Goal: Task Accomplishment & Management: Manage account settings

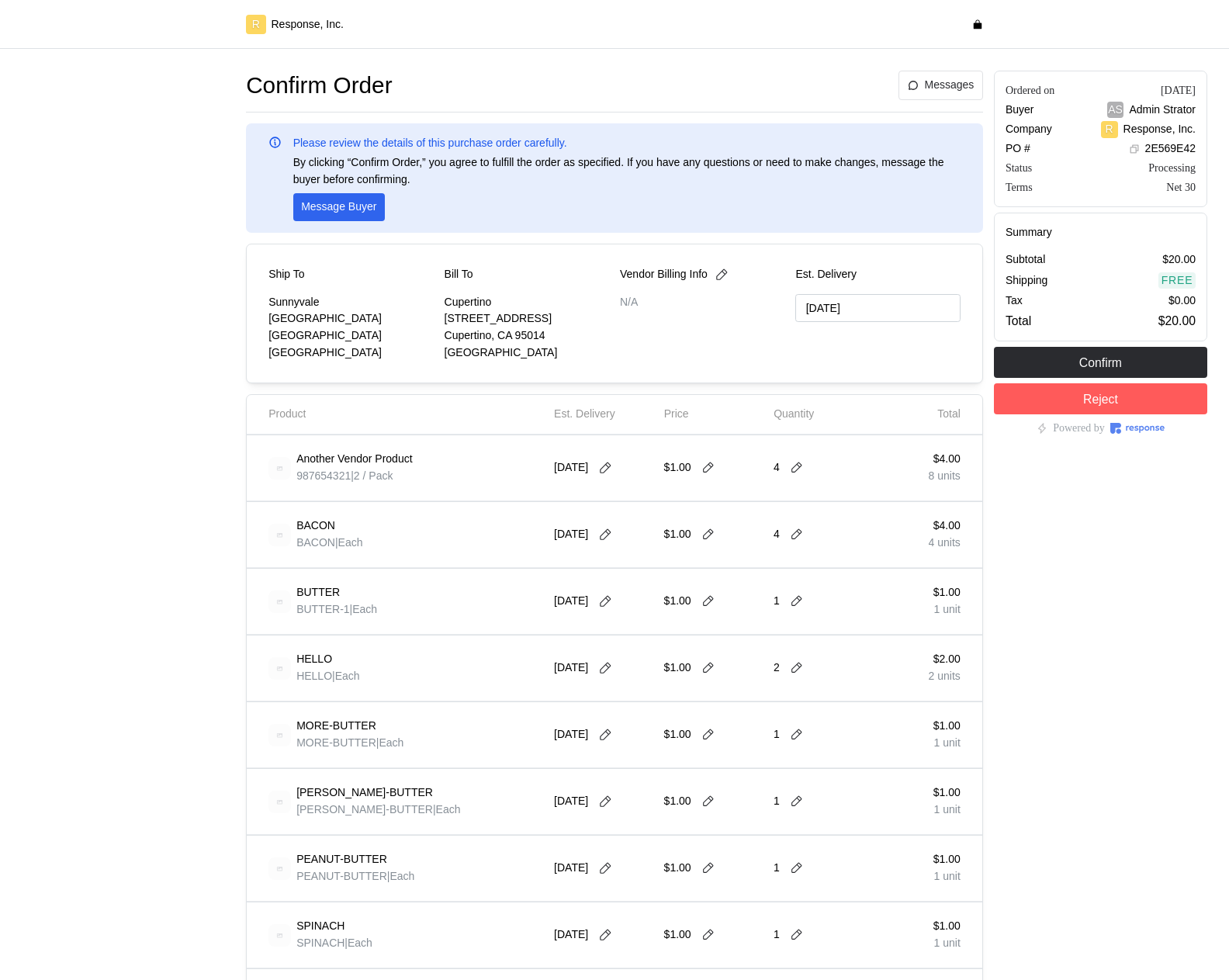
type input "[DATE]"
click at [610, 468] on icon at bounding box center [606, 468] width 11 height 11
click at [689, 569] on button "3" at bounding box center [697, 563] width 28 height 28
type input "10/02/2025"
click at [712, 466] on icon at bounding box center [708, 467] width 14 height 14
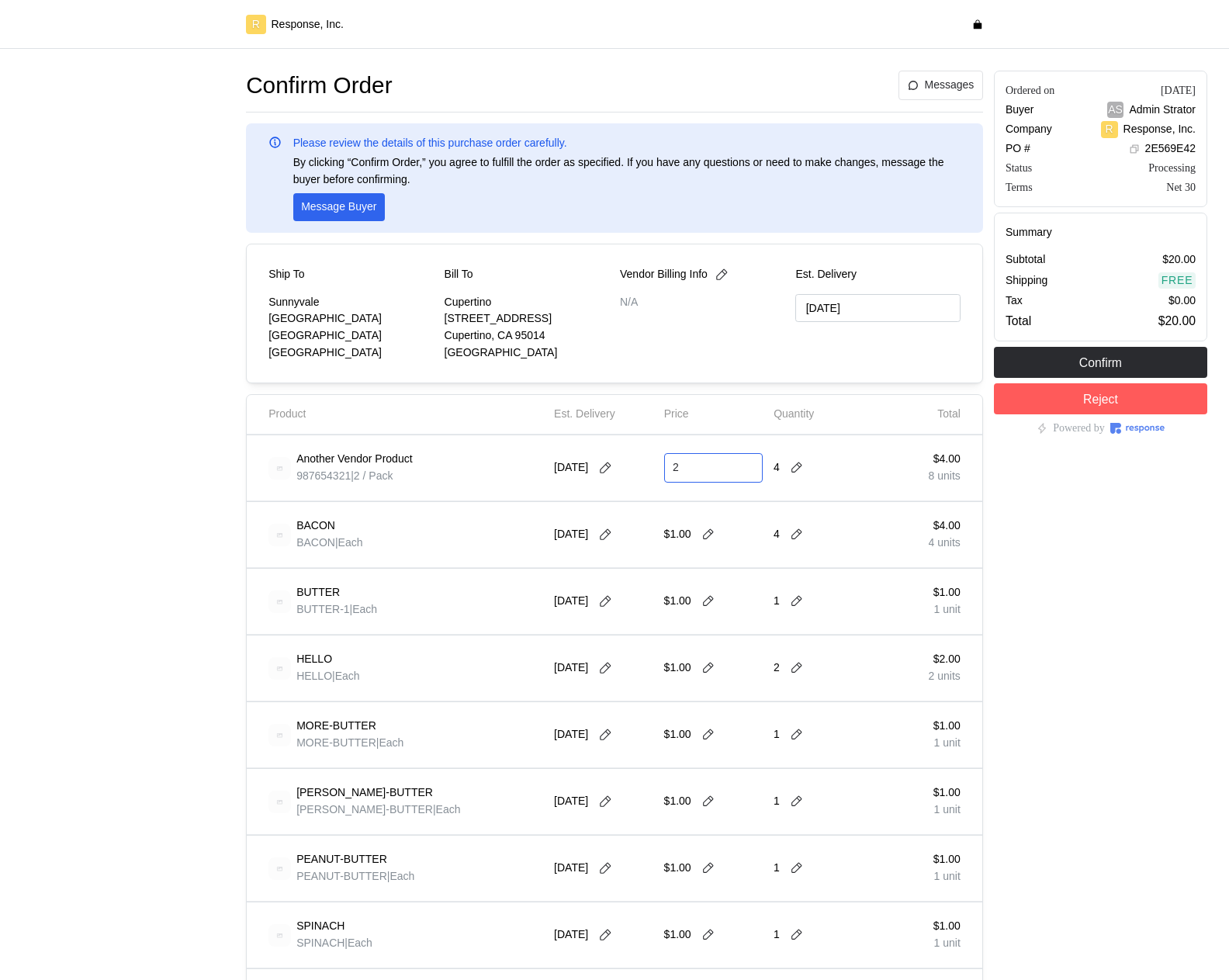
type input "2"
click at [788, 471] on button at bounding box center [797, 467] width 24 height 14
click at [800, 540] on div "5 $10.00 10 units" at bounding box center [856, 558] width 156 height 44
click at [1078, 491] on div "Ordered on Sep 8, 2025 Buyer AS Admin Strator Company R Response, Inc. PO # 2E5…" at bounding box center [1101, 800] width 224 height 1471
click at [443, 476] on div "Another Vendor Product 987654321 | 2 / Pack" at bounding box center [406, 468] width 275 height 43
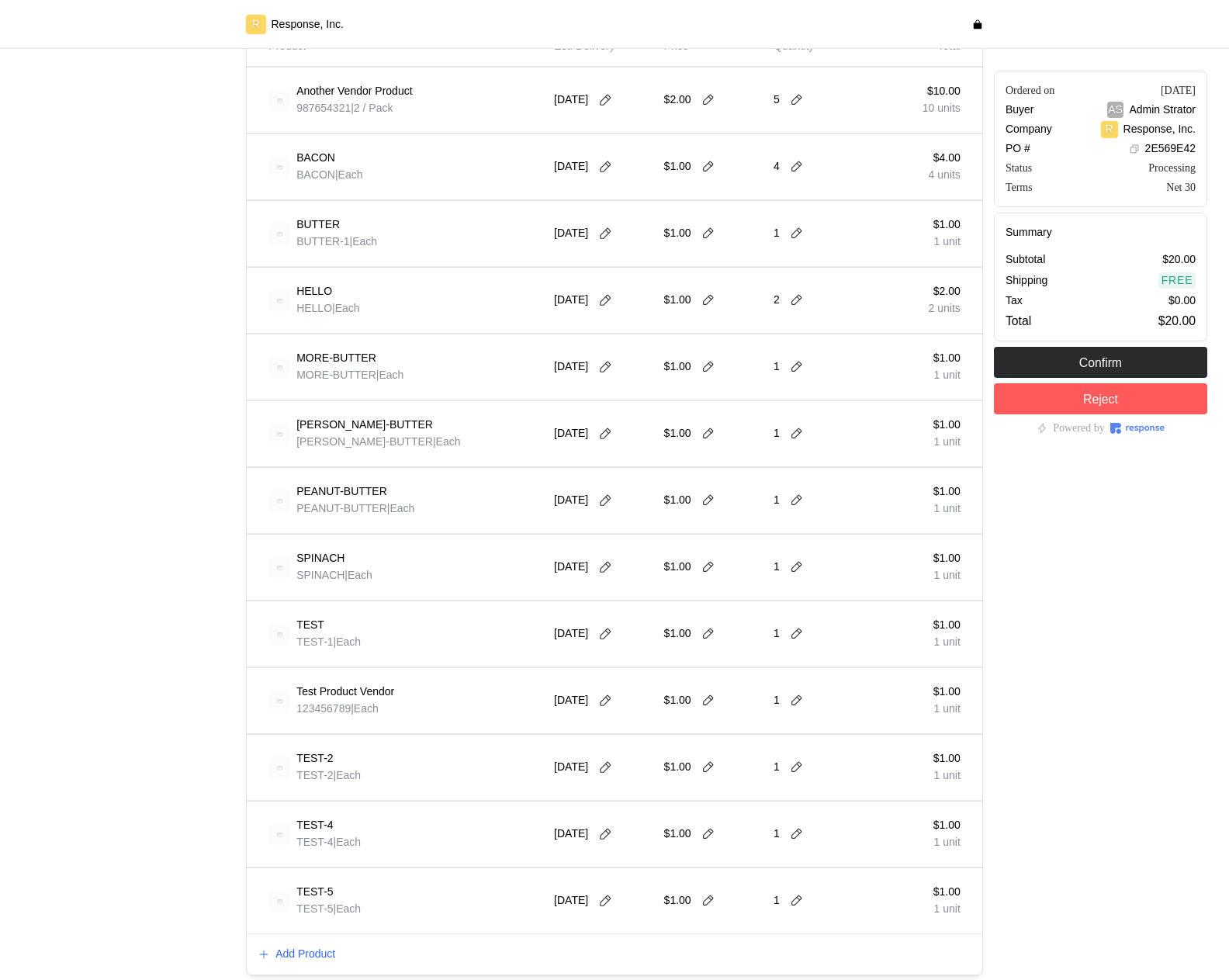
scroll to position [638, 0]
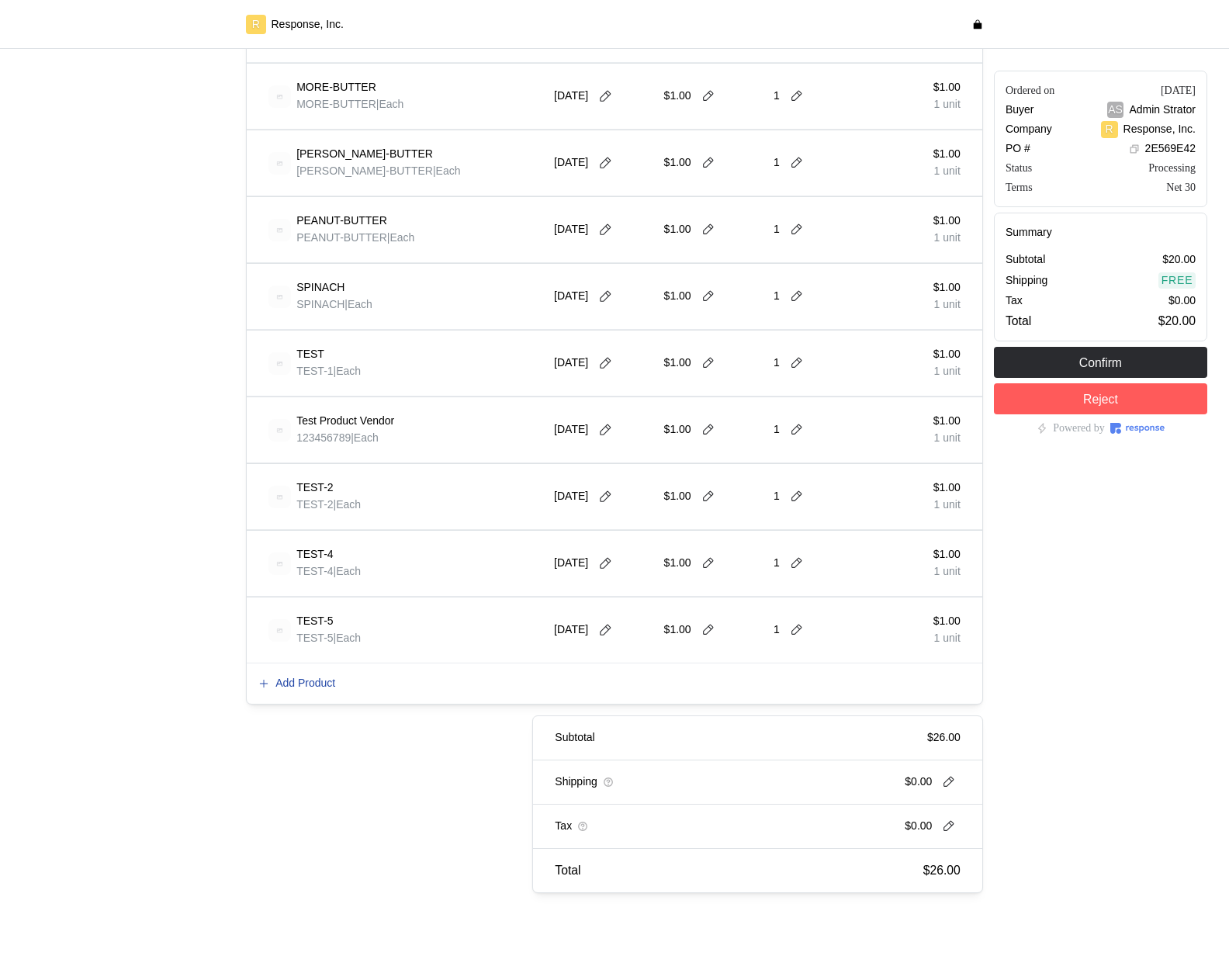
click at [323, 689] on p "Add Product" at bounding box center [304, 683] width 59 height 17
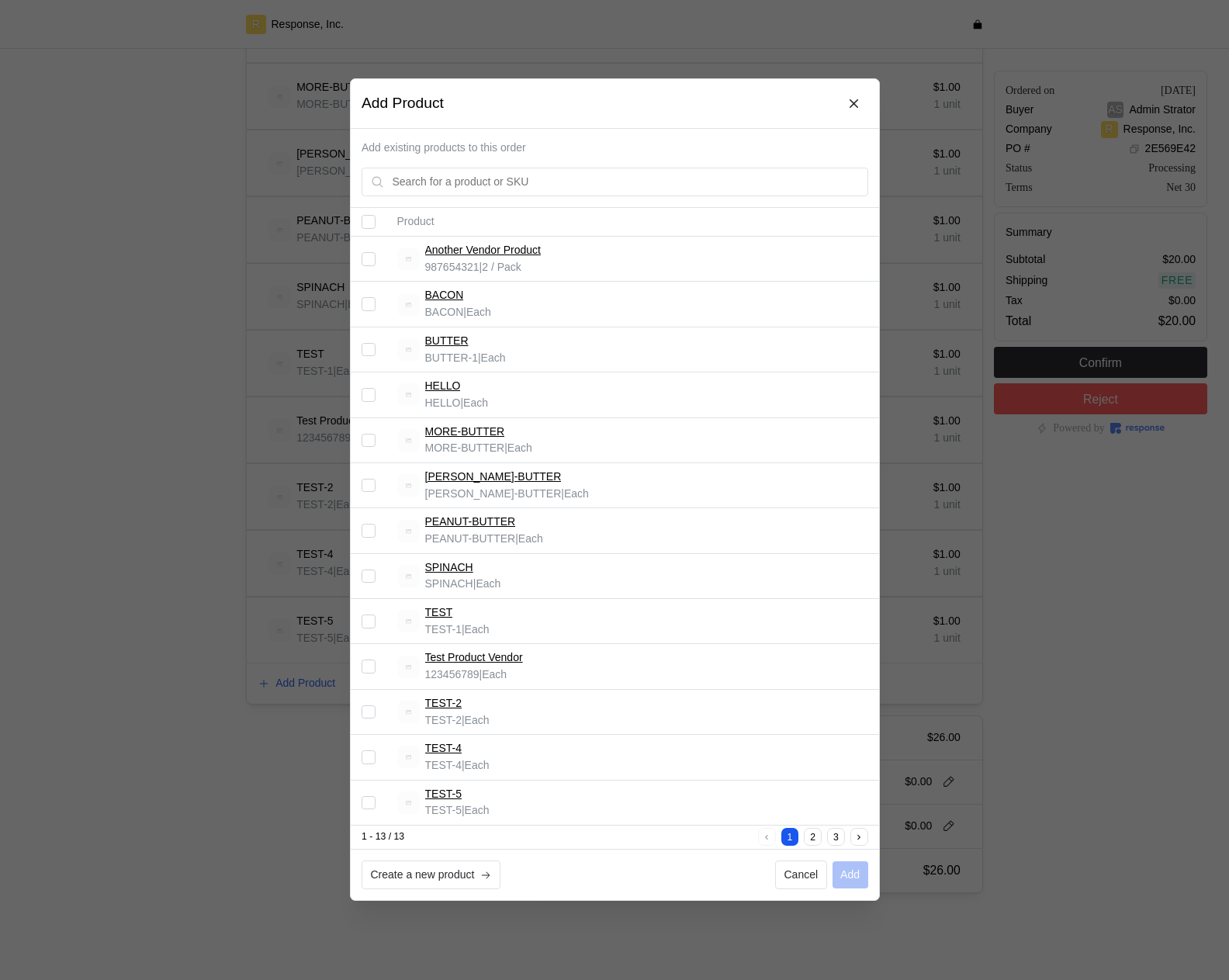
click at [320, 684] on div at bounding box center [614, 490] width 1229 height 980
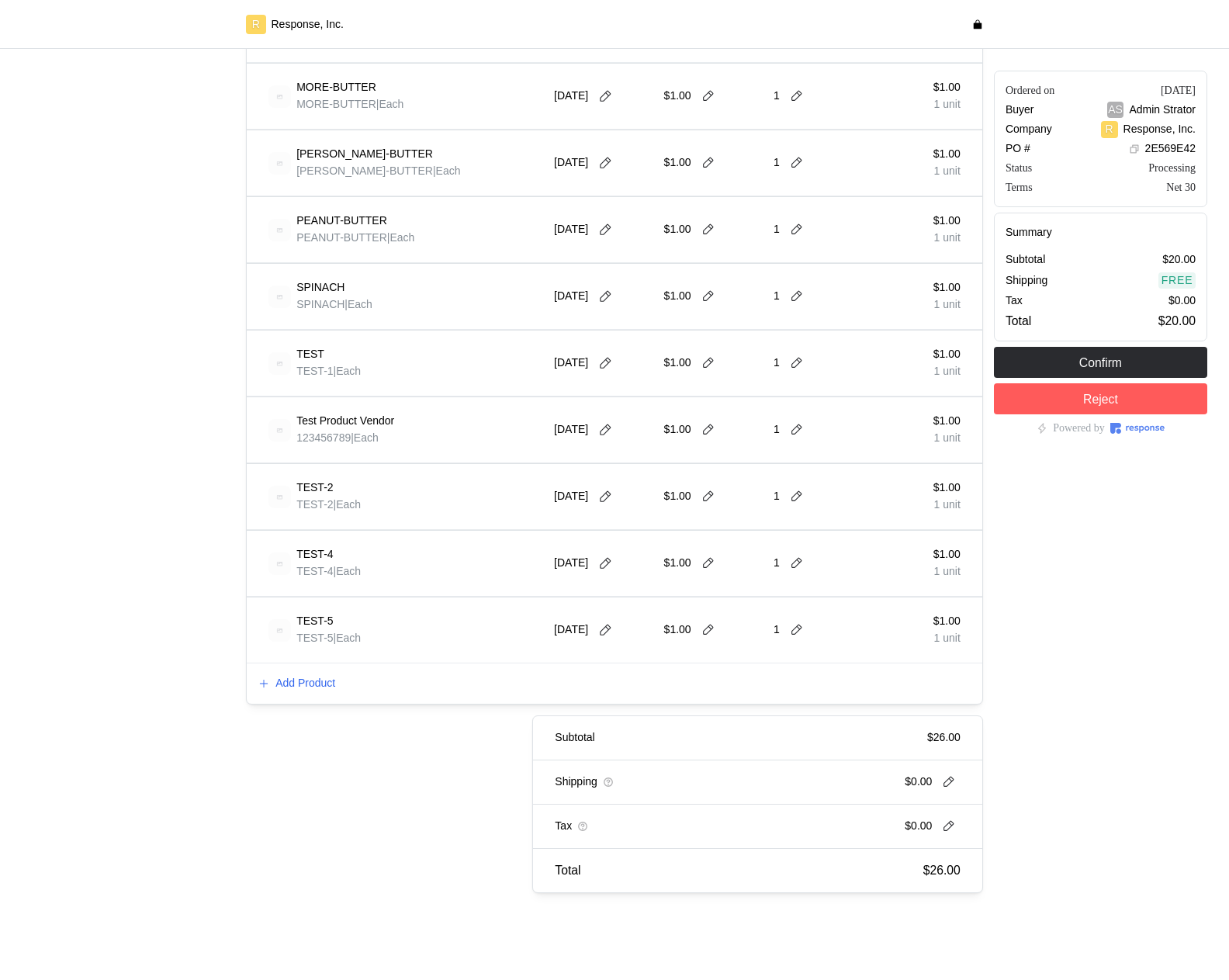
click at [320, 684] on p "Add Product" at bounding box center [304, 683] width 59 height 17
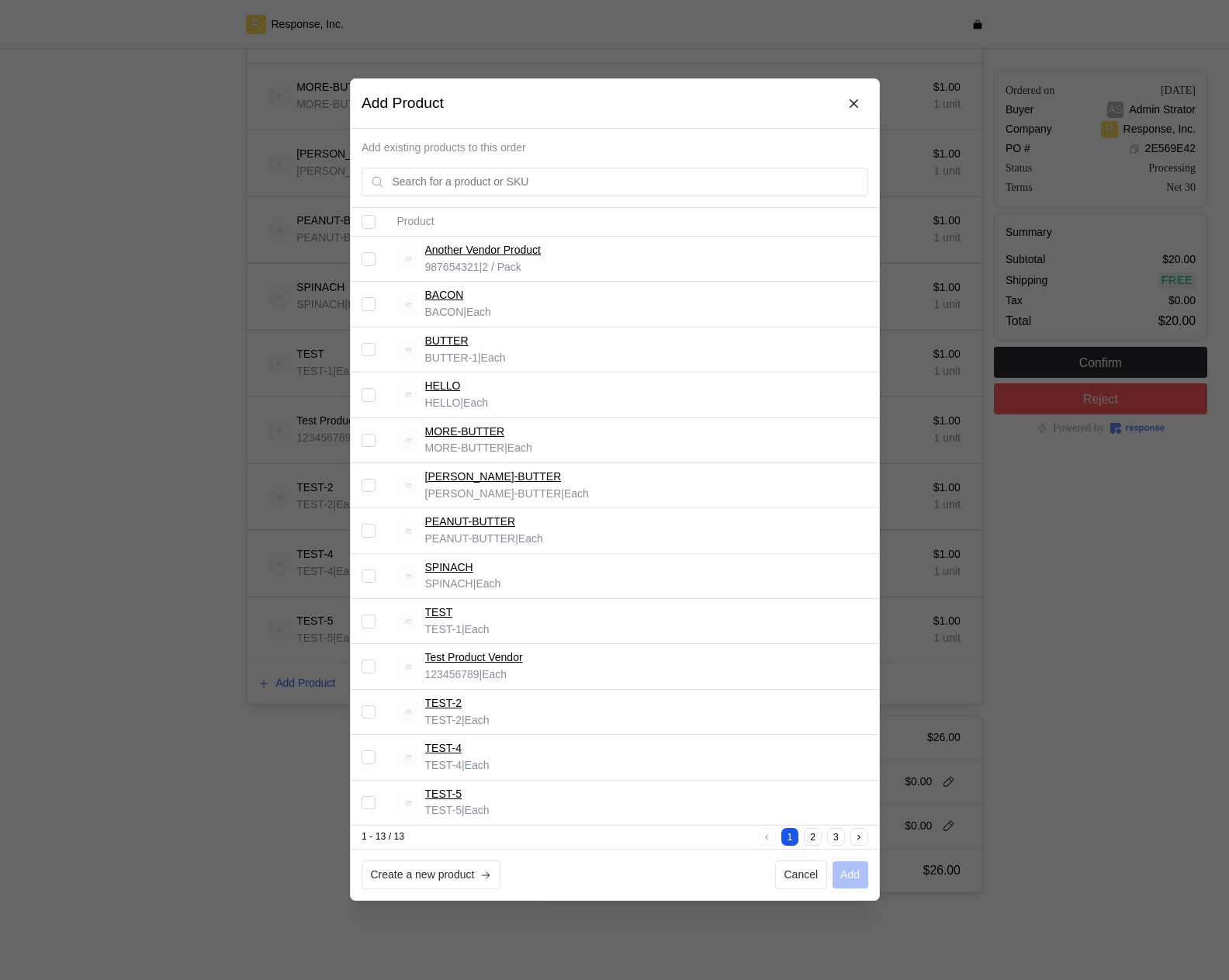
click at [280, 598] on div at bounding box center [614, 490] width 1229 height 980
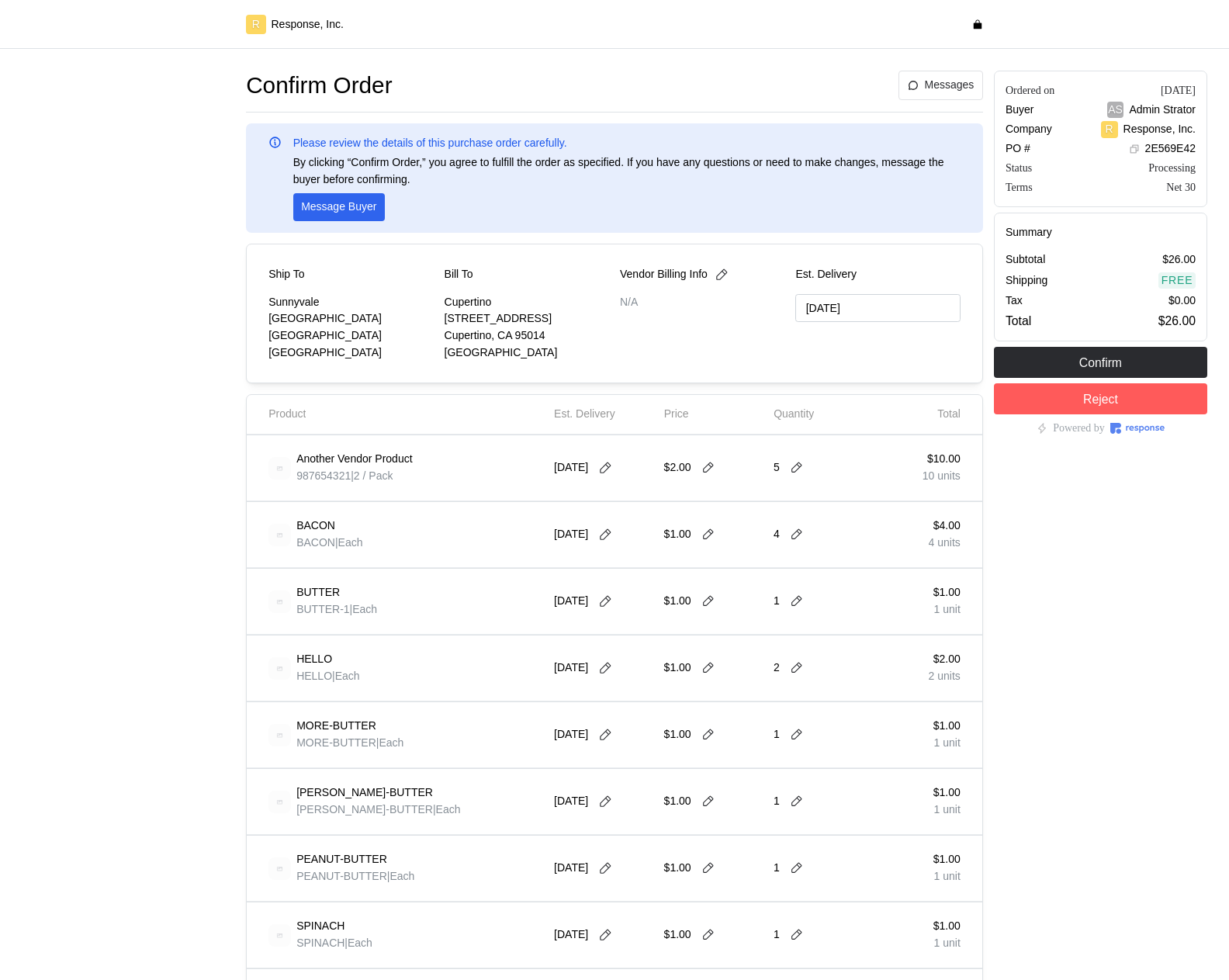
click at [86, 577] on div at bounding box center [128, 800] width 224 height 1471
click at [868, 311] on input "[DATE]" at bounding box center [877, 308] width 165 height 28
click at [890, 405] on button "1" at bounding box center [880, 404] width 28 height 28
type input "[DATE]"
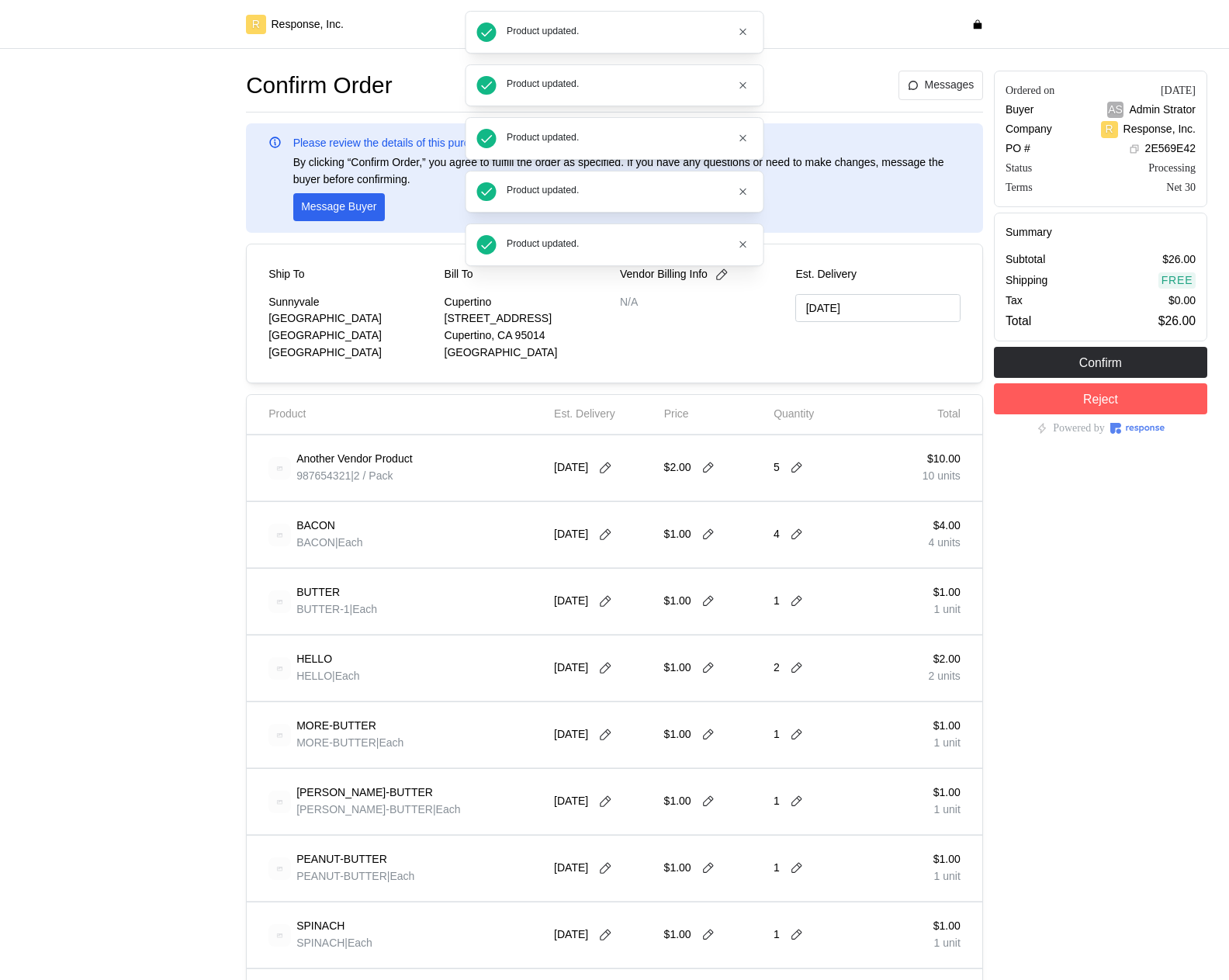
click at [170, 585] on div at bounding box center [128, 800] width 224 height 1471
click at [742, 29] on icon "button" at bounding box center [743, 32] width 11 height 11
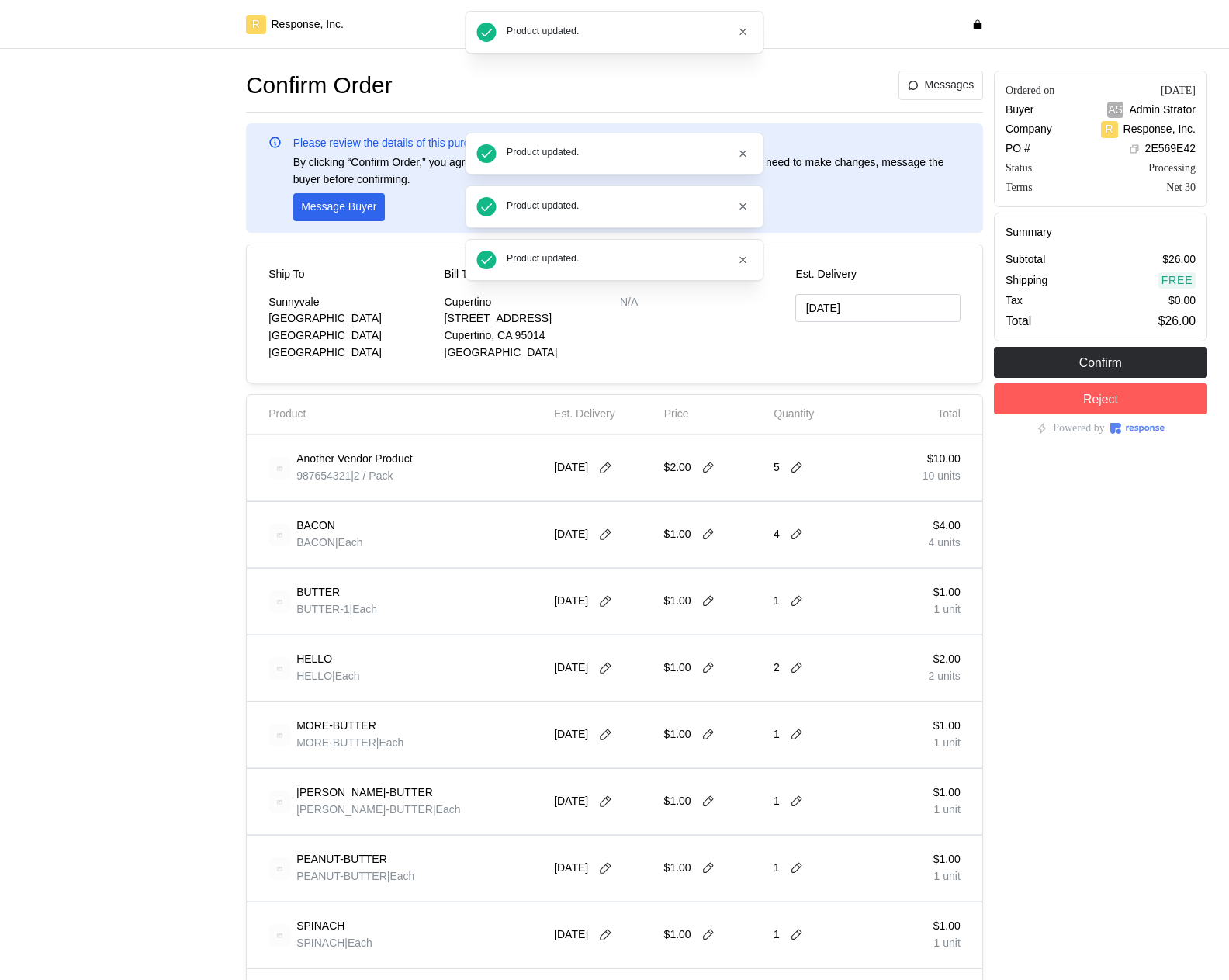
click at [743, 35] on div "Product updated. Product updated. Product updated. Product updated. Product upd…" at bounding box center [614, 146] width 299 height 270
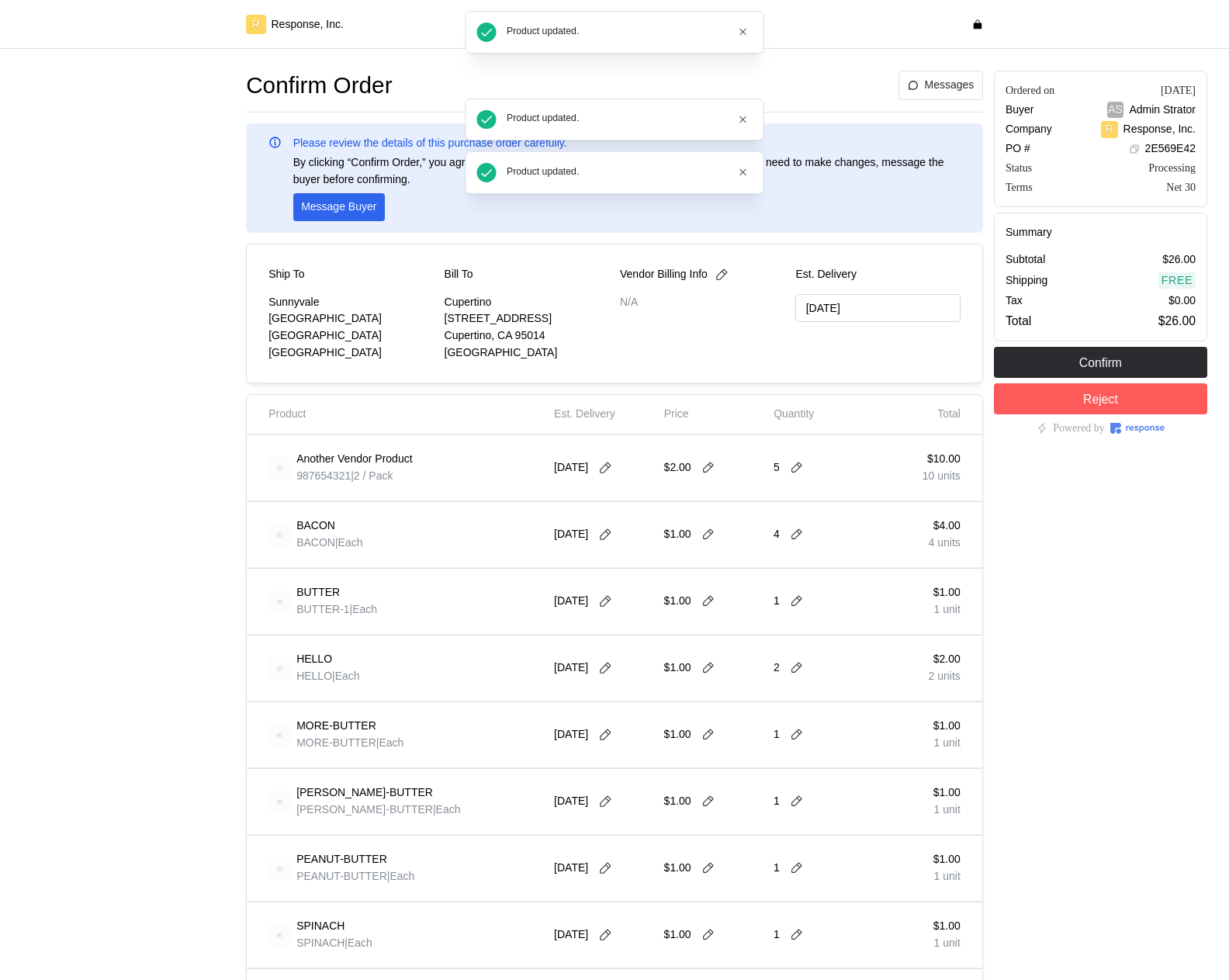
click at [743, 35] on div "Product updated. Product updated. Product updated. Product updated." at bounding box center [614, 103] width 299 height 183
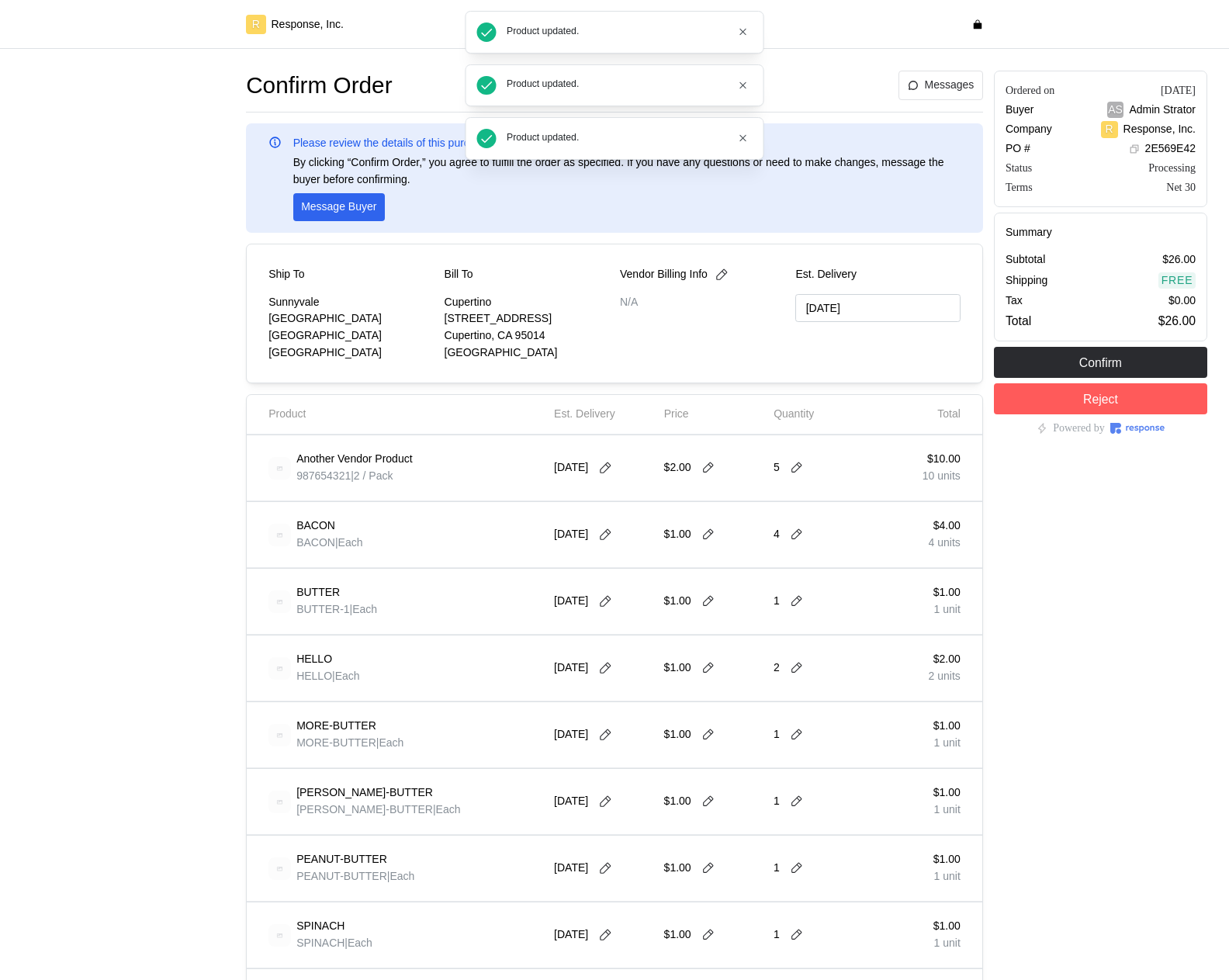
click at [744, 35] on div "Product updated. Product updated. Product updated." at bounding box center [614, 86] width 299 height 149
click at [744, 35] on div "Product updated. Product updated." at bounding box center [614, 50] width 299 height 77
click at [743, 35] on icon "button" at bounding box center [743, 32] width 11 height 11
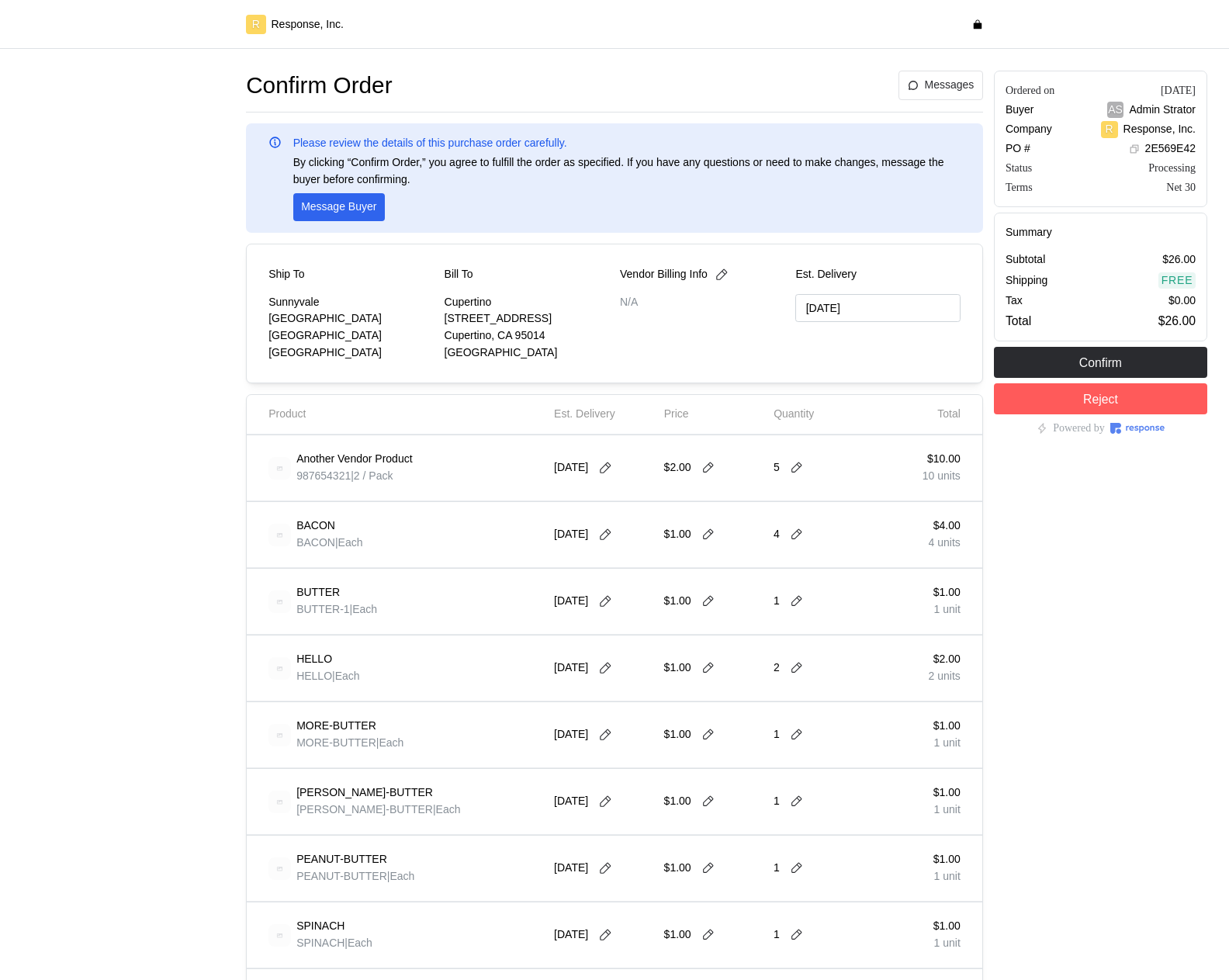
click at [170, 610] on div at bounding box center [128, 800] width 224 height 1471
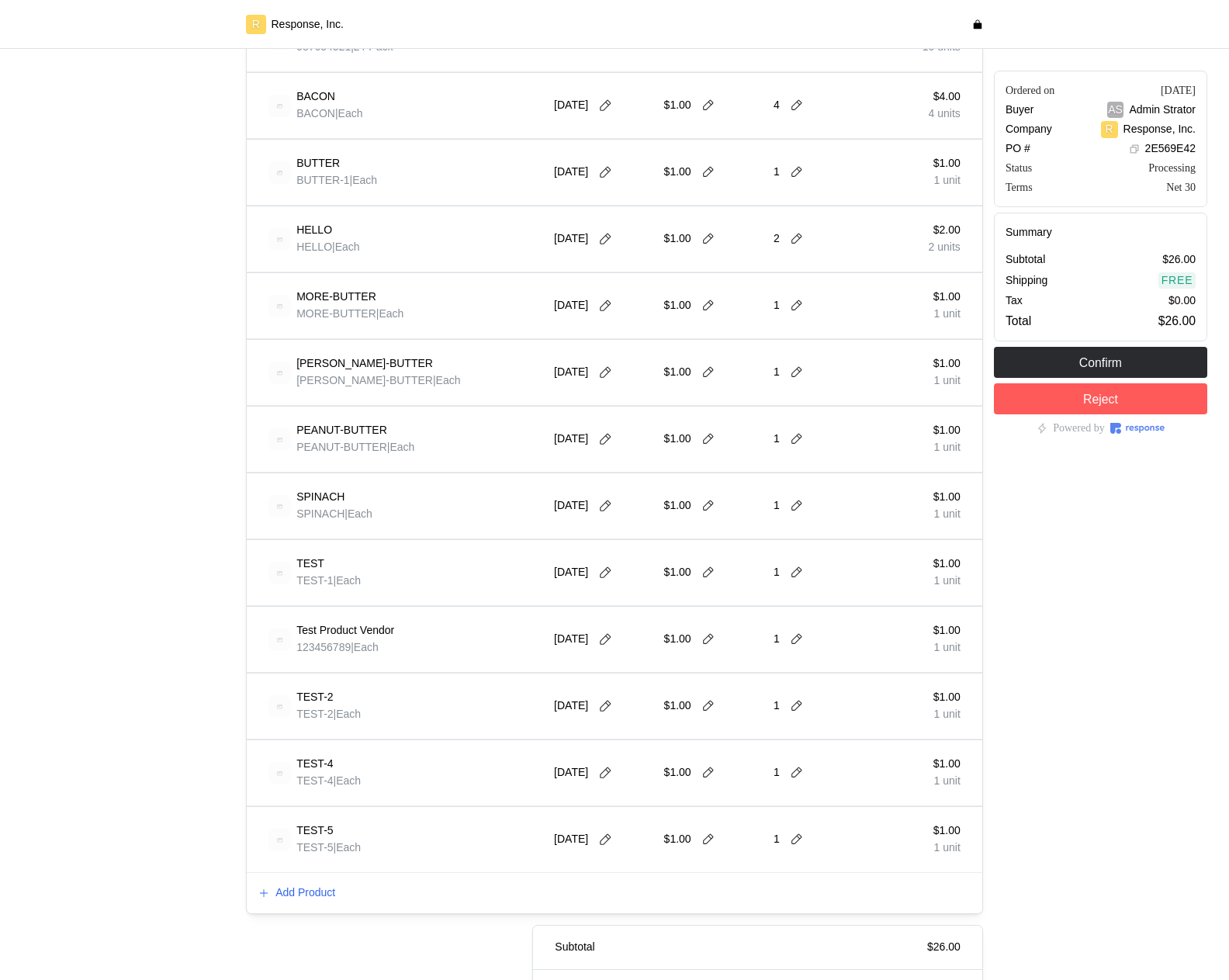
scroll to position [434, 0]
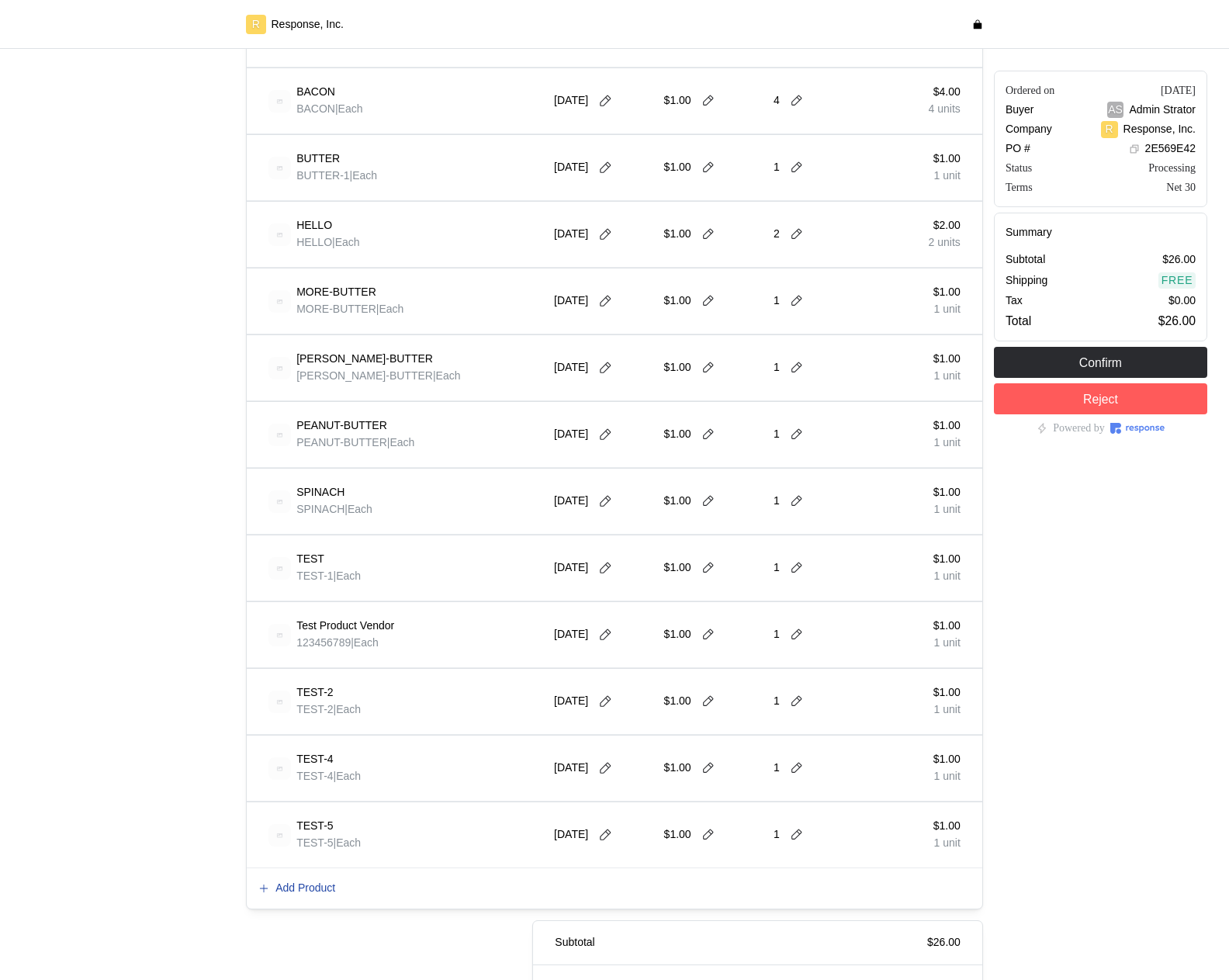
click at [318, 892] on p "Add Product" at bounding box center [304, 888] width 59 height 17
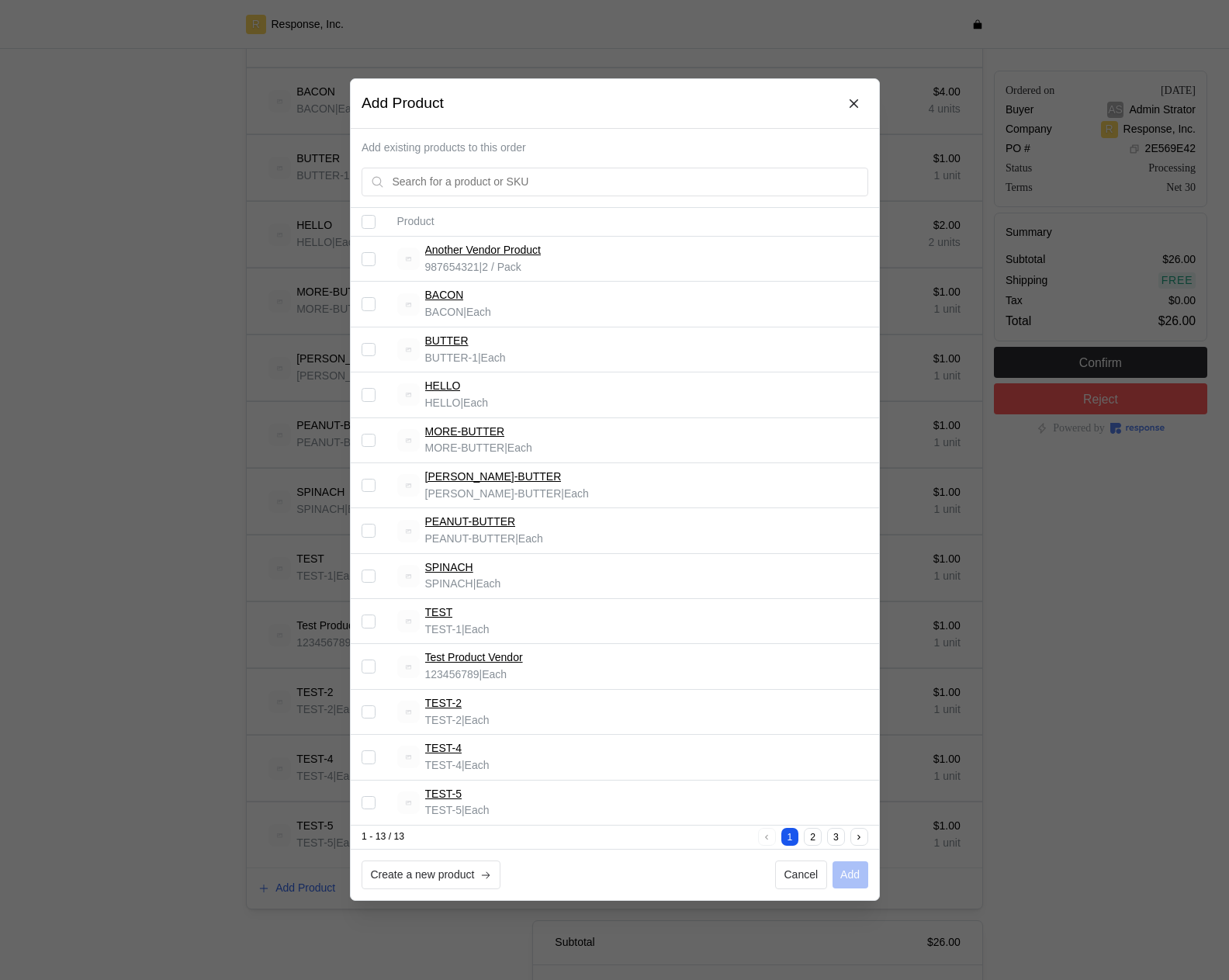
click at [218, 500] on div at bounding box center [614, 490] width 1229 height 980
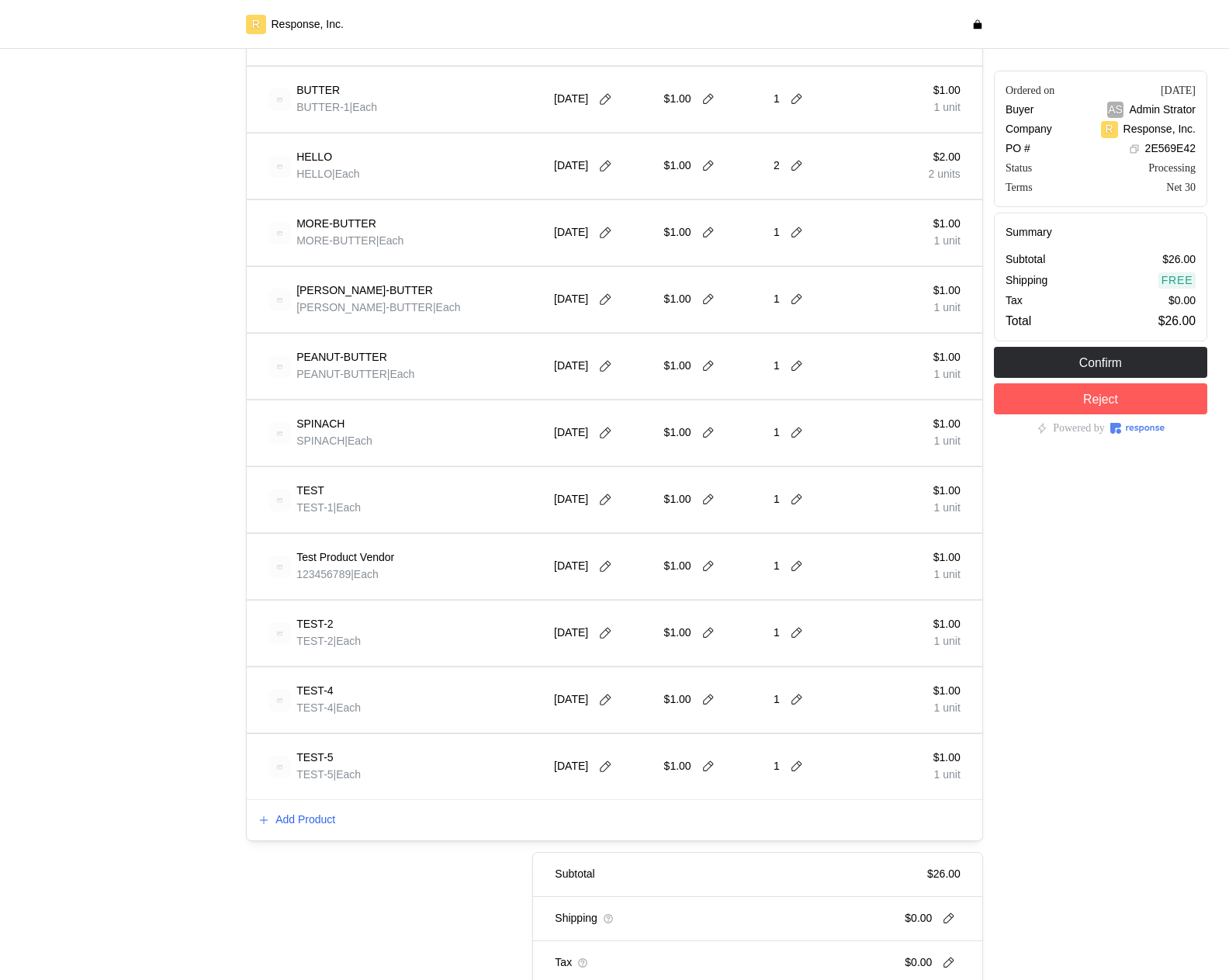
scroll to position [638, 0]
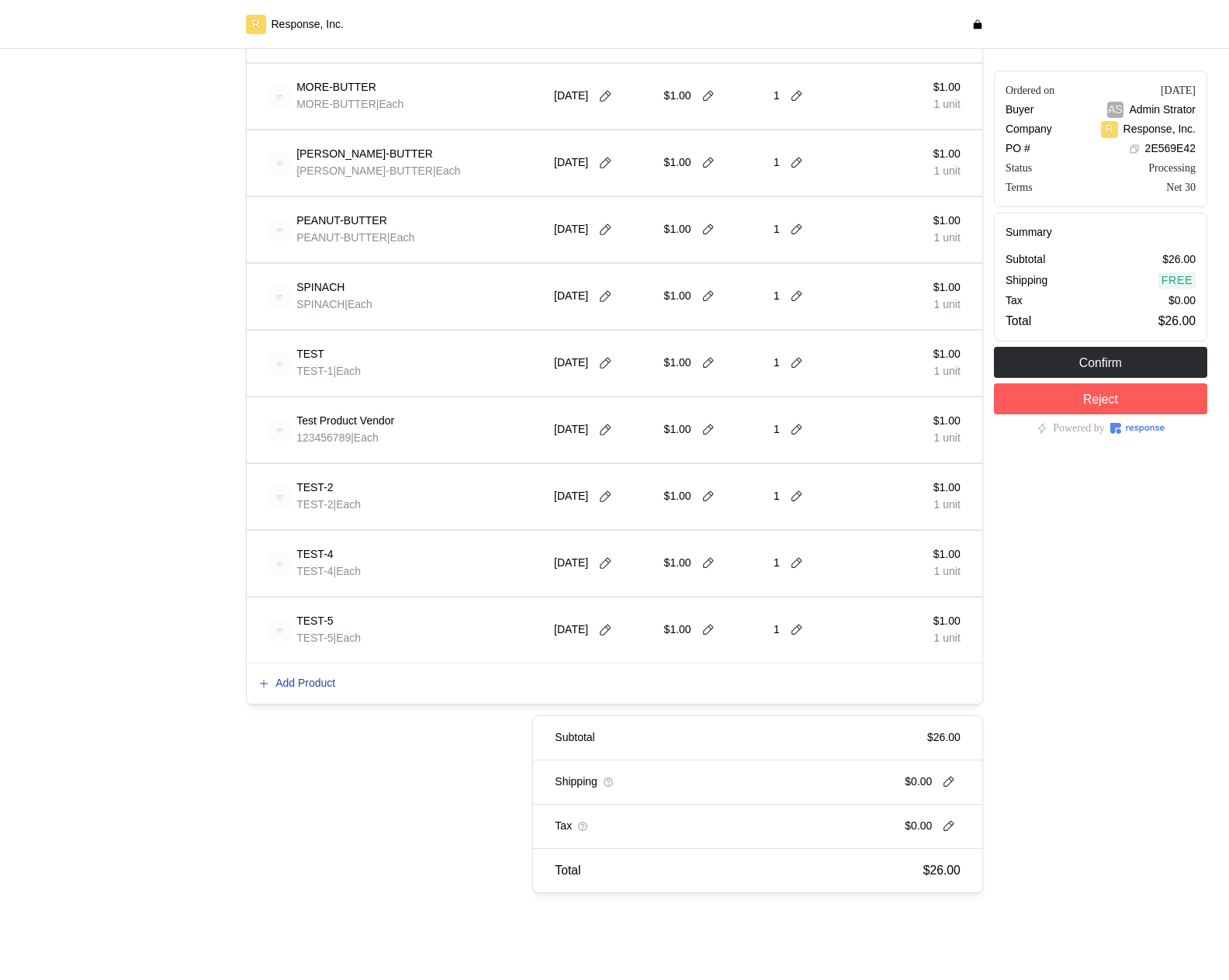
click at [305, 685] on p "Add Product" at bounding box center [304, 683] width 59 height 17
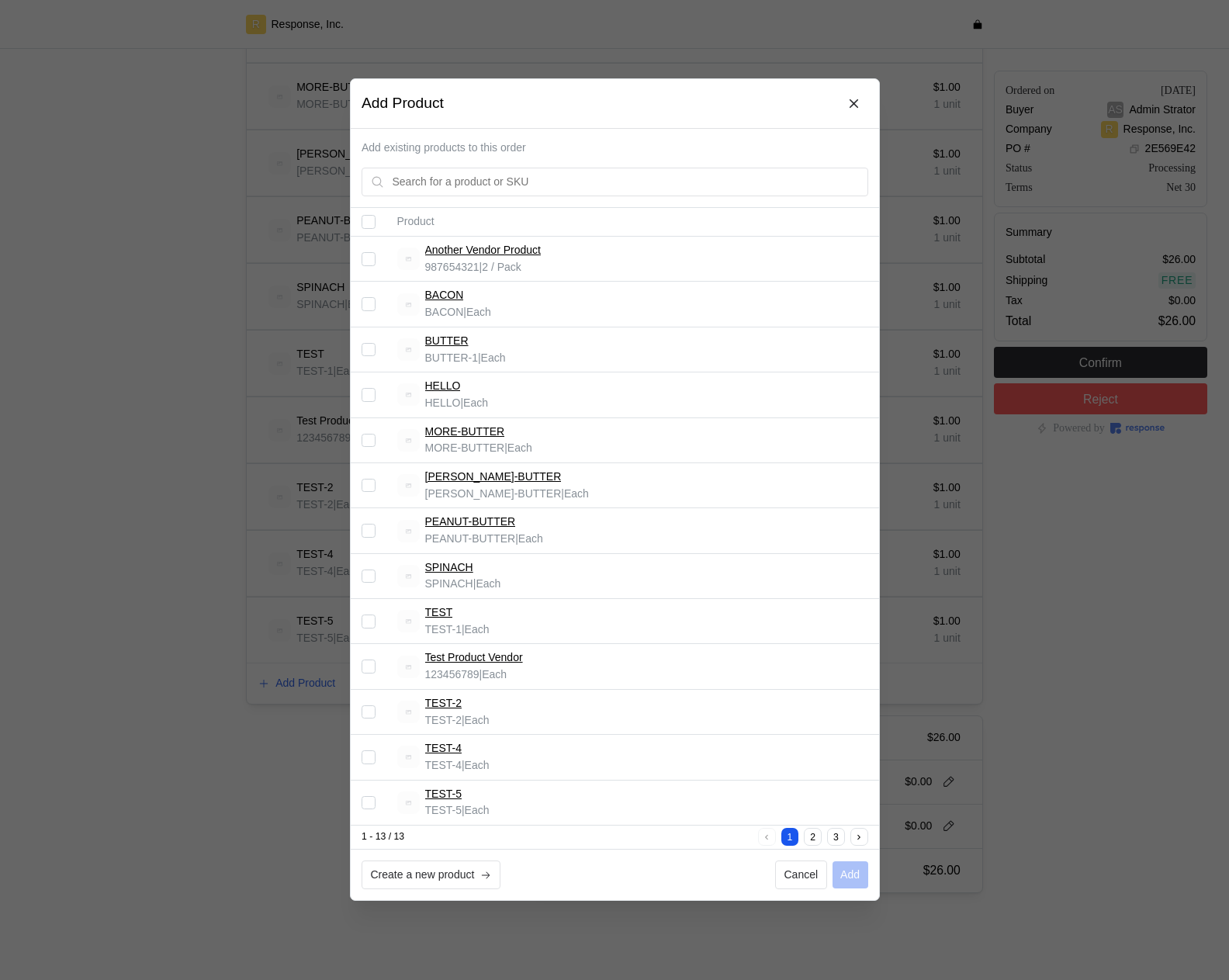
click at [121, 682] on div at bounding box center [614, 490] width 1229 height 980
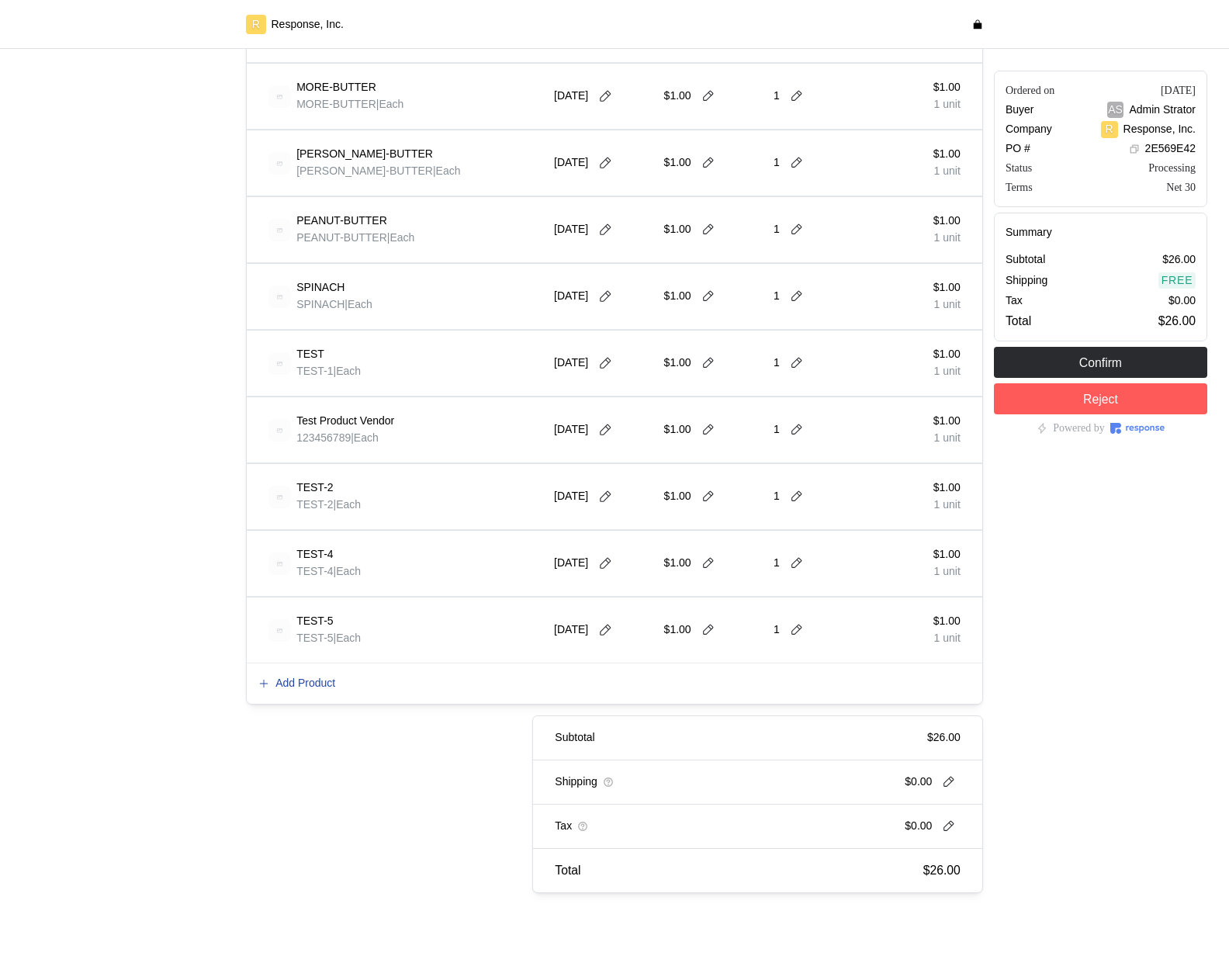
click at [319, 678] on p "Add Product" at bounding box center [304, 683] width 59 height 17
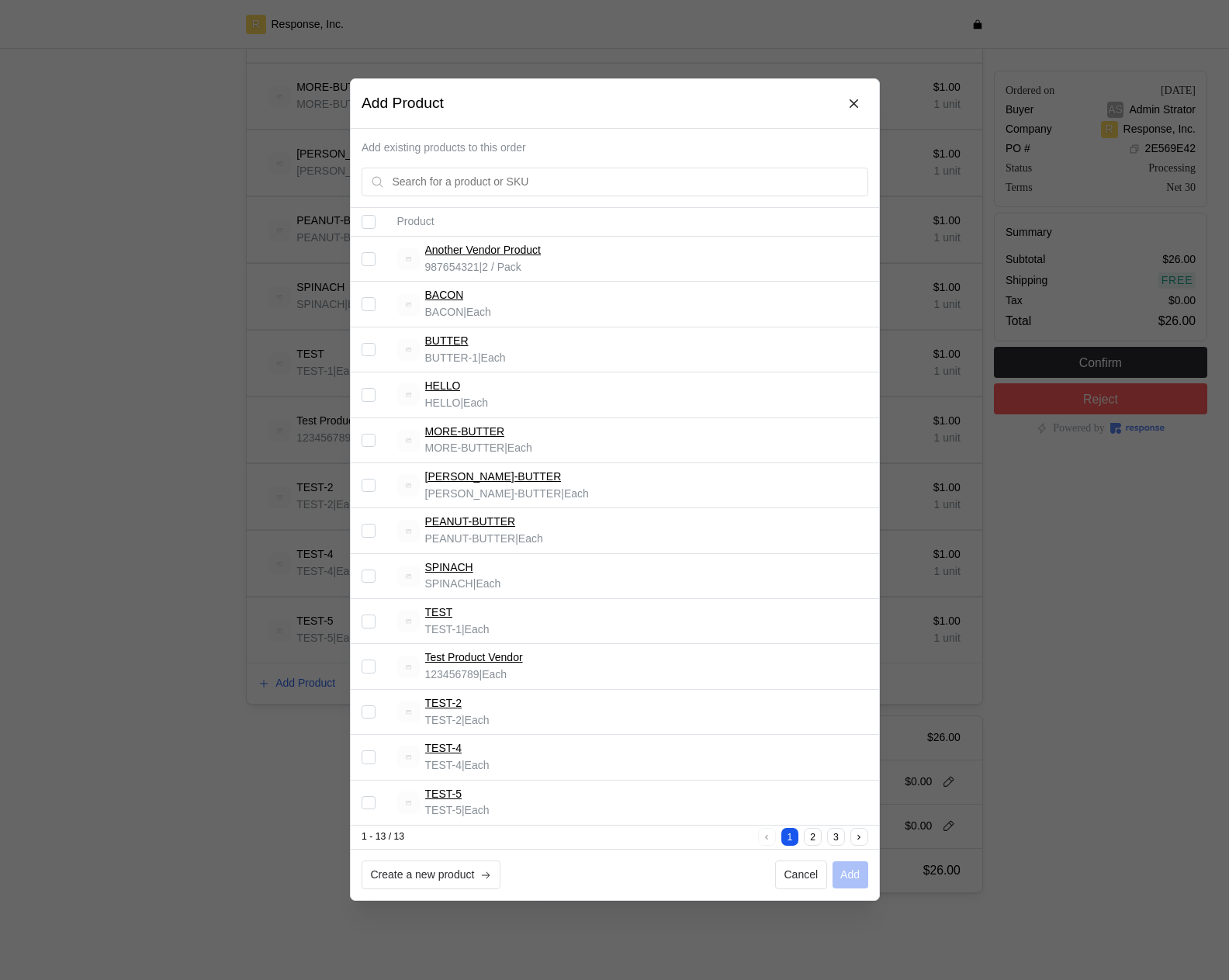
click at [835, 837] on button "3" at bounding box center [835, 837] width 18 height 18
click at [808, 839] on button "2" at bounding box center [813, 837] width 18 height 18
click at [791, 835] on button "1" at bounding box center [789, 837] width 18 height 18
click at [808, 832] on button "2" at bounding box center [813, 837] width 18 height 18
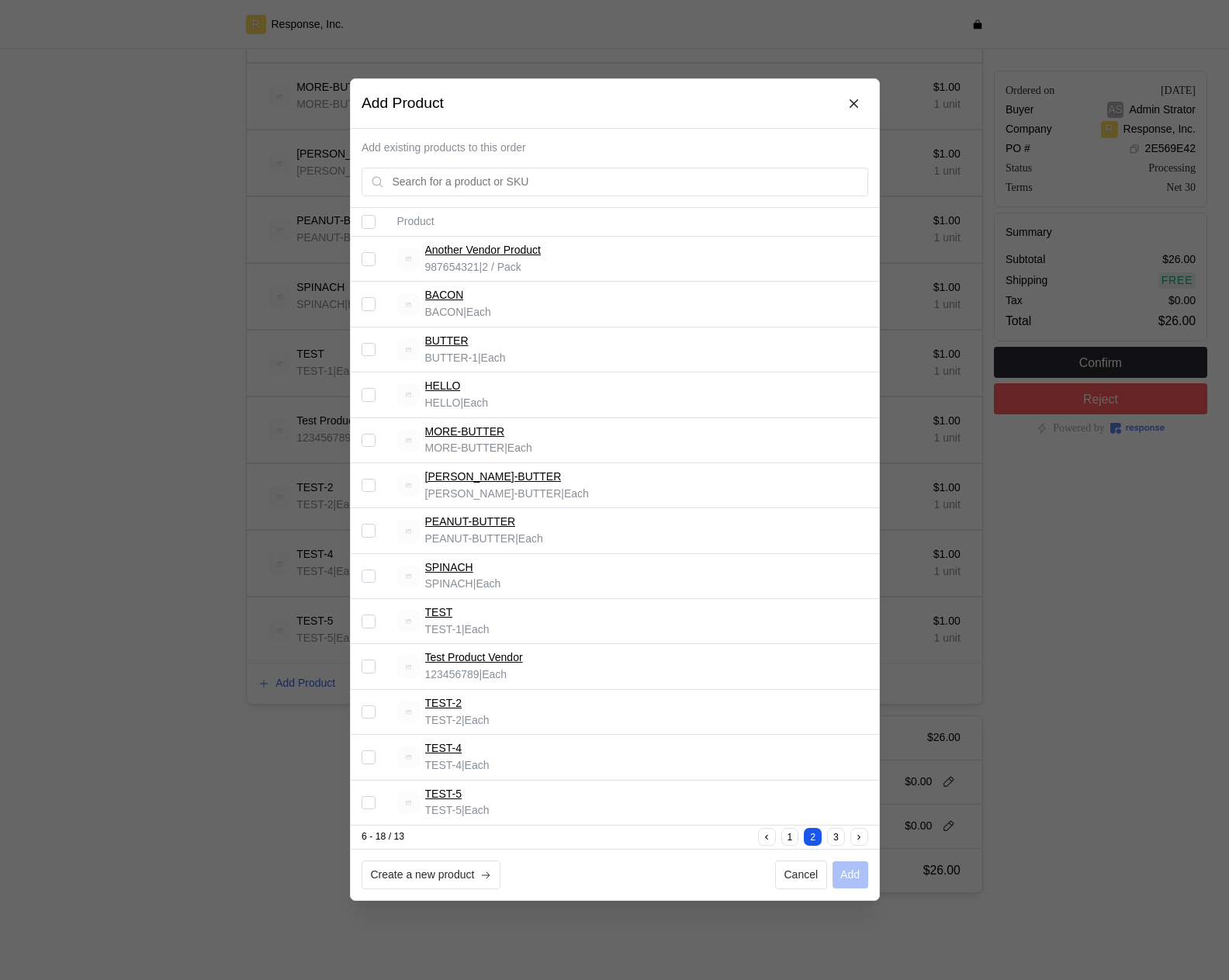
click at [830, 832] on button "3" at bounding box center [835, 837] width 18 height 18
click at [783, 838] on button "1" at bounding box center [789, 837] width 18 height 18
click at [782, 838] on button "1" at bounding box center [789, 837] width 18 height 18
click at [818, 839] on button "2" at bounding box center [813, 837] width 18 height 18
click at [202, 750] on div at bounding box center [614, 490] width 1229 height 980
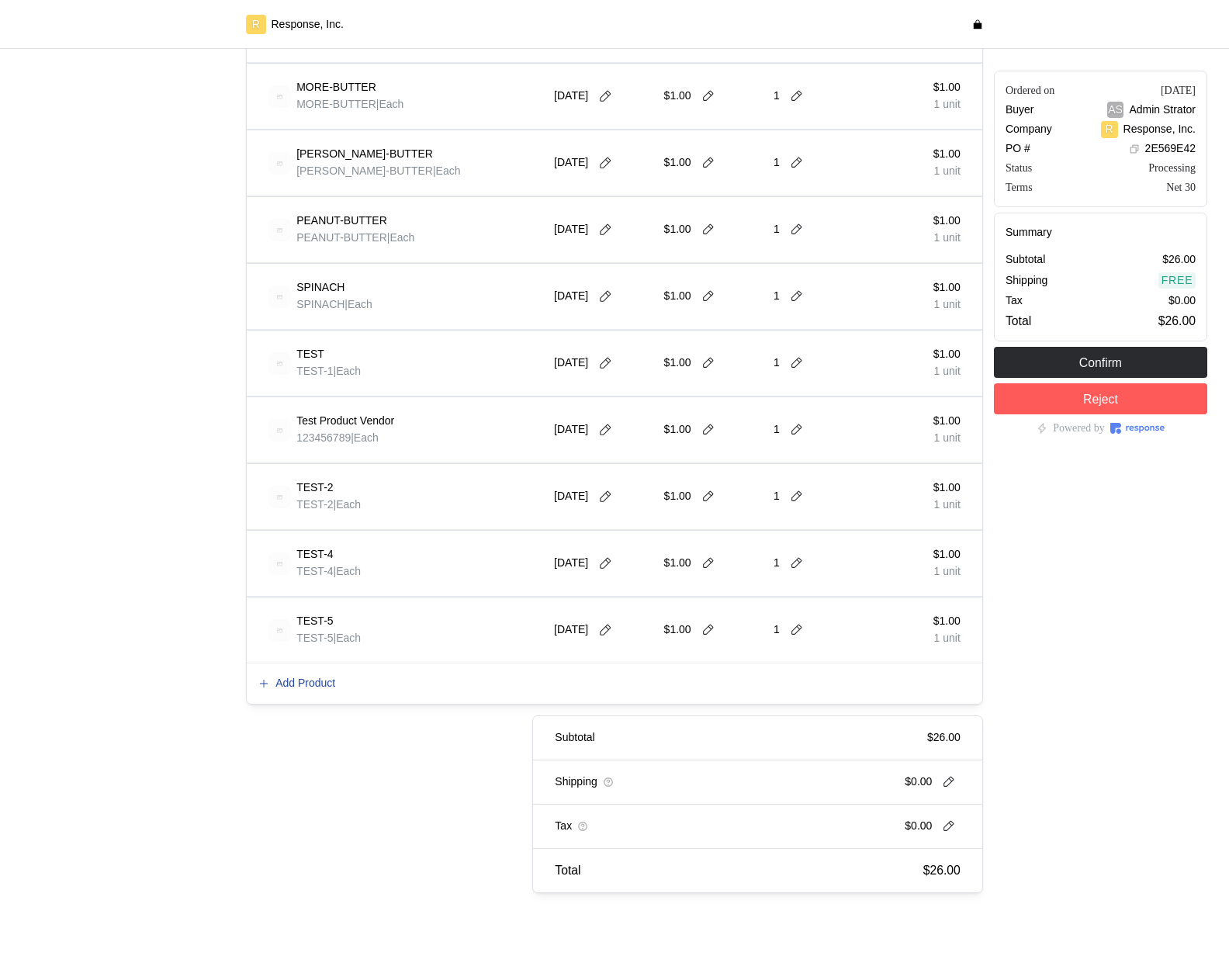
click at [307, 686] on p "Add Product" at bounding box center [304, 683] width 59 height 17
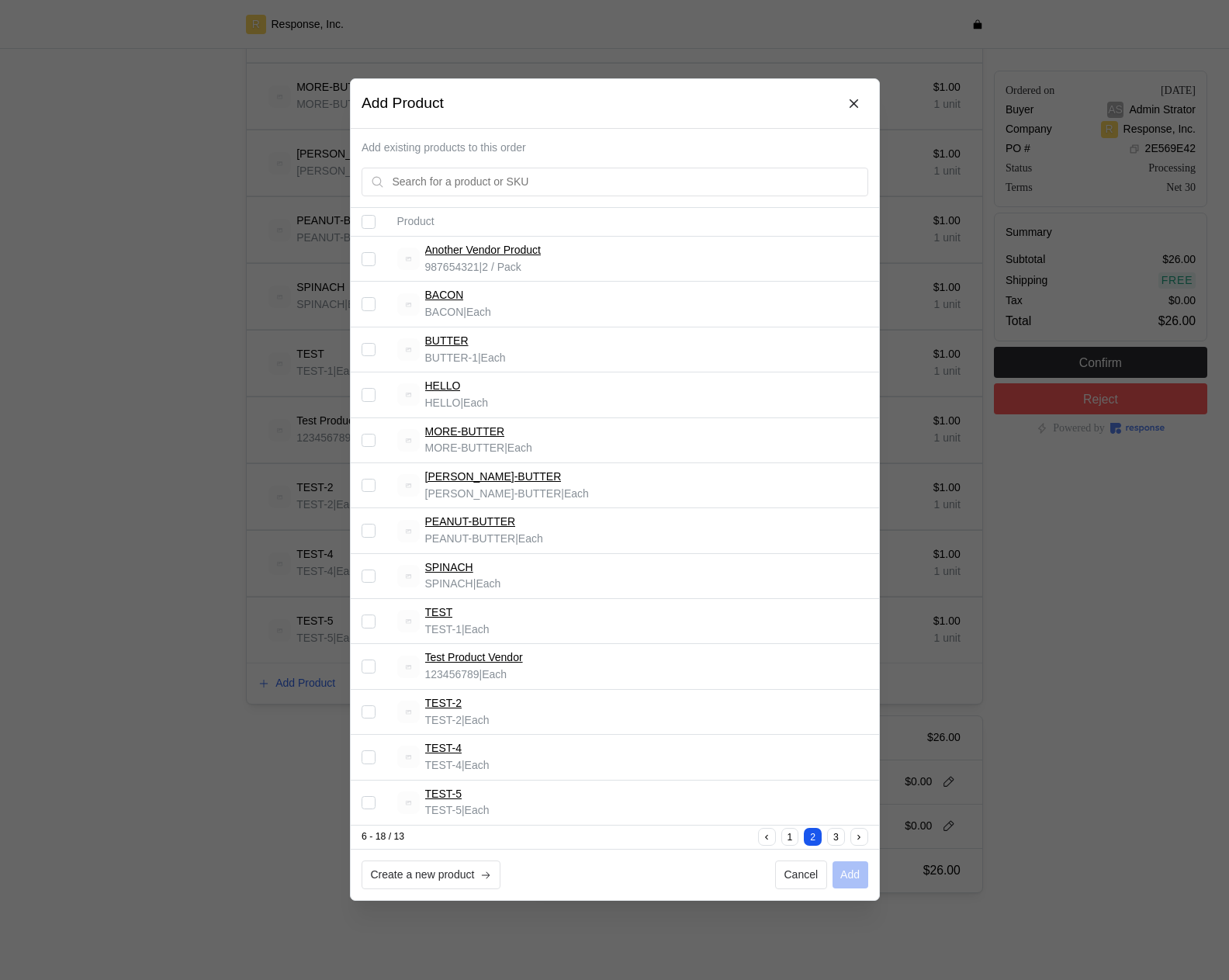
click at [218, 712] on div at bounding box center [614, 490] width 1229 height 980
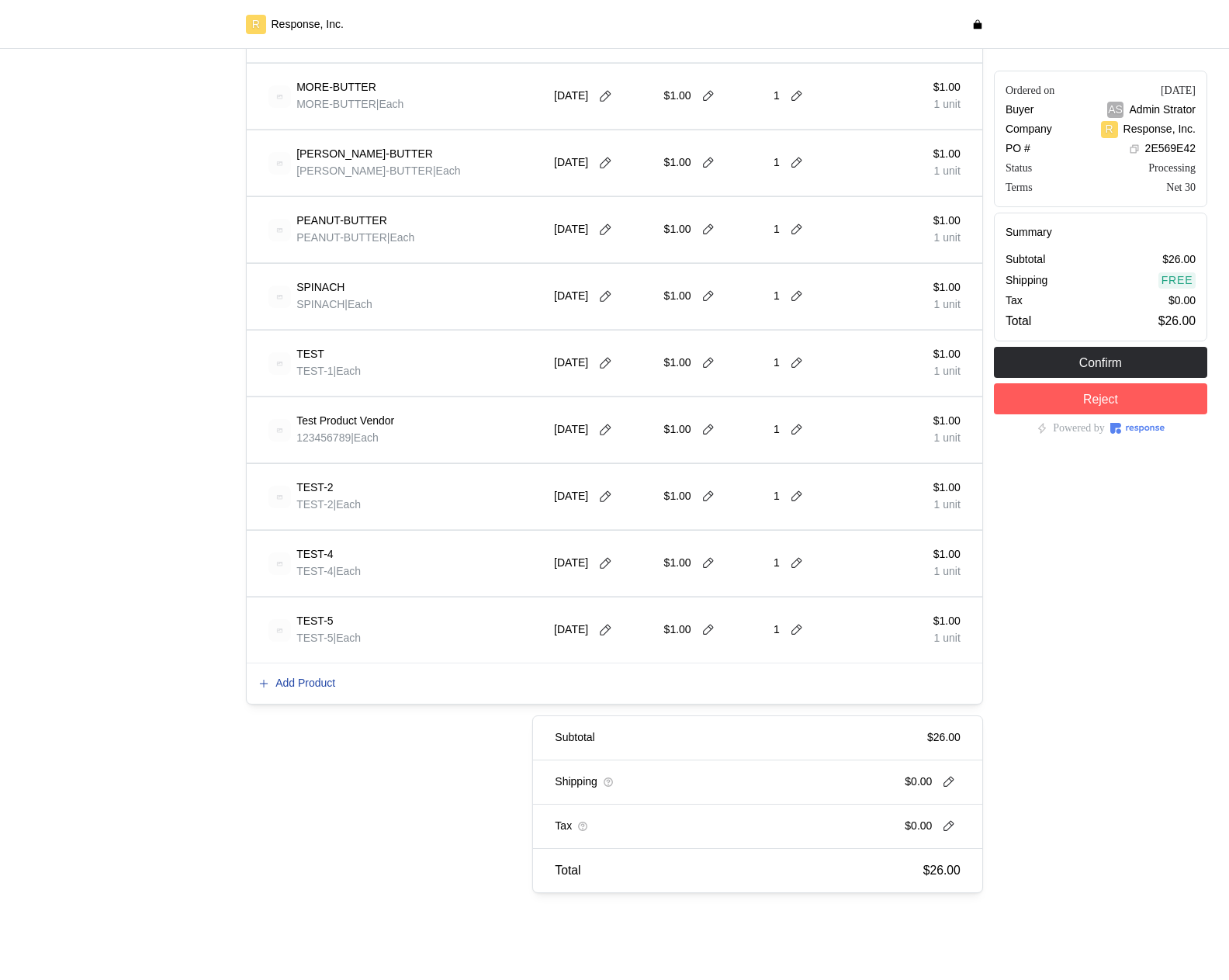
click at [278, 678] on p "Add Product" at bounding box center [304, 683] width 59 height 17
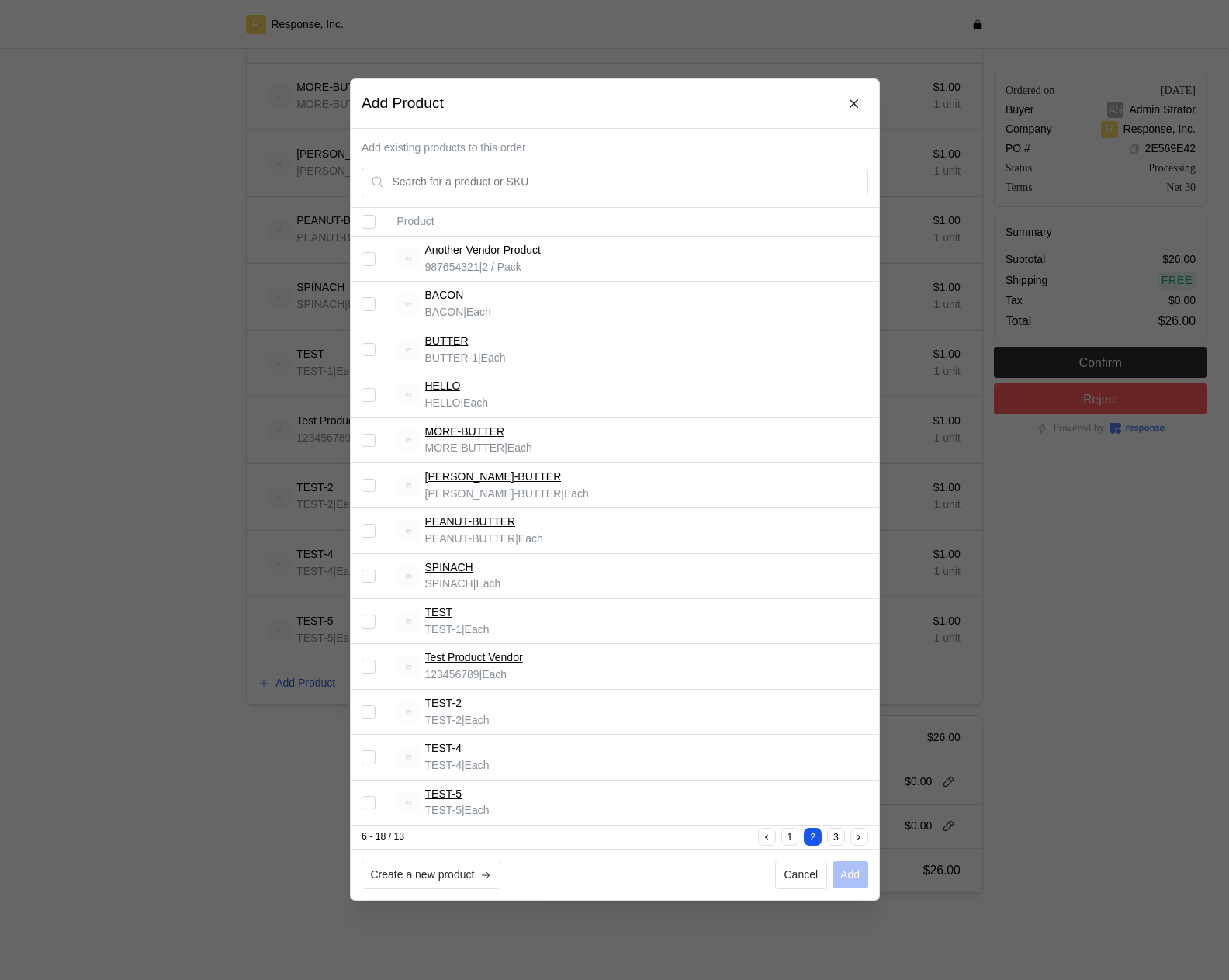
click at [209, 740] on div at bounding box center [614, 490] width 1229 height 980
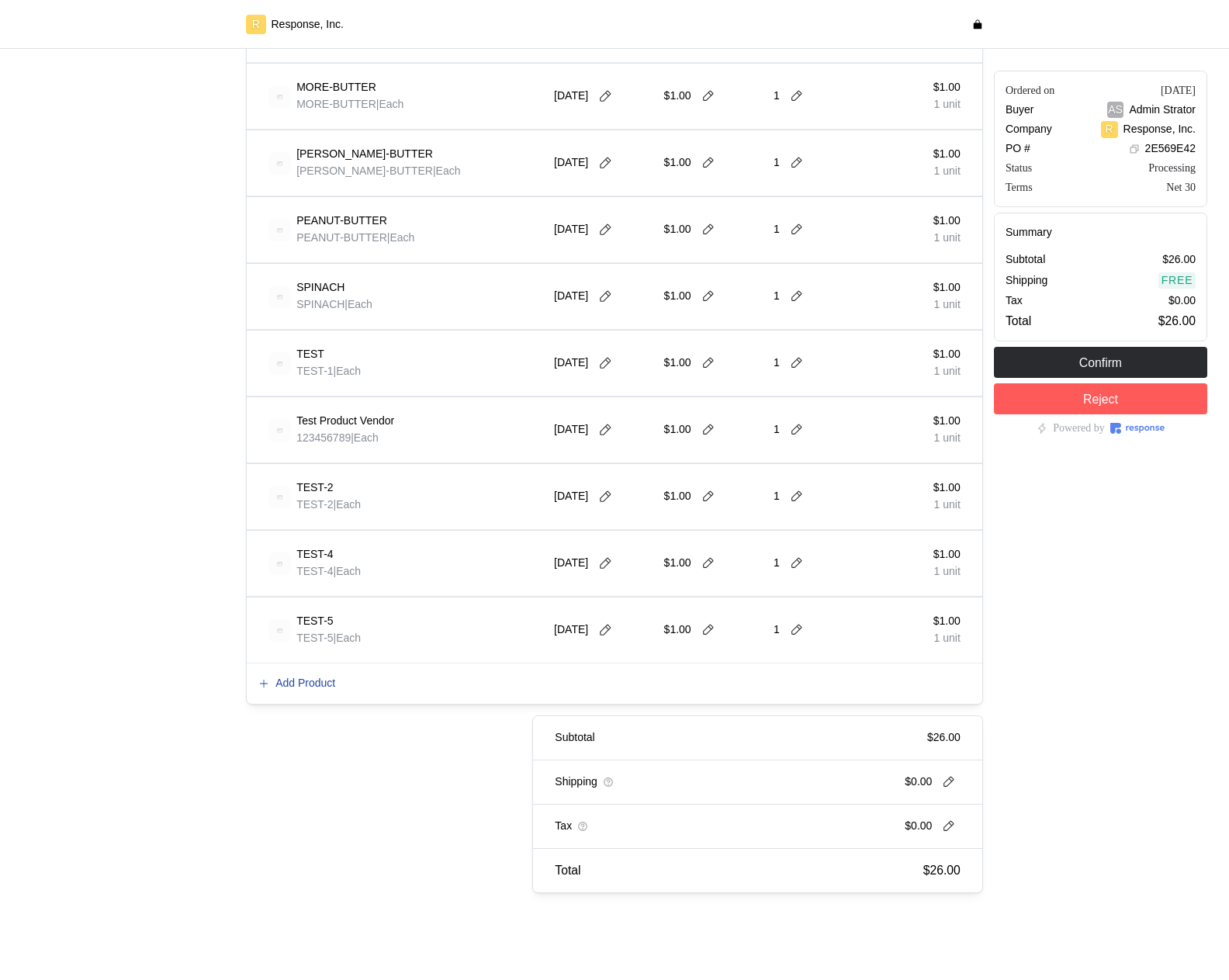
click at [319, 684] on p "Add Product" at bounding box center [304, 683] width 59 height 17
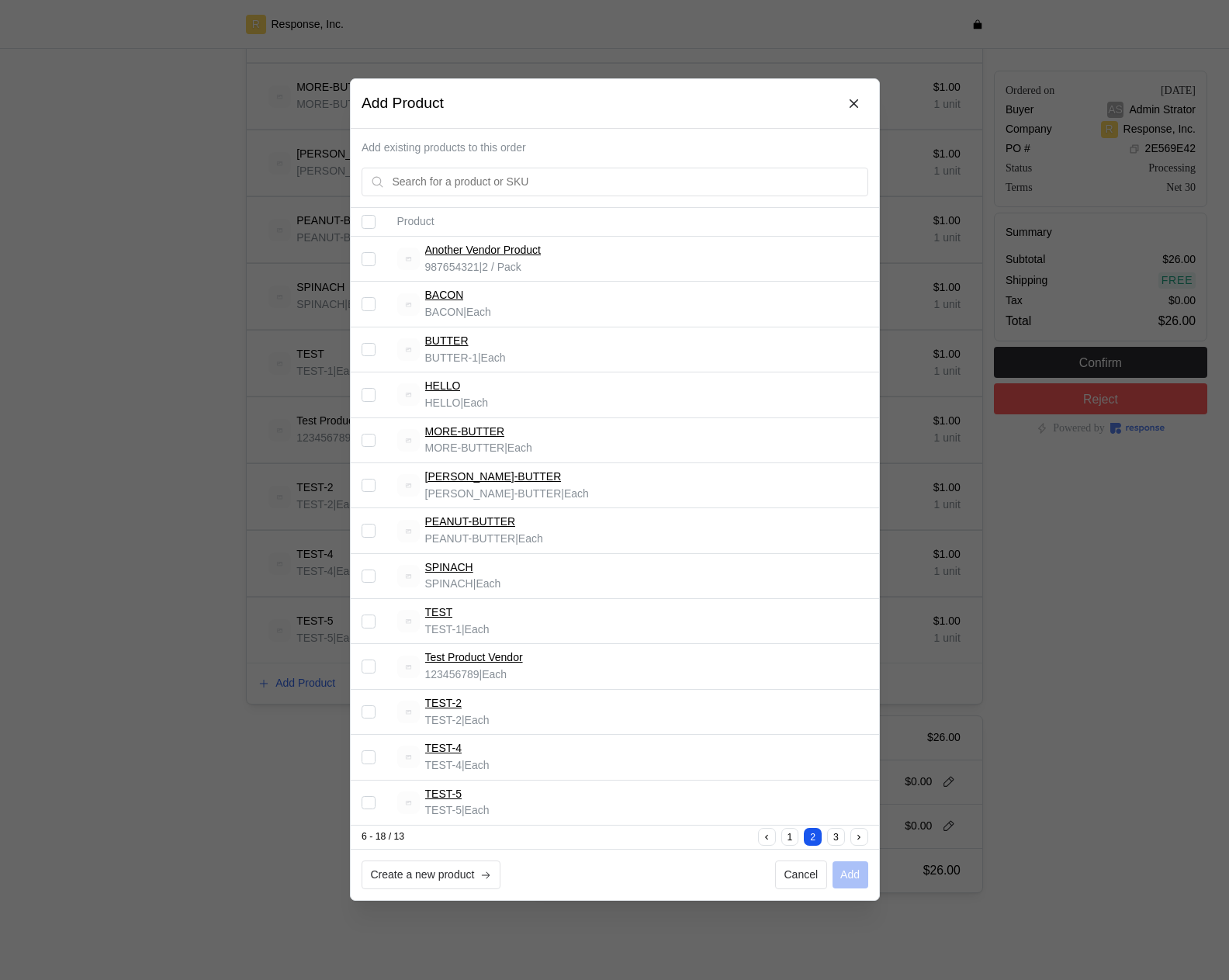
click at [306, 688] on div at bounding box center [614, 490] width 1229 height 980
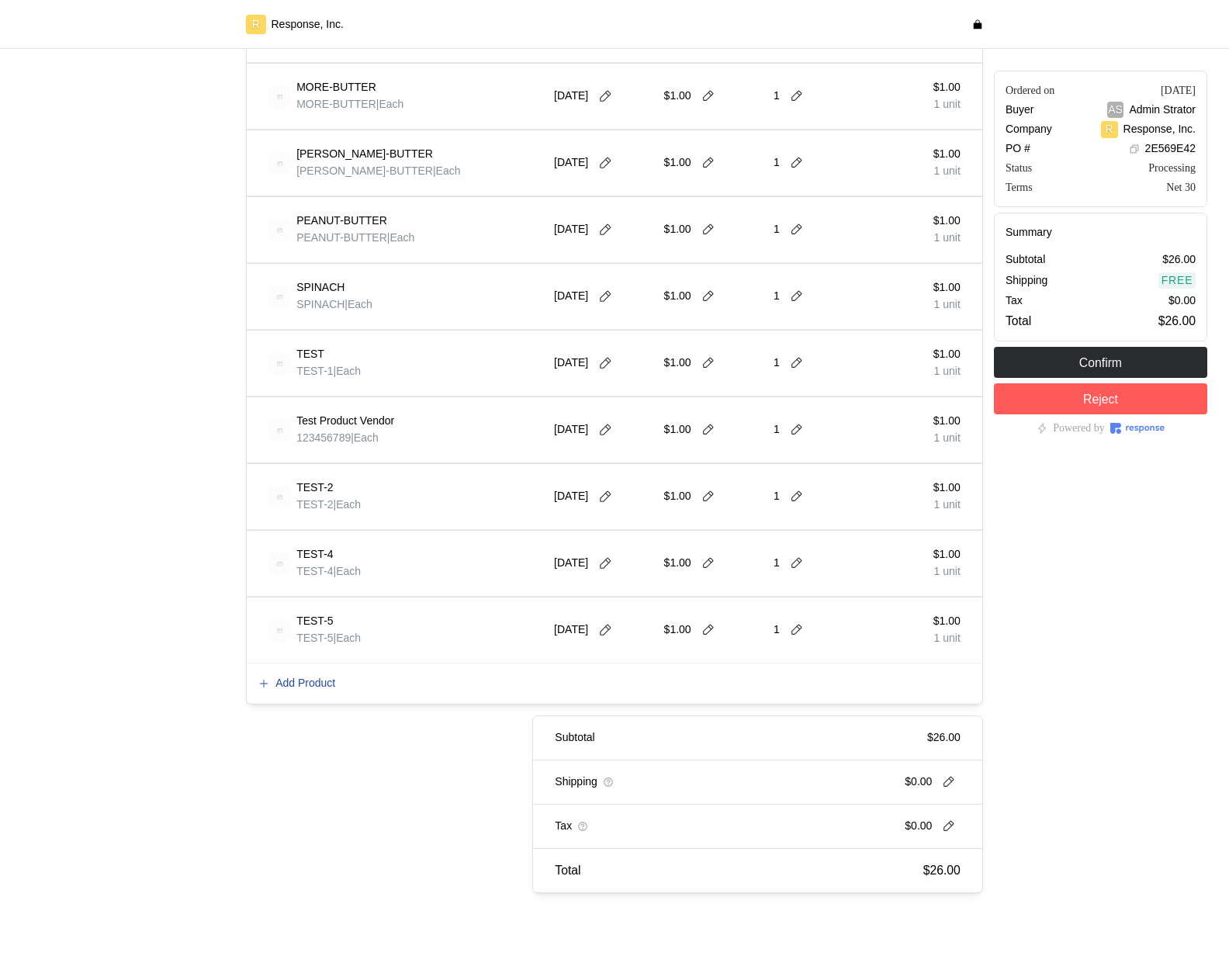
click at [307, 688] on p "Add Product" at bounding box center [304, 683] width 59 height 17
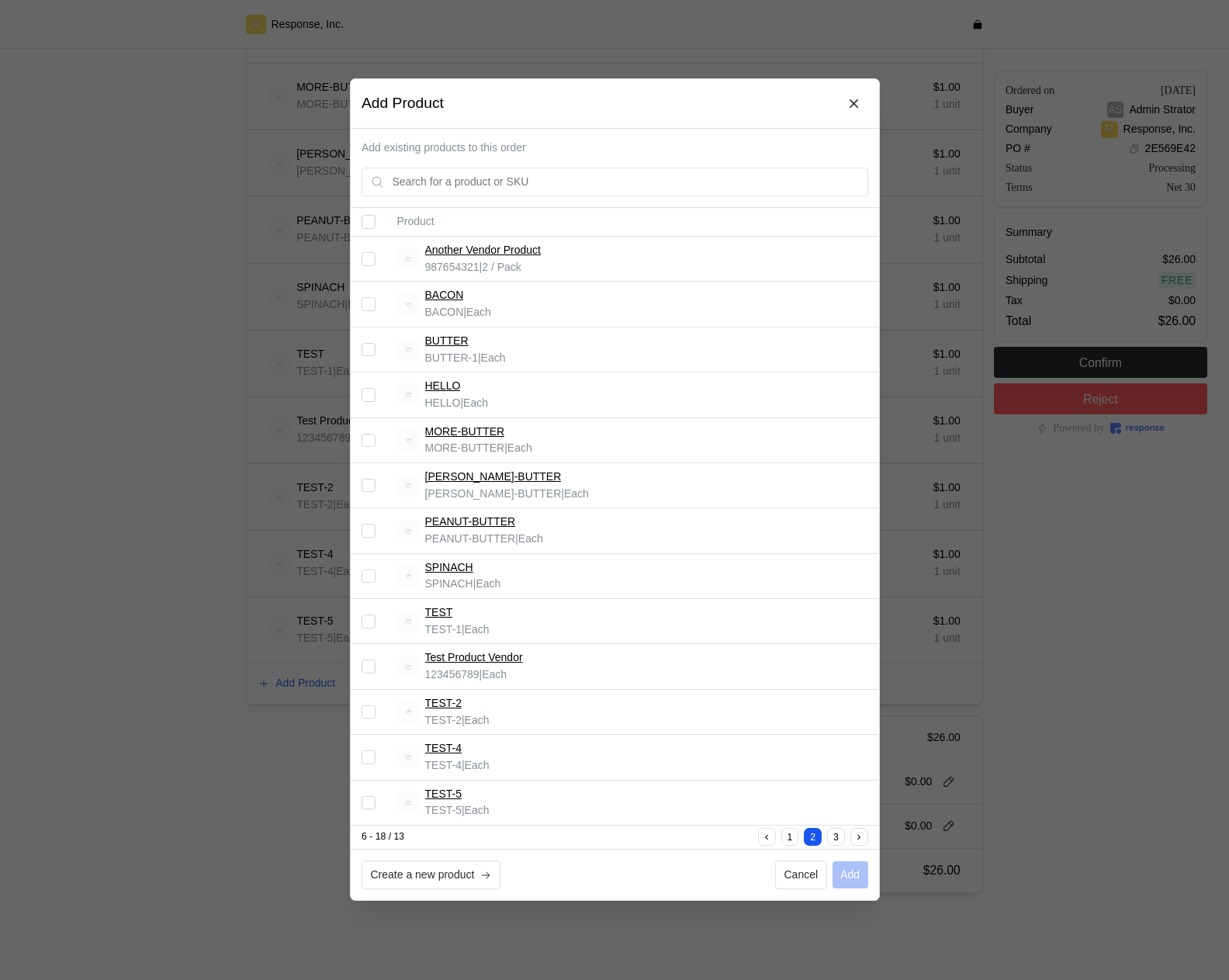
click at [192, 747] on div at bounding box center [614, 490] width 1229 height 980
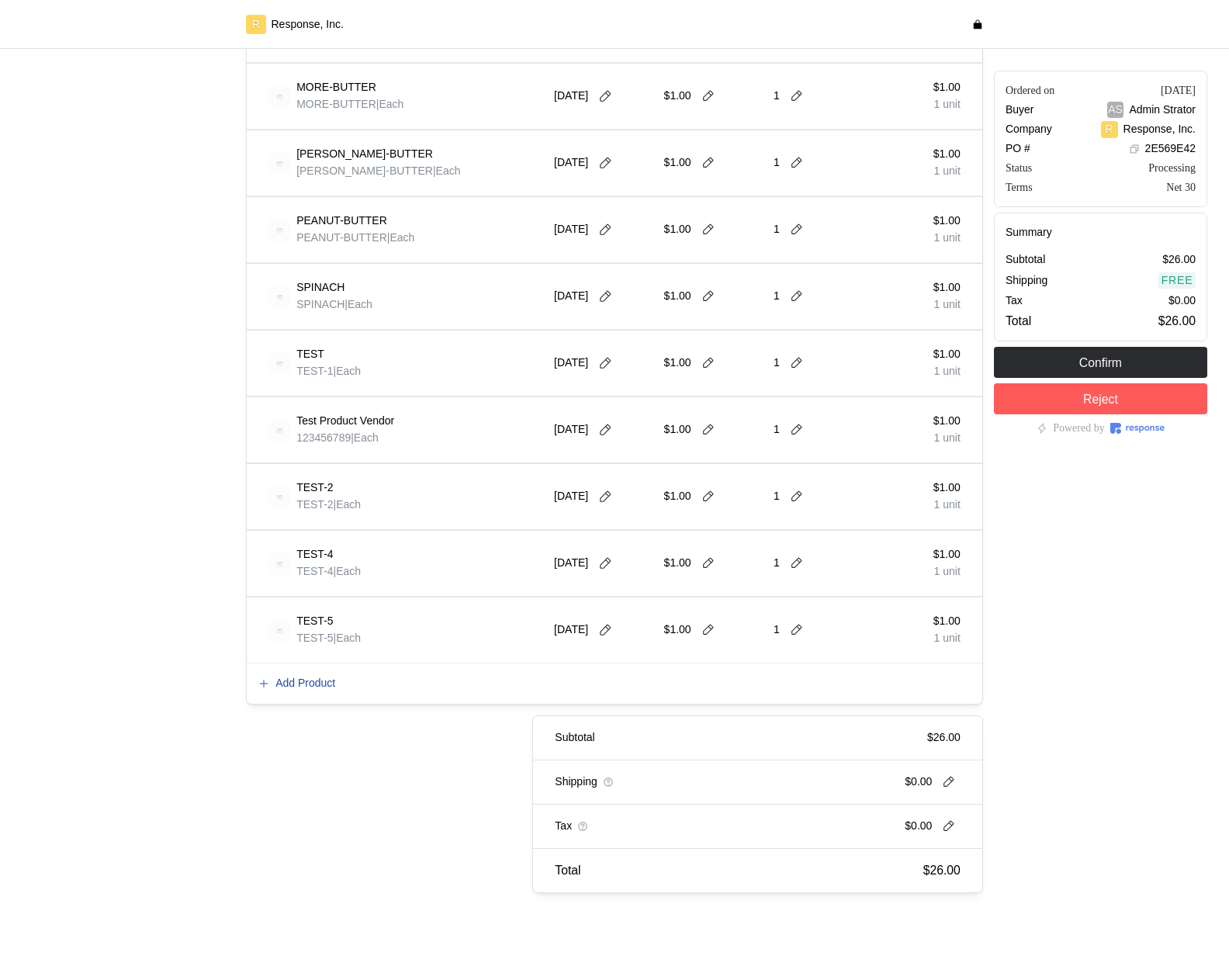
click at [306, 684] on p "Add Product" at bounding box center [304, 683] width 59 height 17
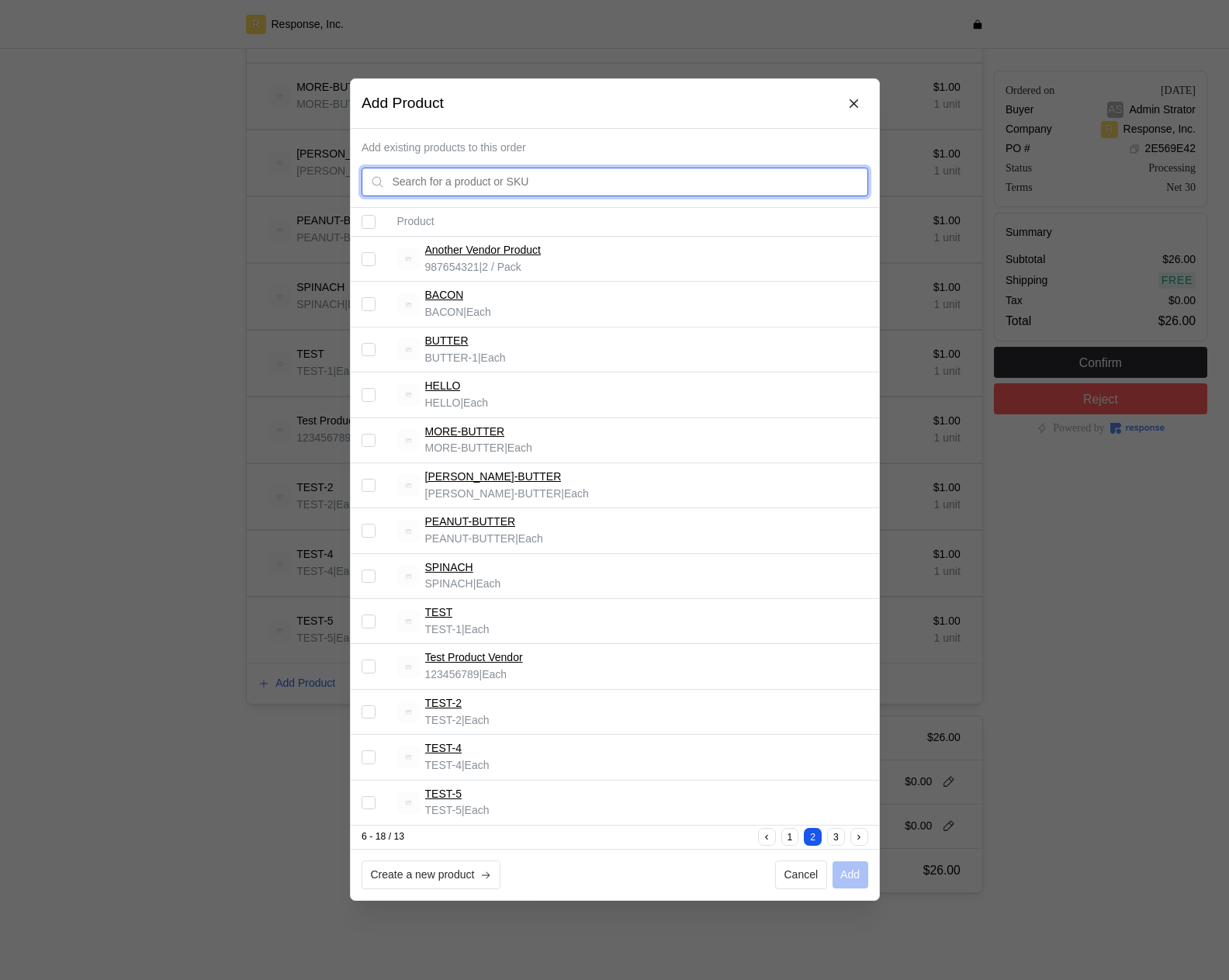
click at [526, 187] on input "text" at bounding box center [625, 183] width 467 height 28
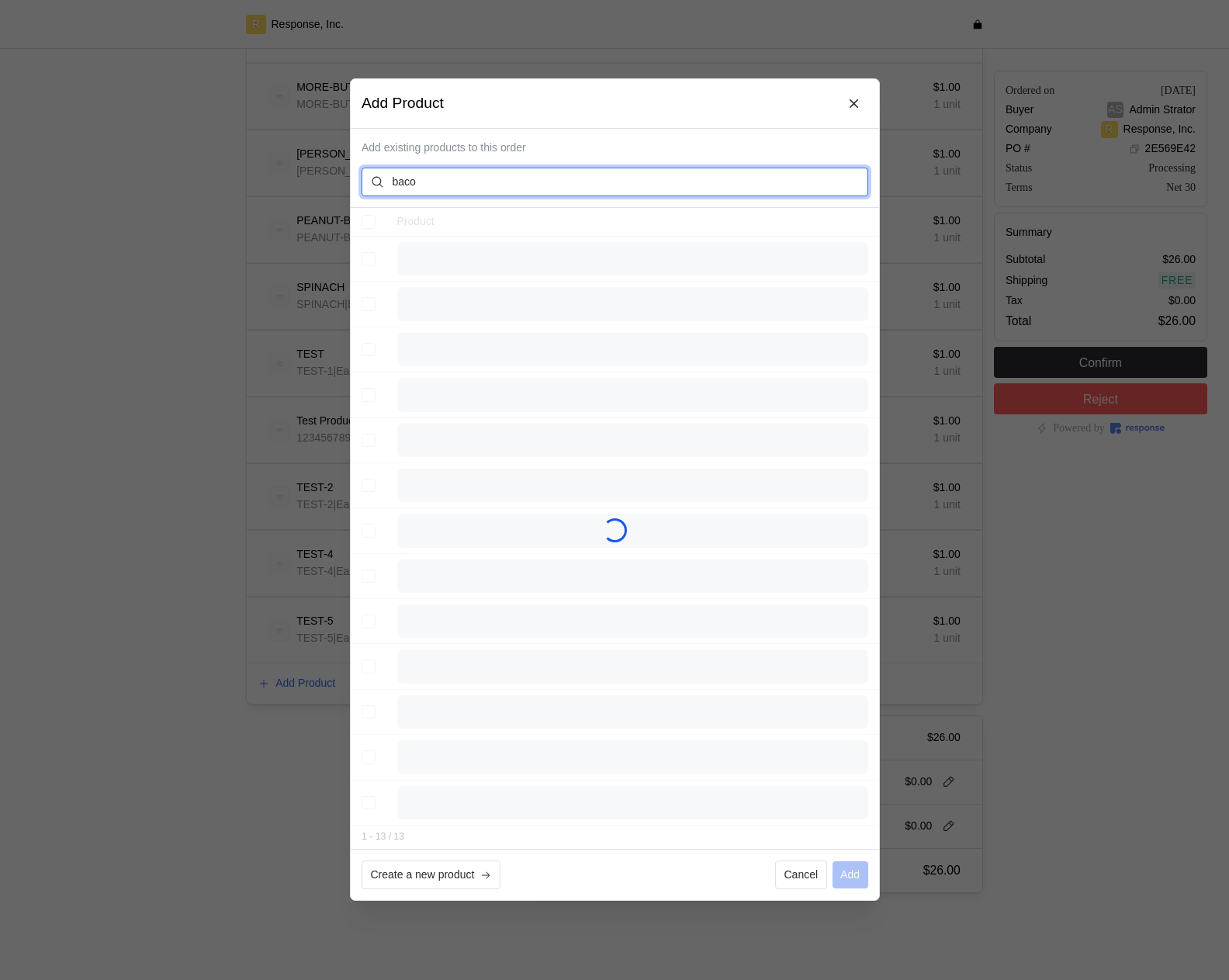
type input "bacon"
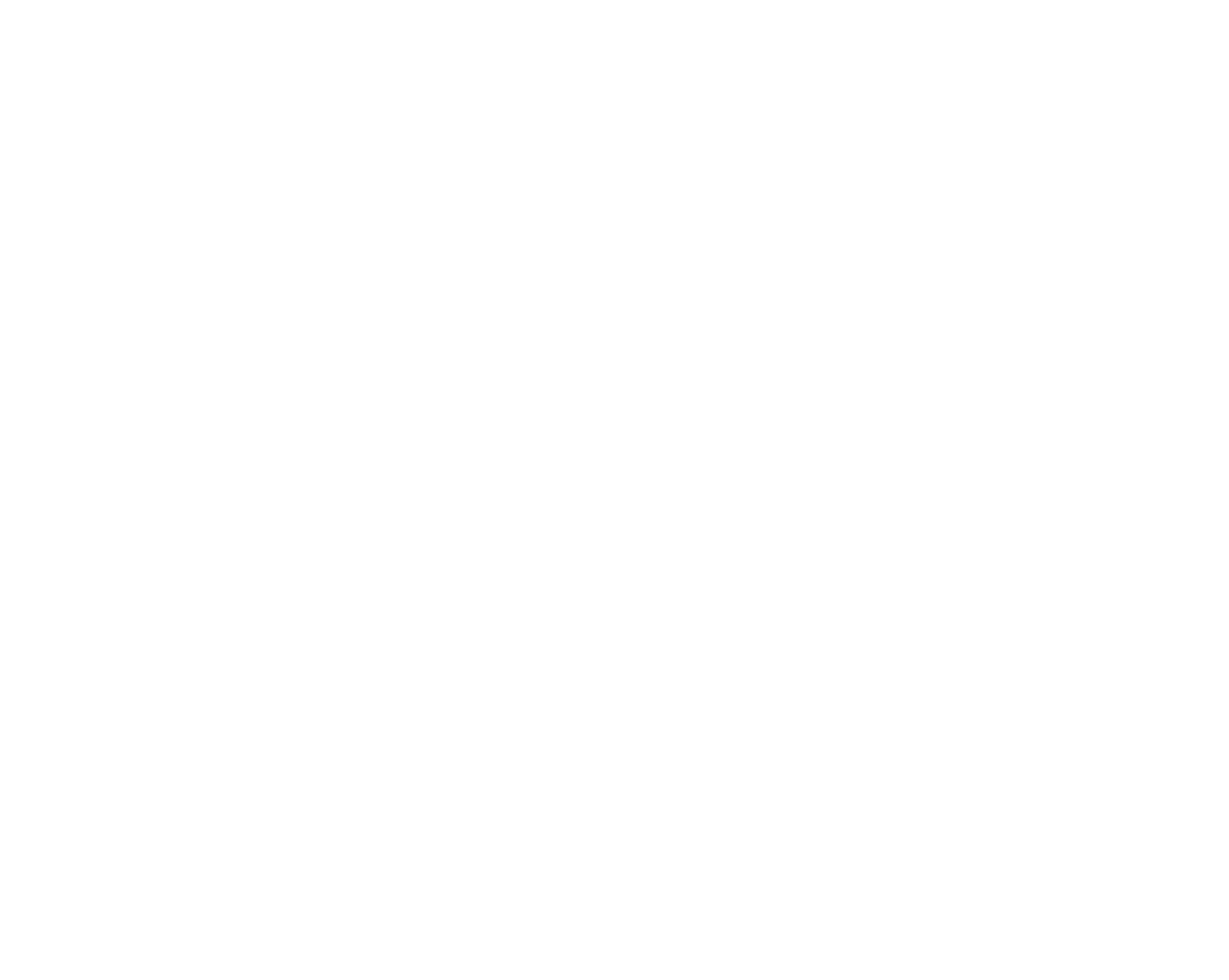
scroll to position [0, 0]
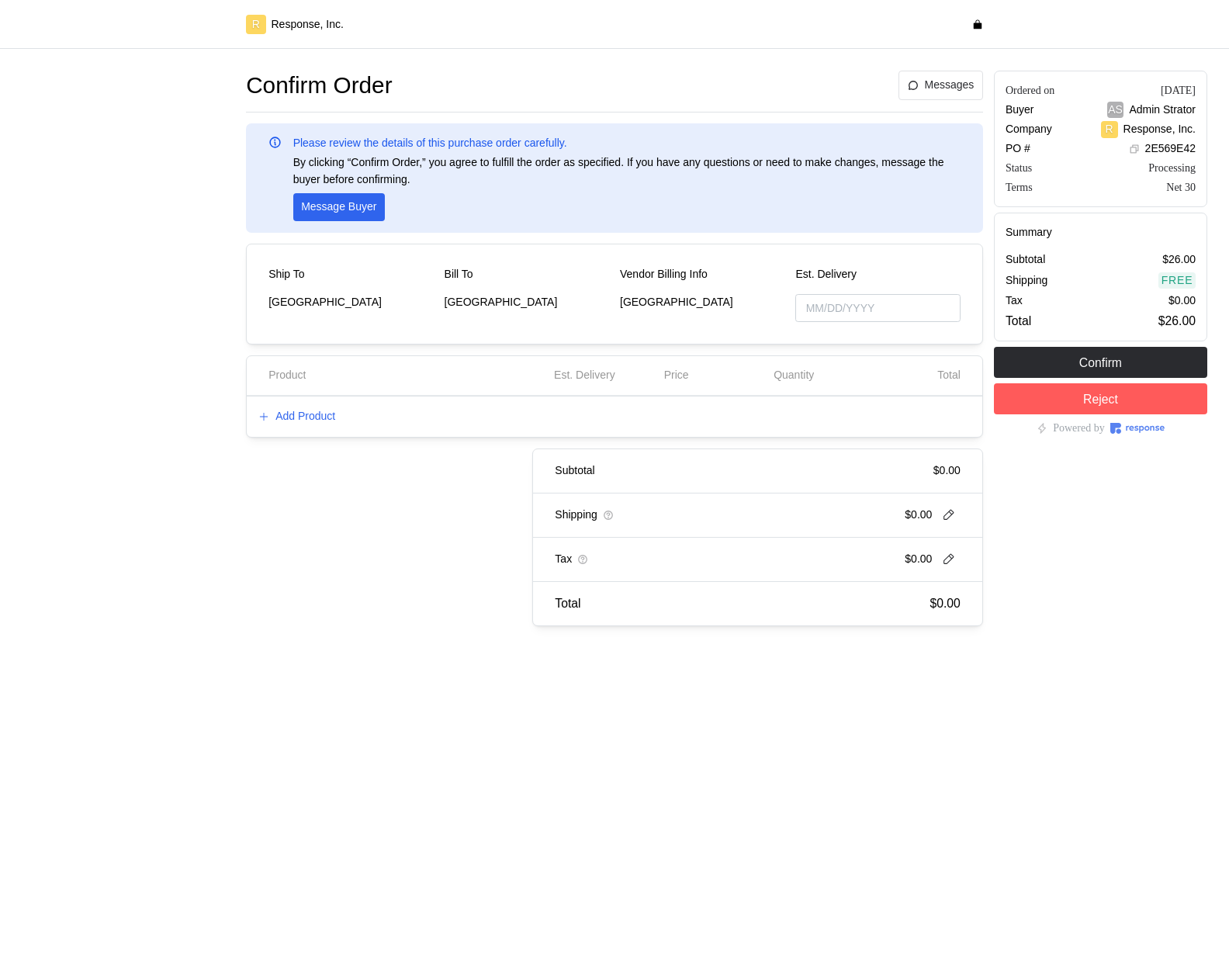
type input "[DATE]"
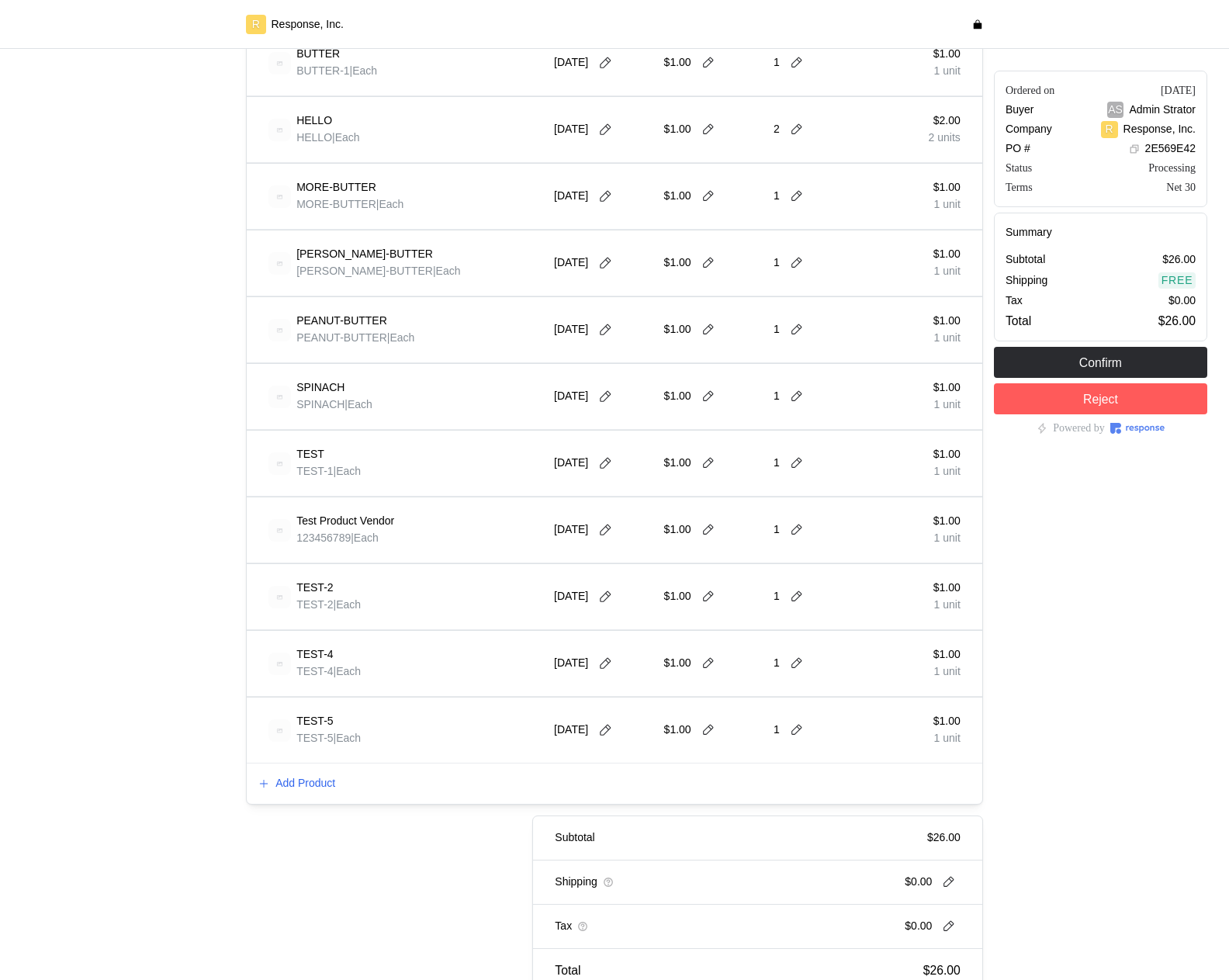
scroll to position [638, 0]
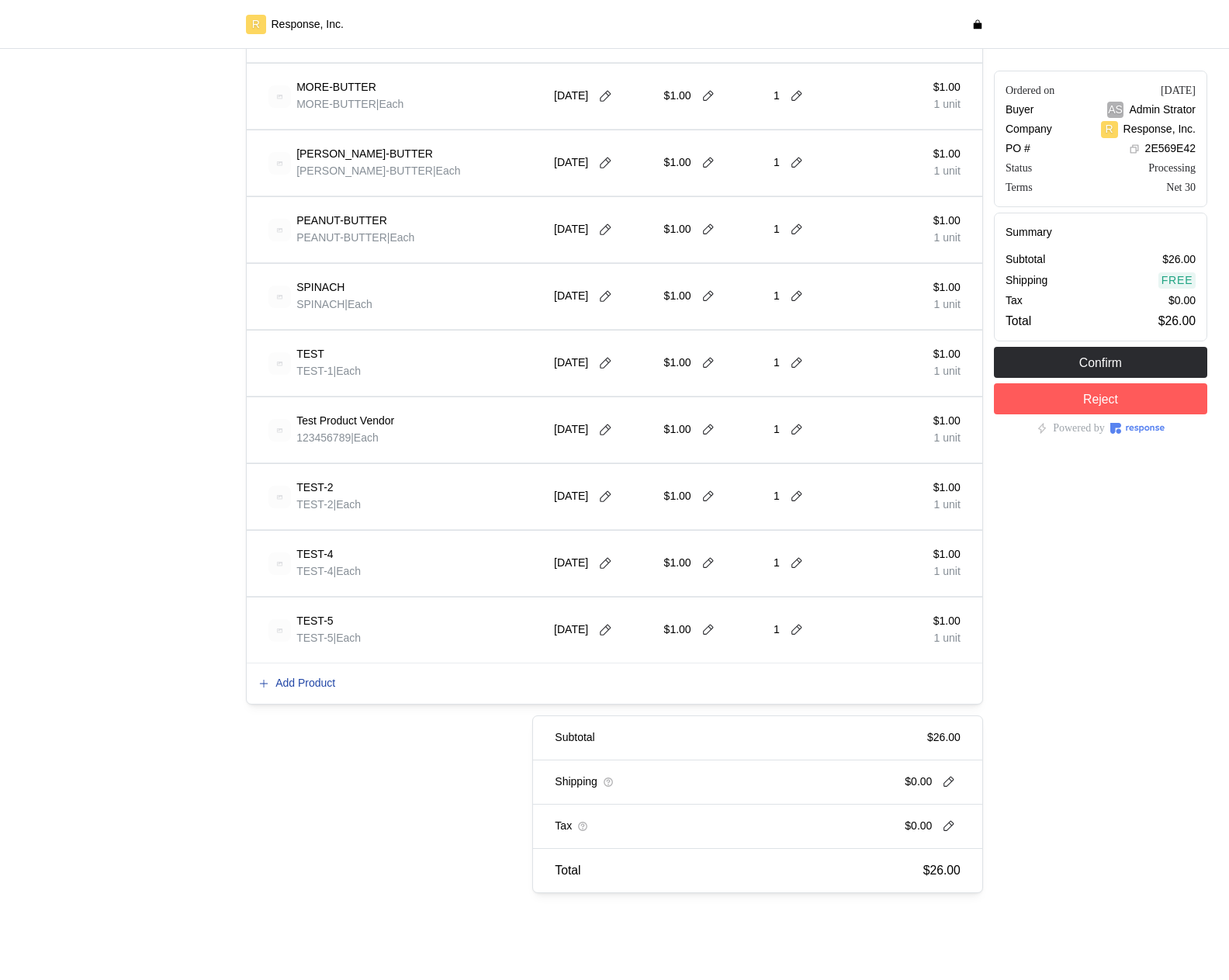
click at [310, 682] on p "Add Product" at bounding box center [304, 683] width 59 height 17
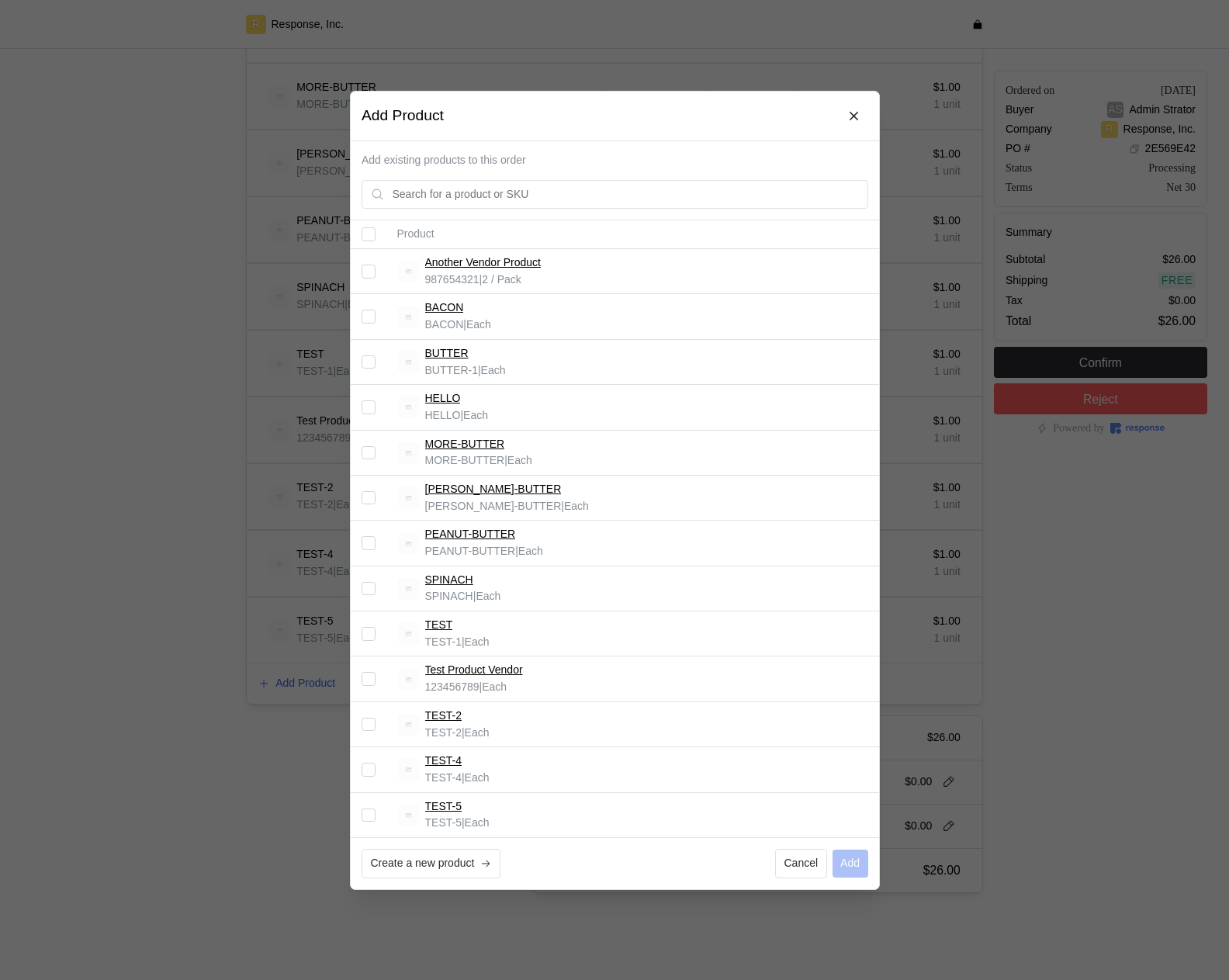
drag, startPoint x: 160, startPoint y: 143, endPoint x: 135, endPoint y: 51, distance: 95.3
click at [160, 143] on div at bounding box center [614, 490] width 1229 height 980
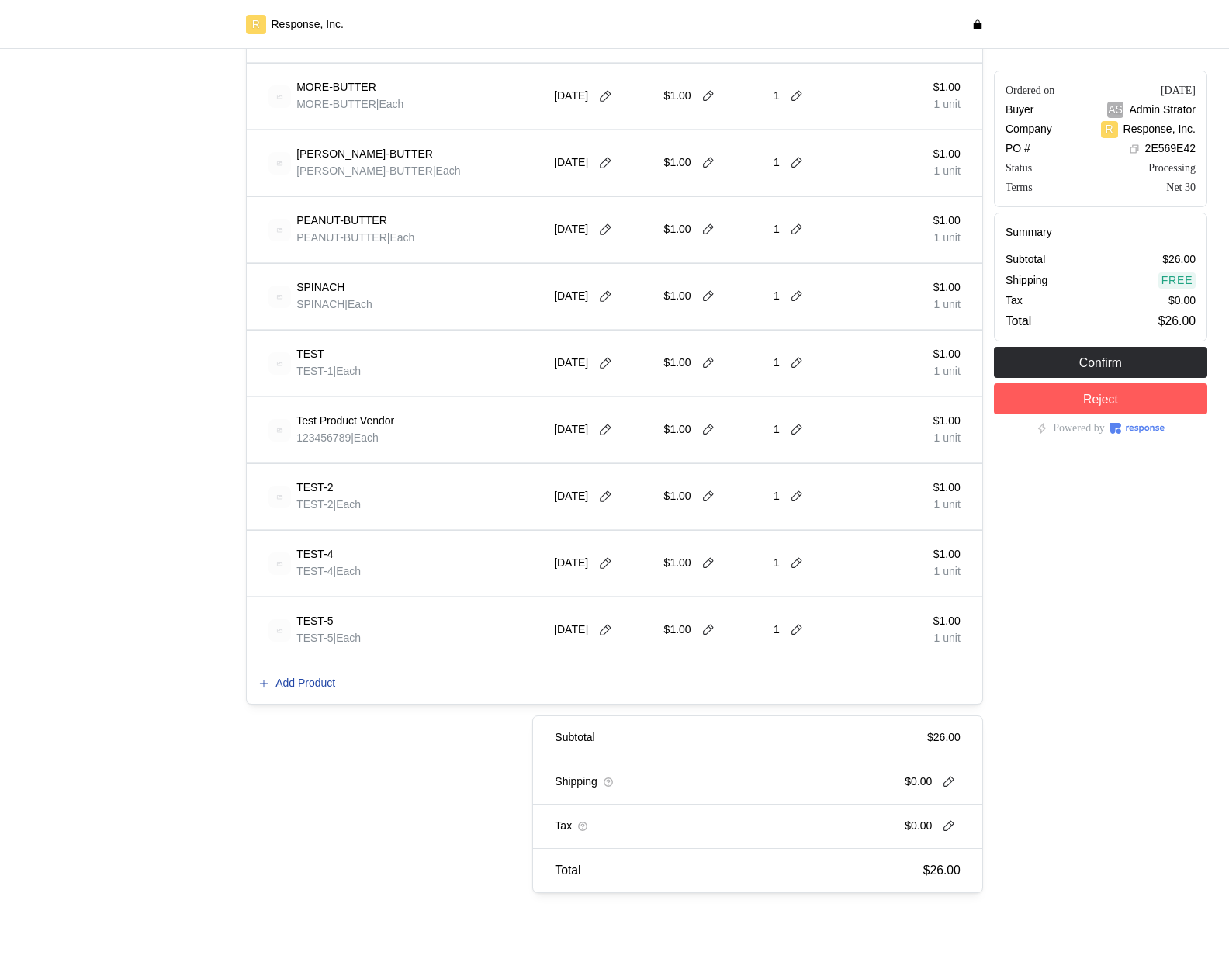
click at [323, 686] on p "Add Product" at bounding box center [304, 683] width 59 height 17
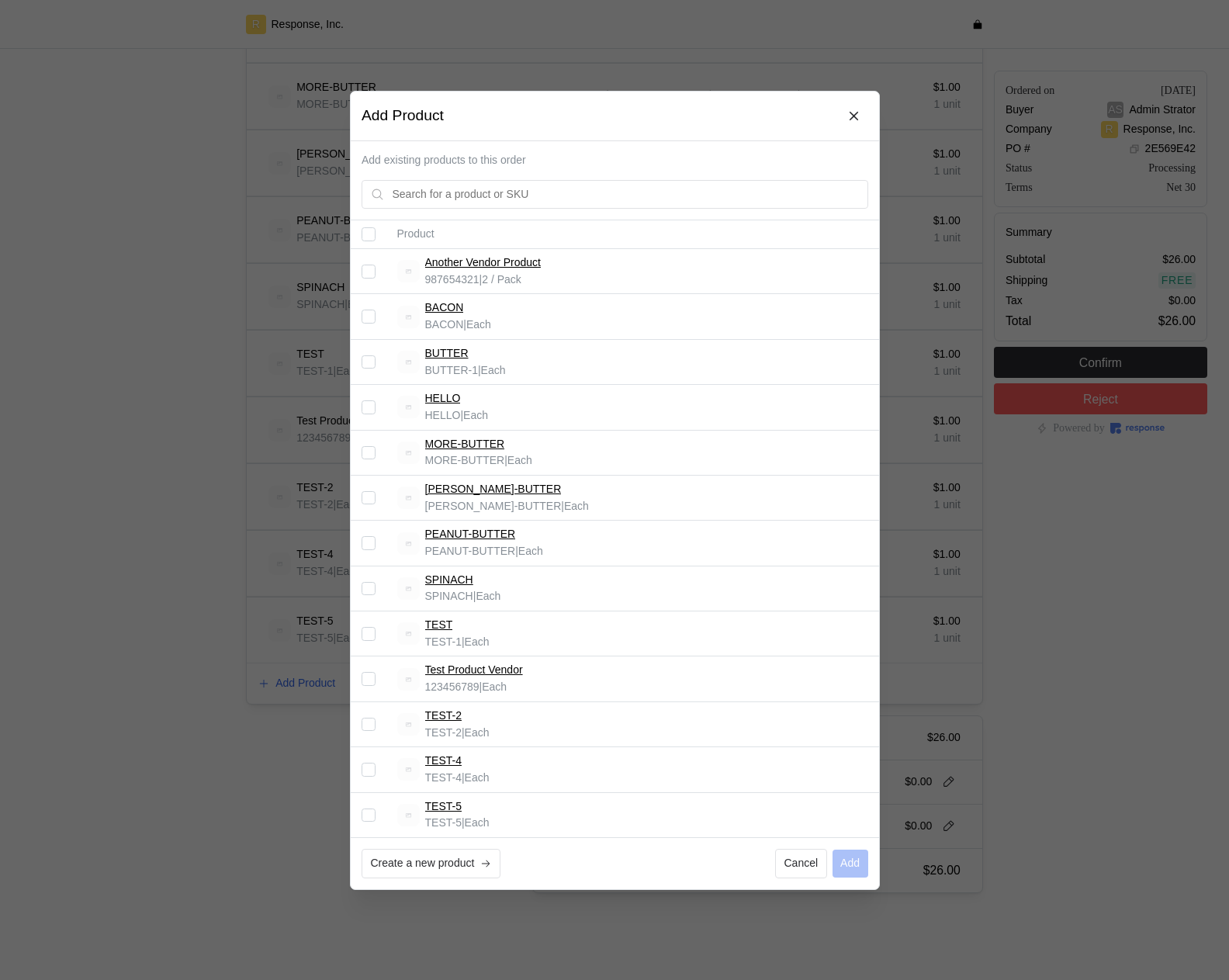
click at [269, 701] on div at bounding box center [614, 490] width 1229 height 980
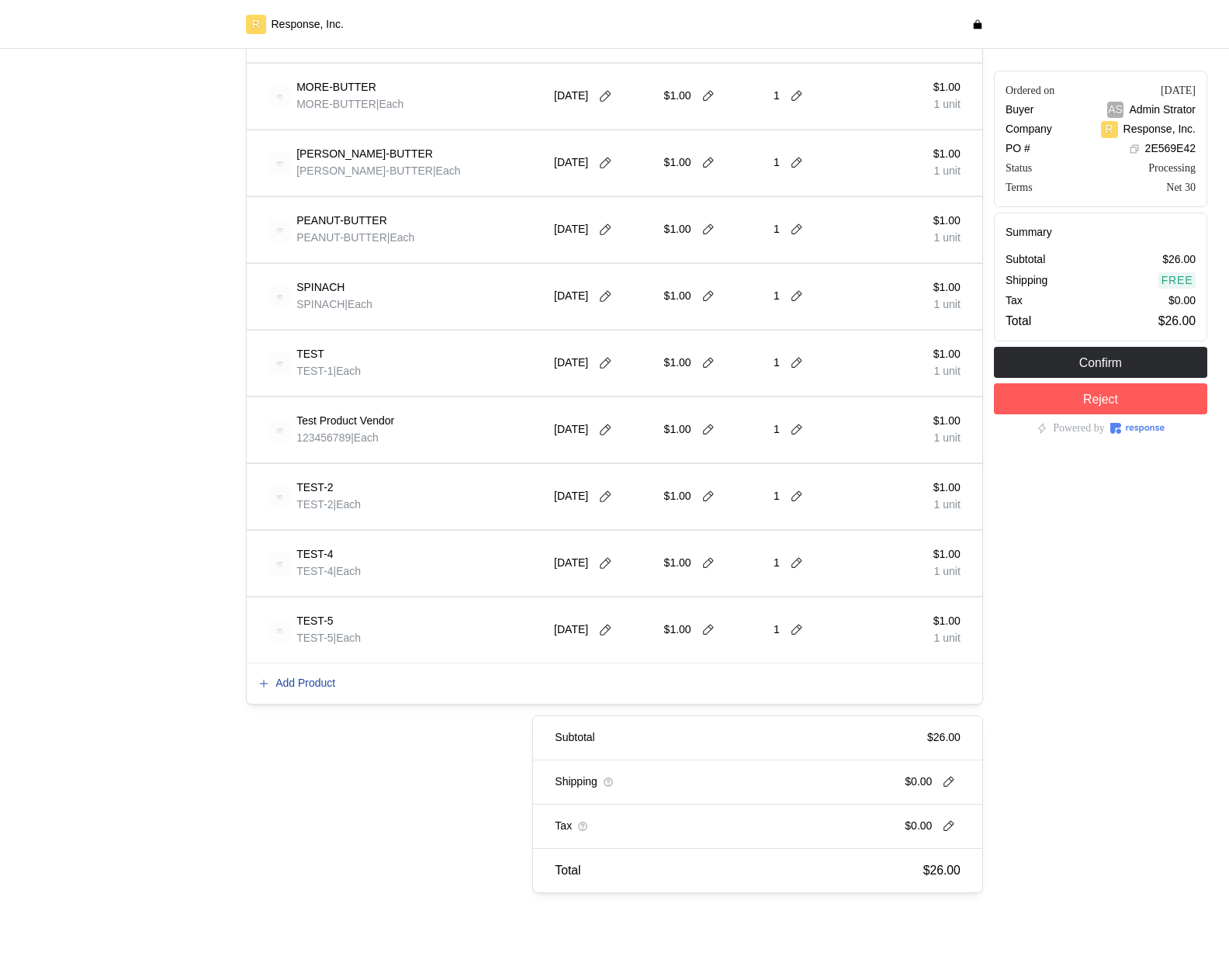
click at [314, 684] on p "Add Product" at bounding box center [304, 683] width 59 height 17
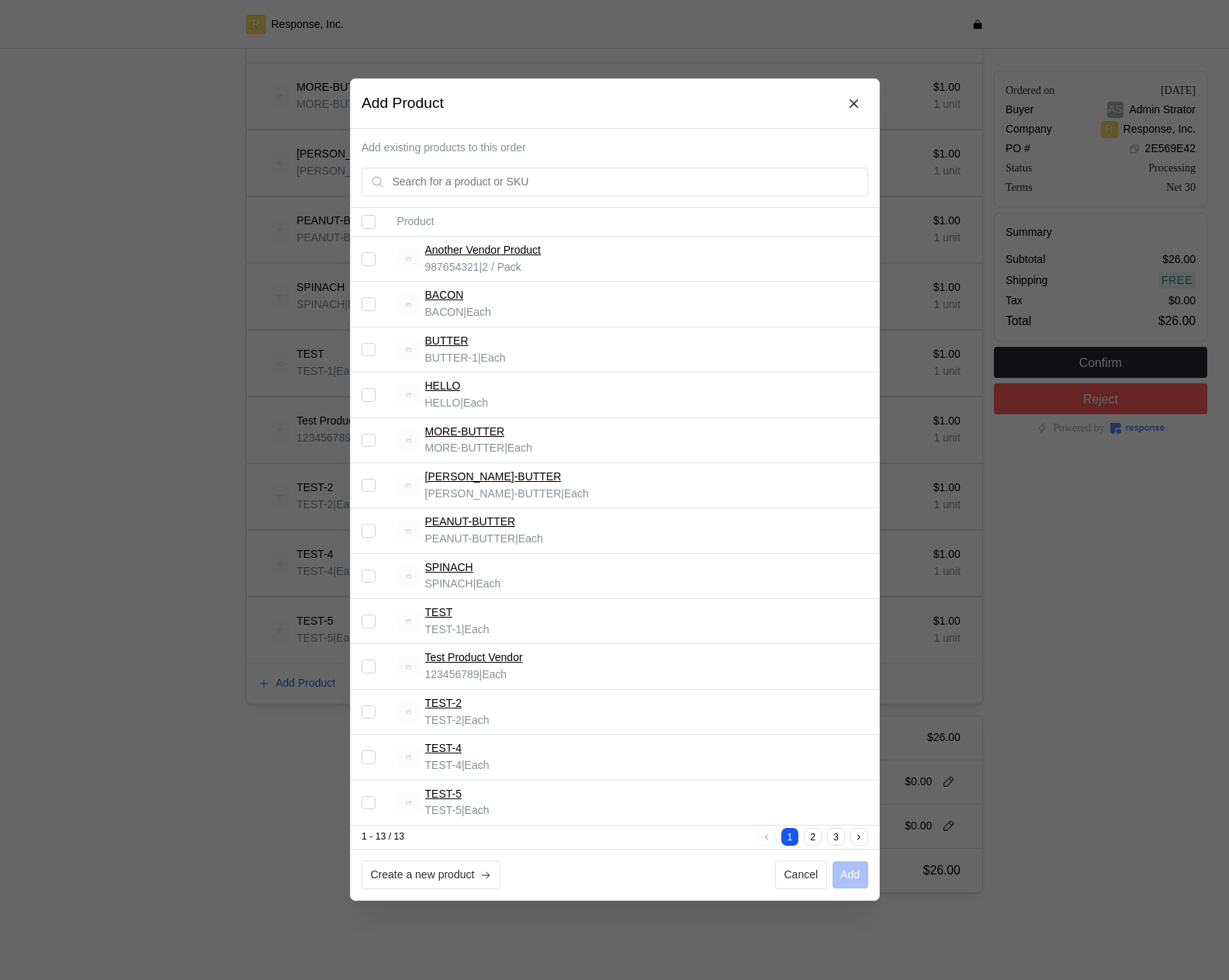
click at [816, 837] on button "2" at bounding box center [813, 837] width 18 height 18
click at [833, 838] on button "3" at bounding box center [835, 837] width 18 height 18
click at [787, 840] on button "1" at bounding box center [789, 837] width 18 height 18
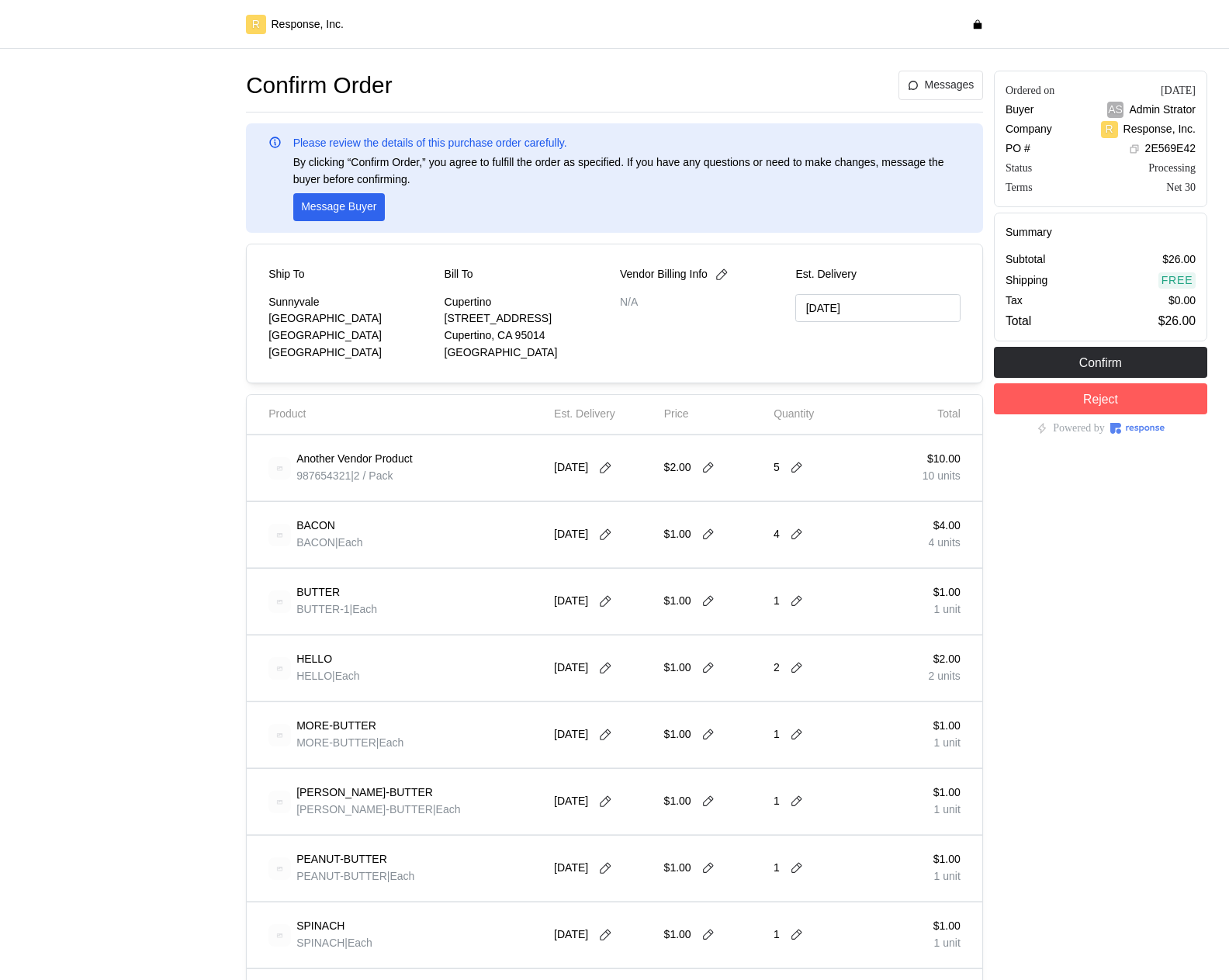
type input "[DATE]"
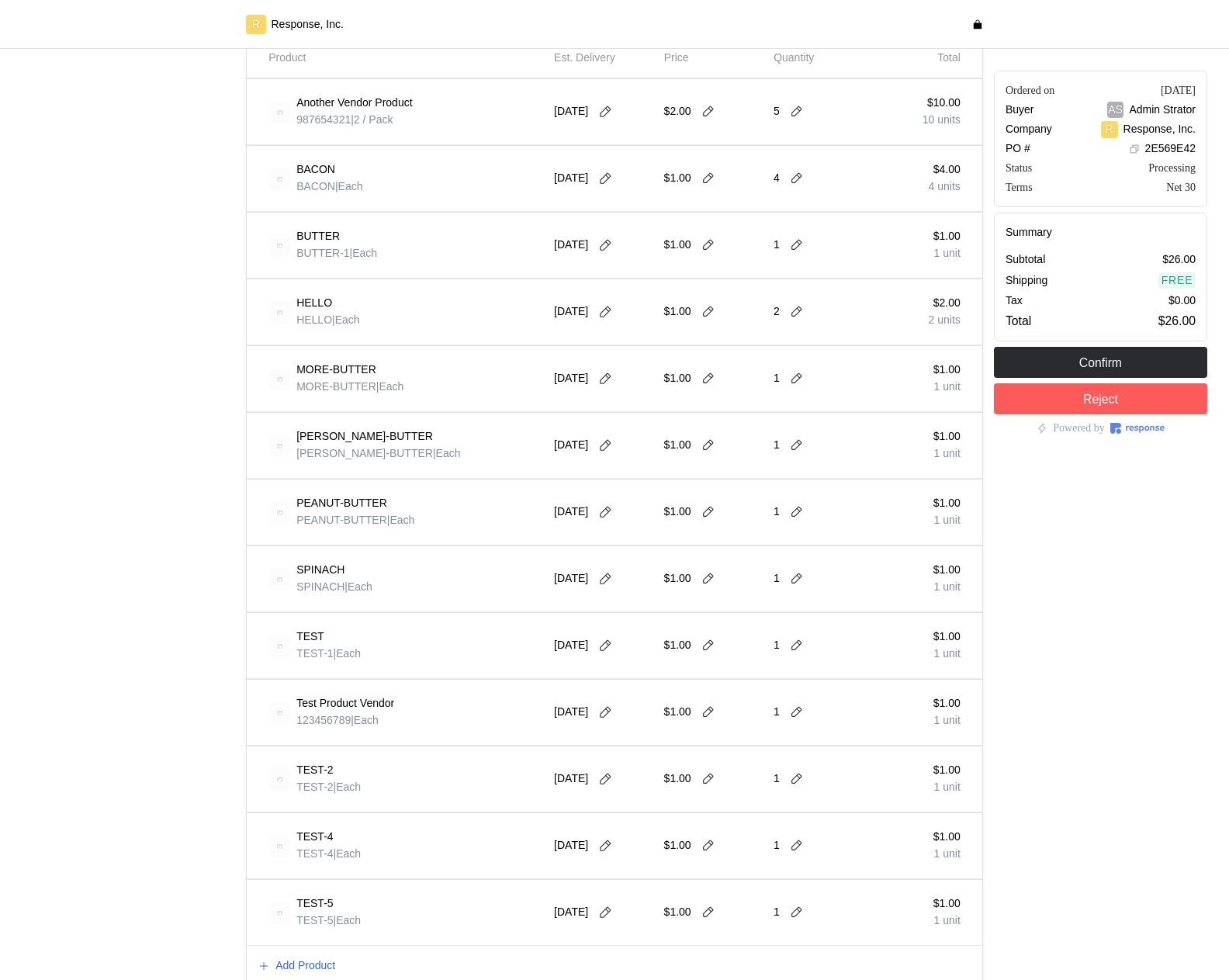
scroll to position [638, 0]
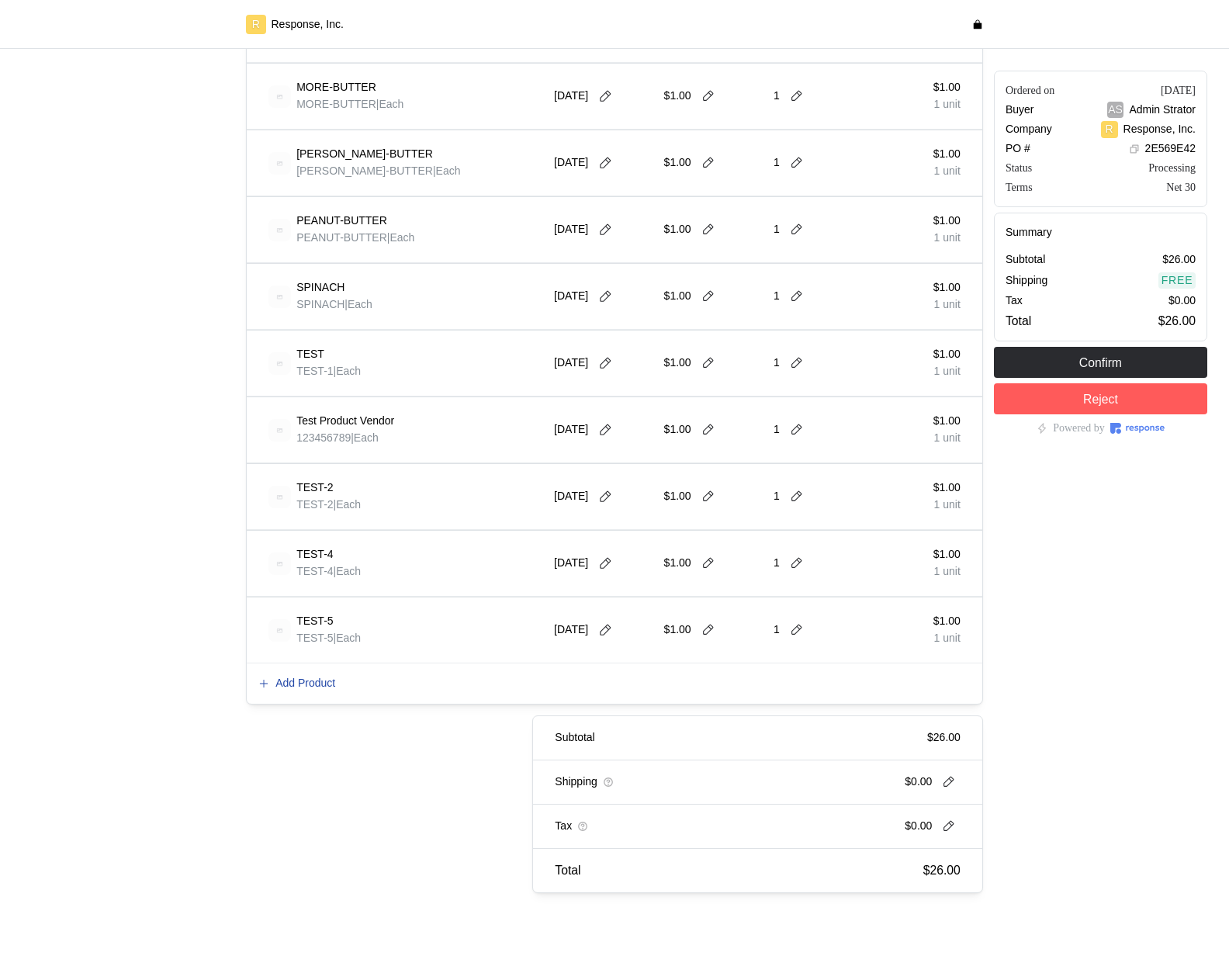
click at [324, 681] on p "Add Product" at bounding box center [304, 683] width 59 height 17
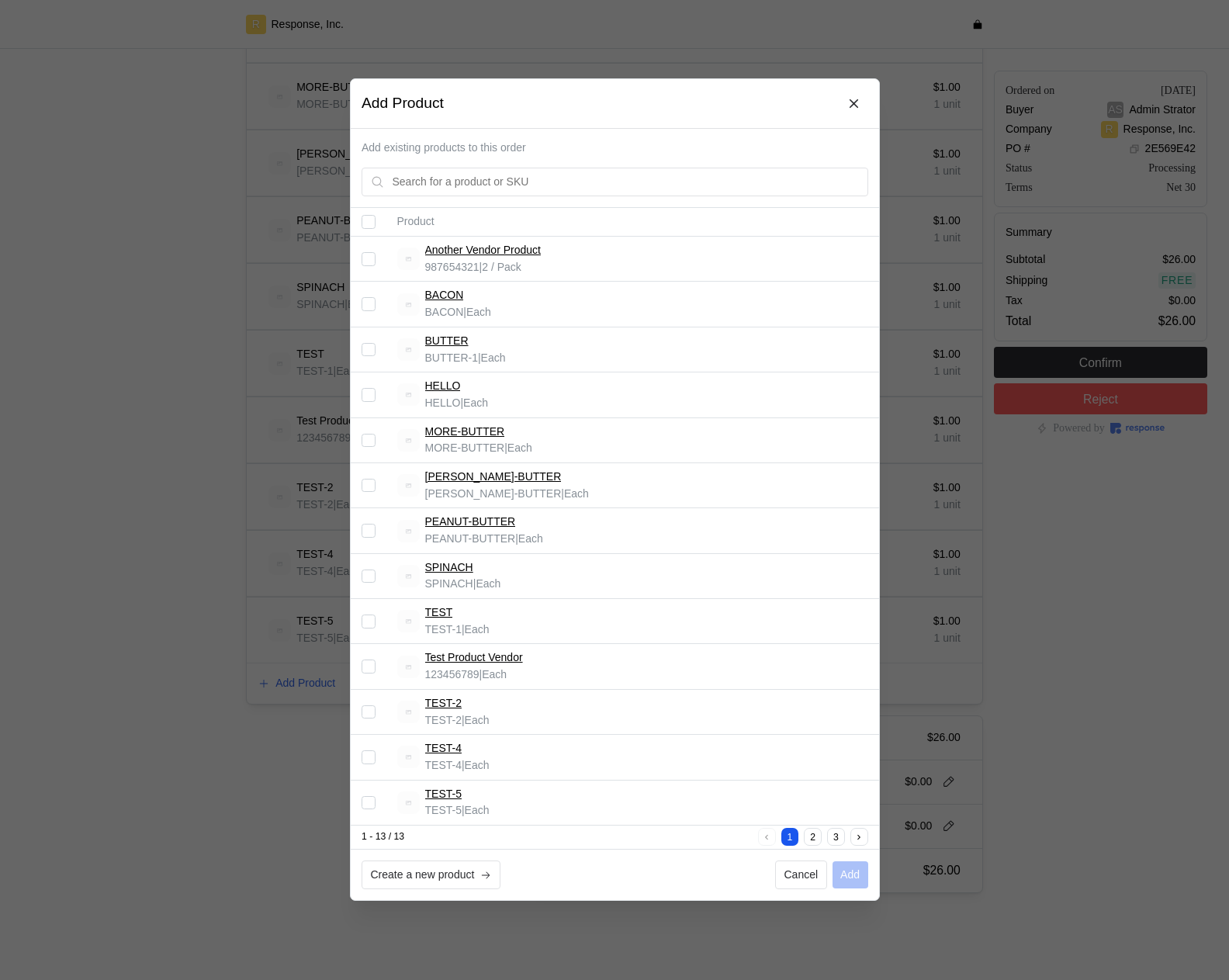
click at [815, 837] on button "2" at bounding box center [813, 837] width 18 height 18
click at [833, 835] on button "3" at bounding box center [835, 837] width 18 height 18
click at [794, 837] on button "1" at bounding box center [789, 837] width 18 height 18
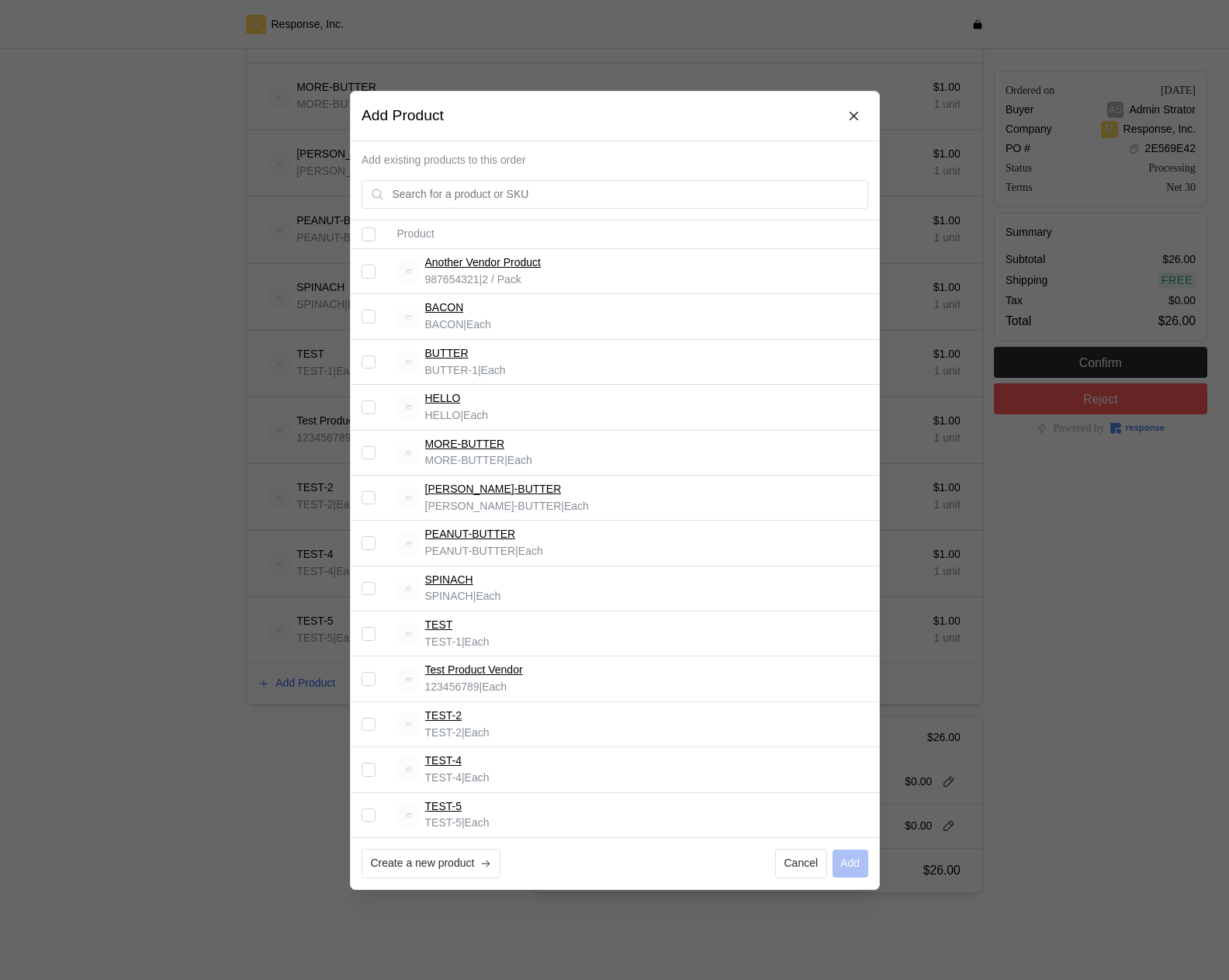
click at [218, 319] on div at bounding box center [614, 490] width 1229 height 980
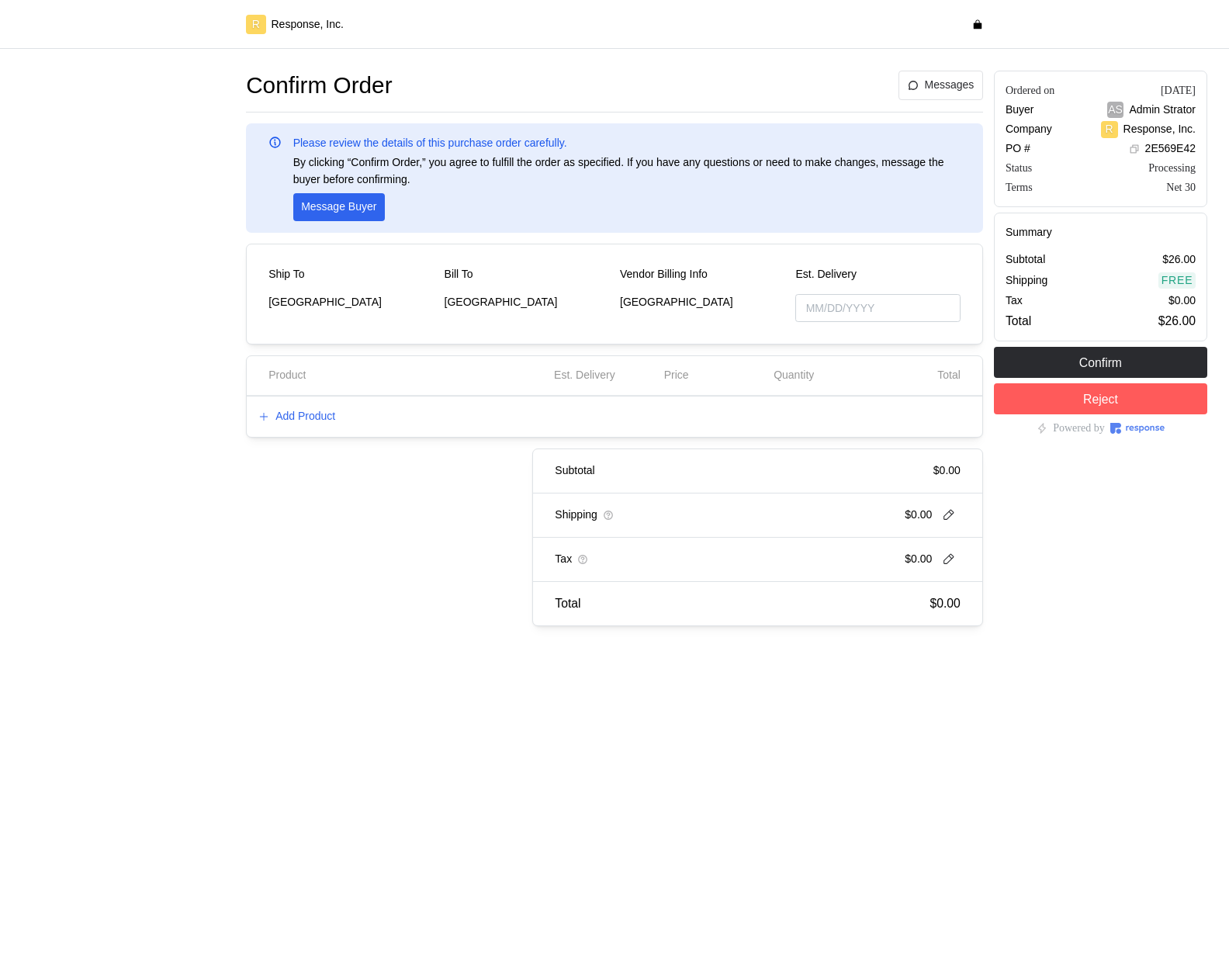
type input "[DATE]"
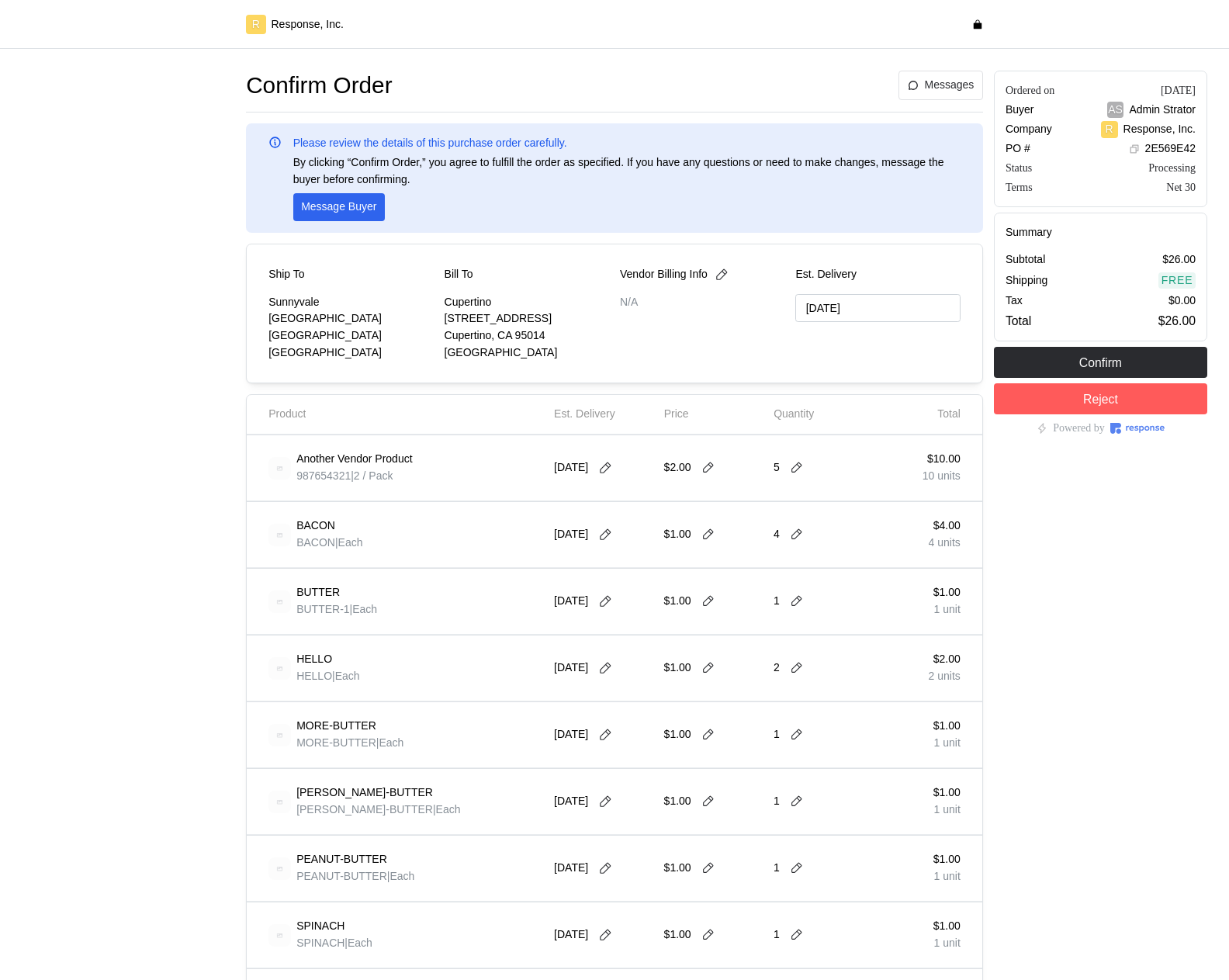
scroll to position [638, 0]
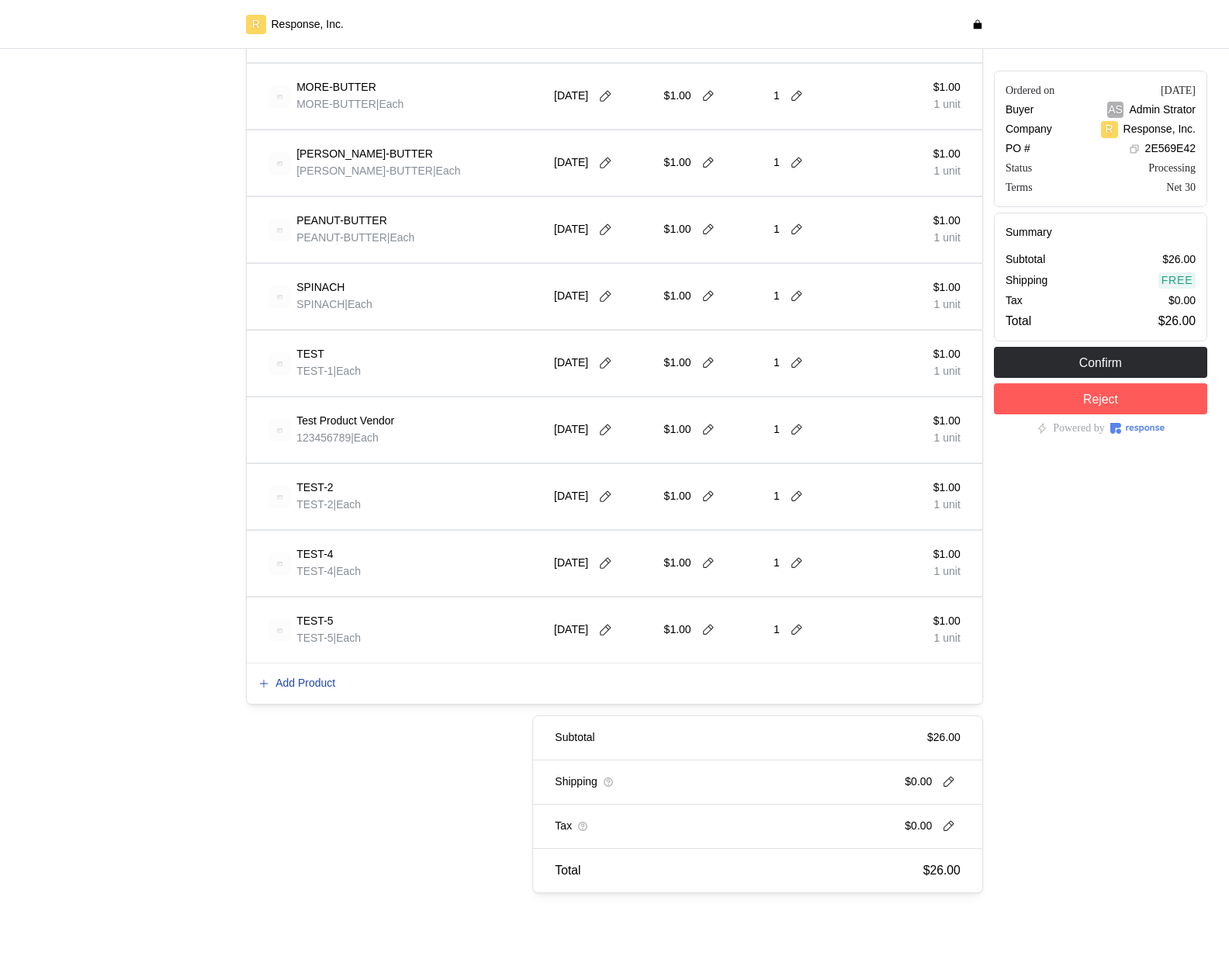
click at [312, 682] on p "Add Product" at bounding box center [304, 683] width 59 height 17
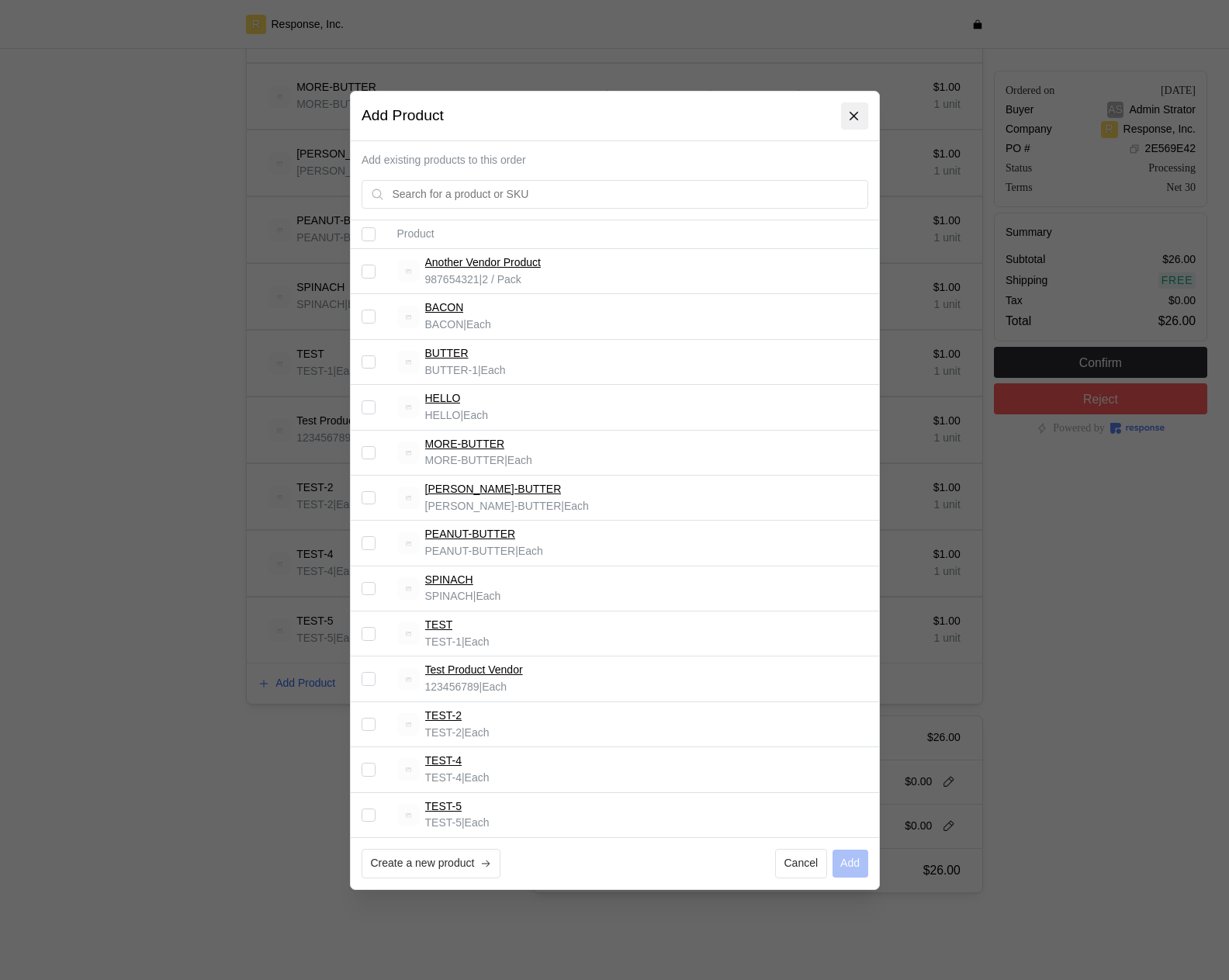
click at [861, 117] on button at bounding box center [853, 116] width 27 height 27
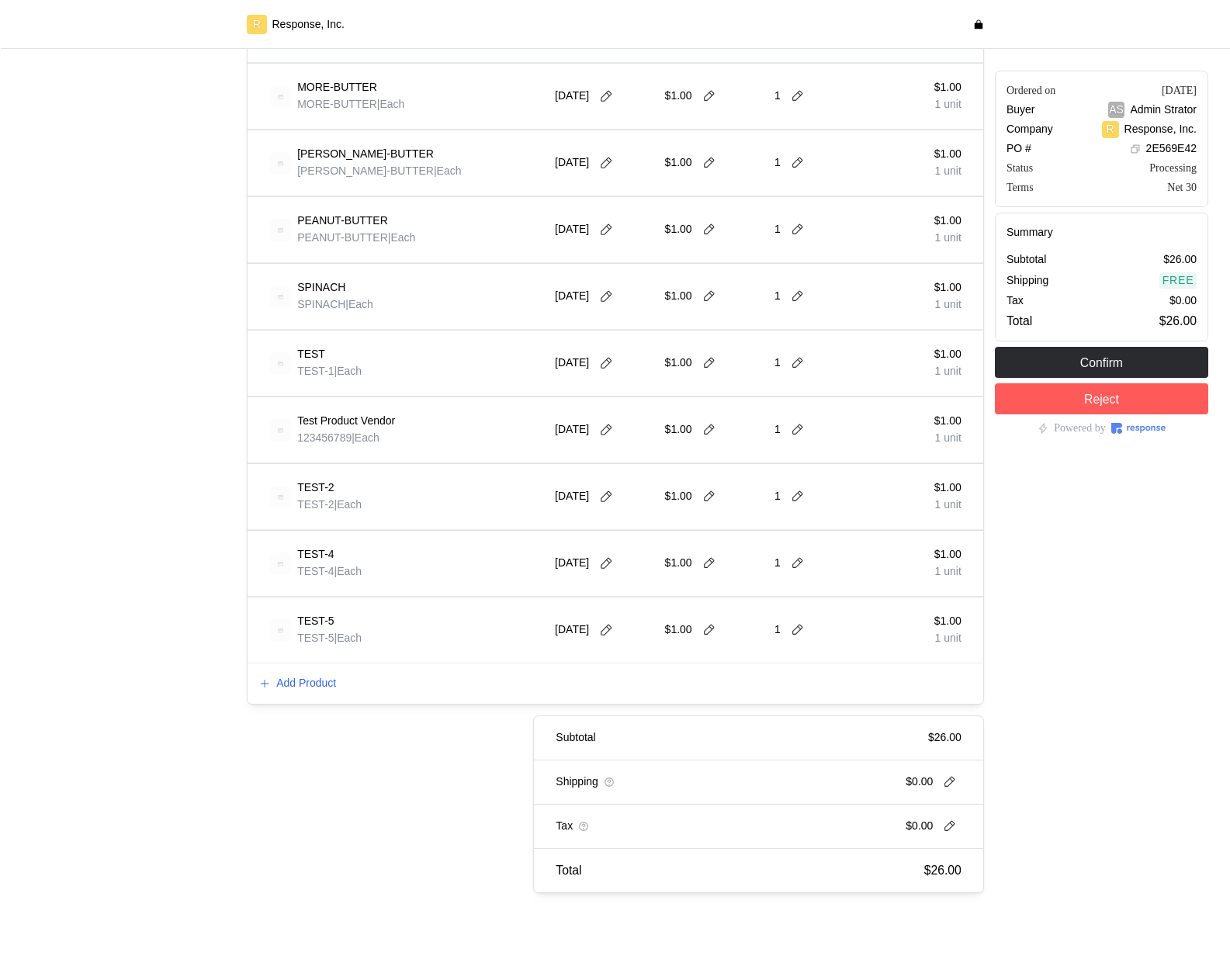
scroll to position [0, 0]
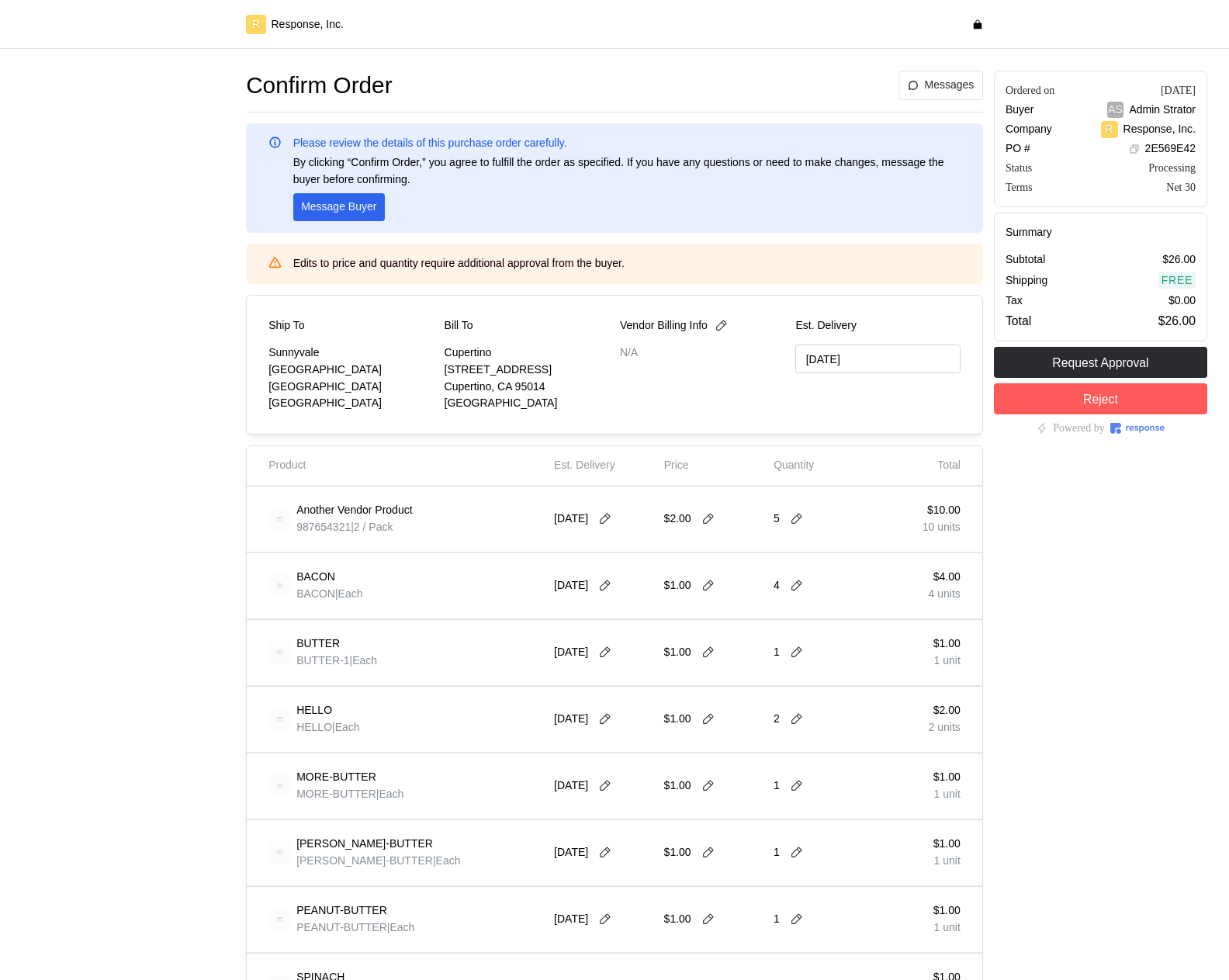
click at [752, 487] on div "Another Vendor Product 987654321 | 2 / Pack 9/30/25 $2.00 5 $10.00 10 units" at bounding box center [614, 520] width 736 height 66
click at [740, 358] on p "N/A" at bounding box center [702, 353] width 165 height 17
click at [170, 593] on div at bounding box center [128, 826] width 224 height 1521
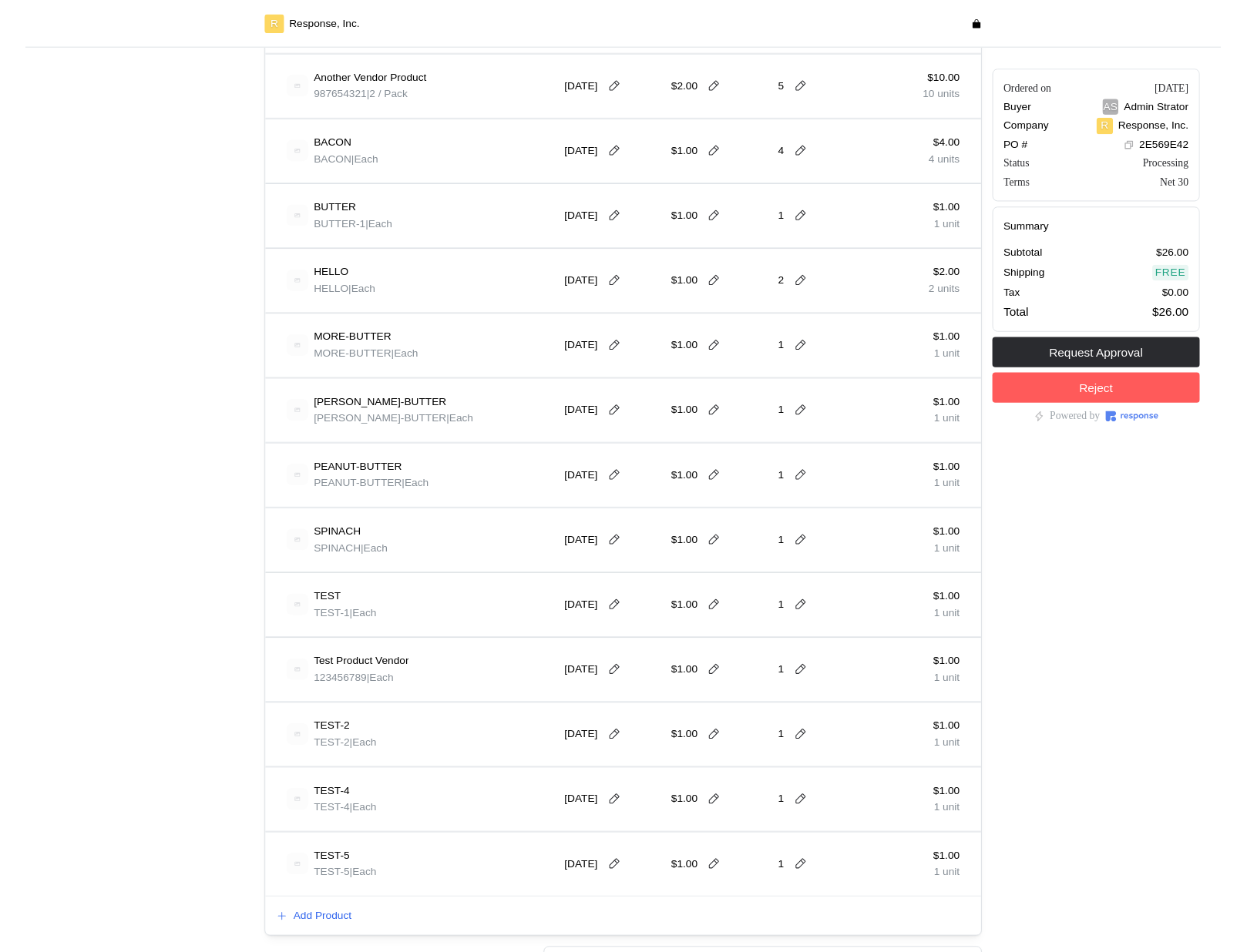
scroll to position [593, 0]
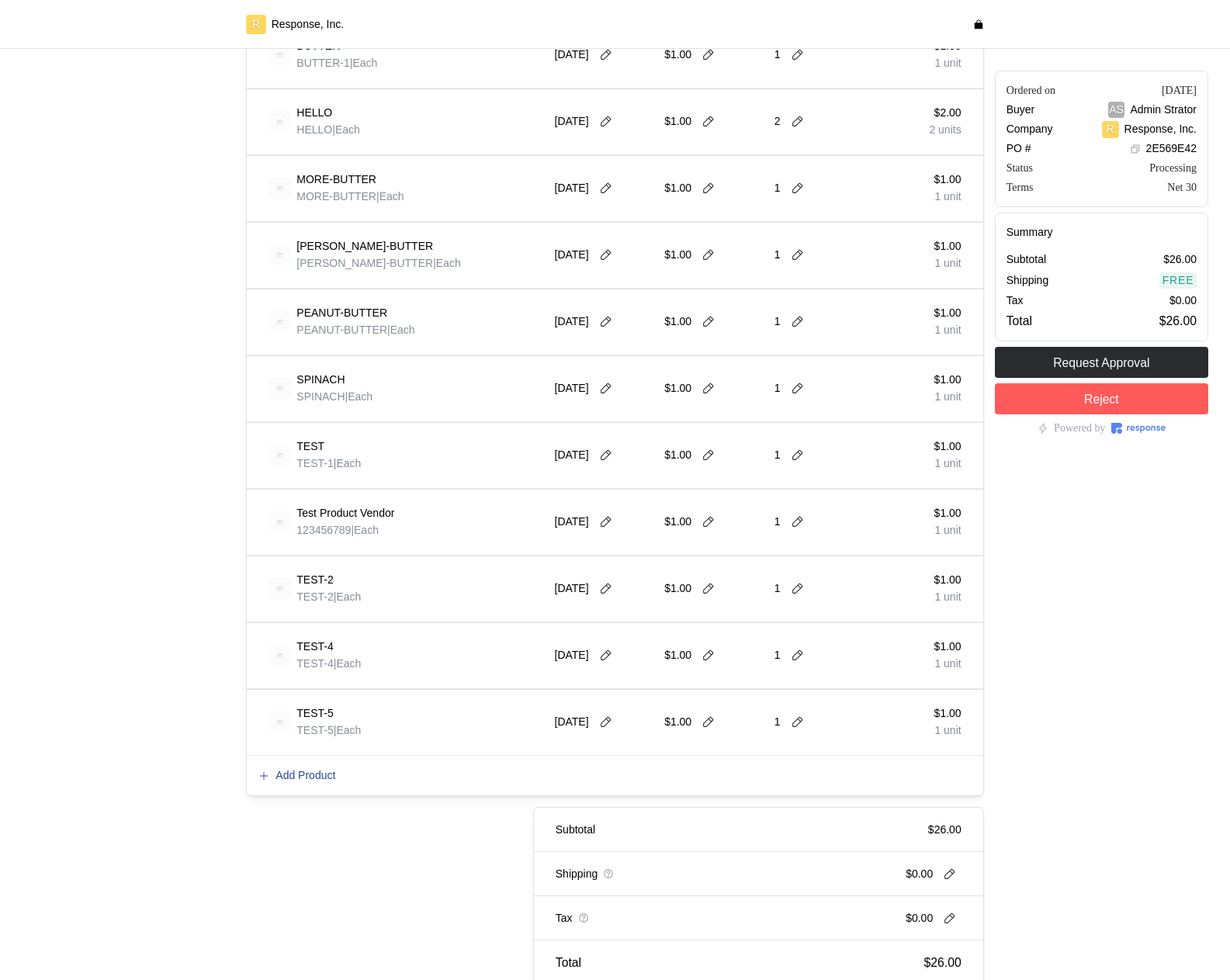
click at [313, 774] on p "Add Product" at bounding box center [304, 776] width 59 height 17
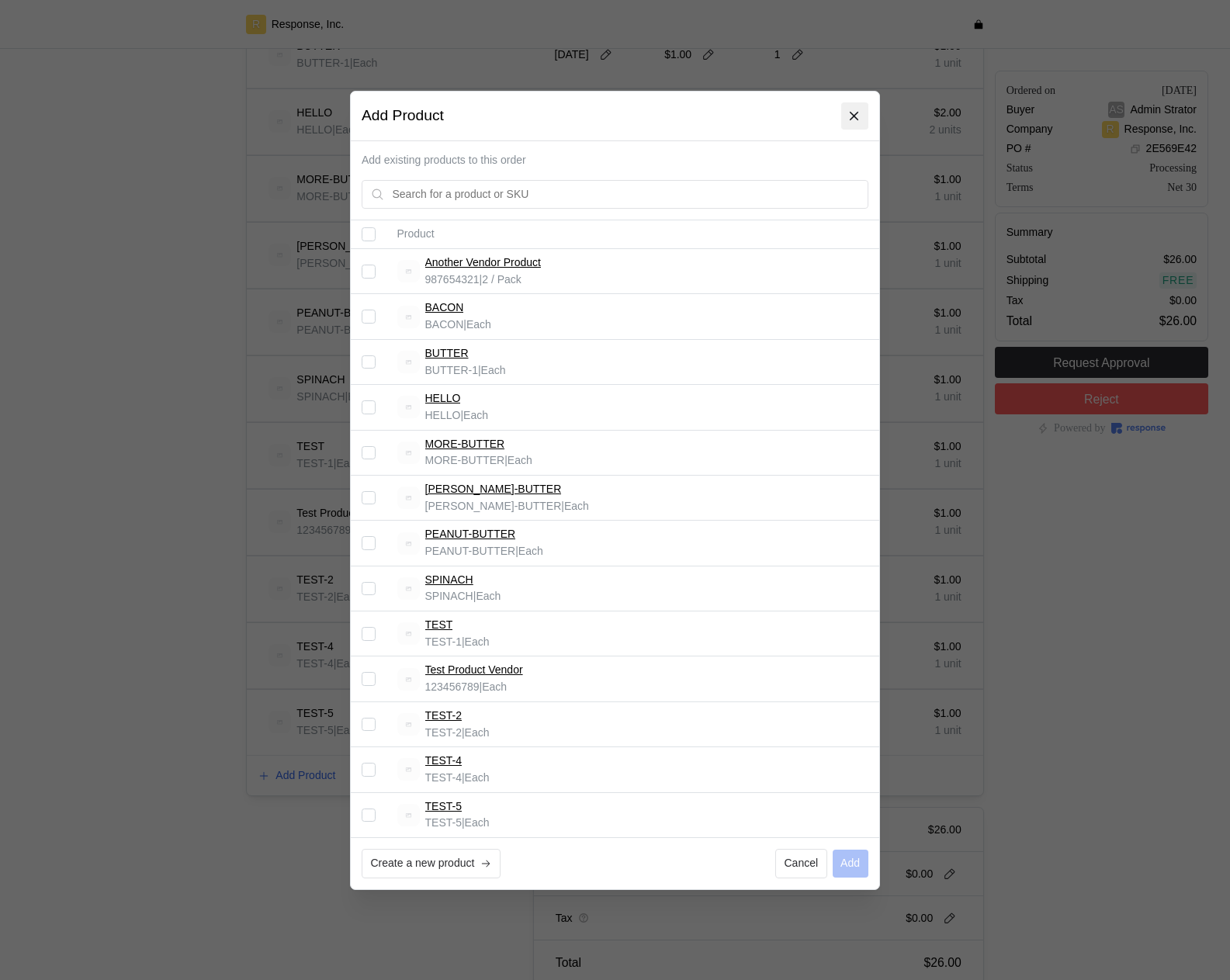
click at [863, 112] on button at bounding box center [854, 116] width 27 height 27
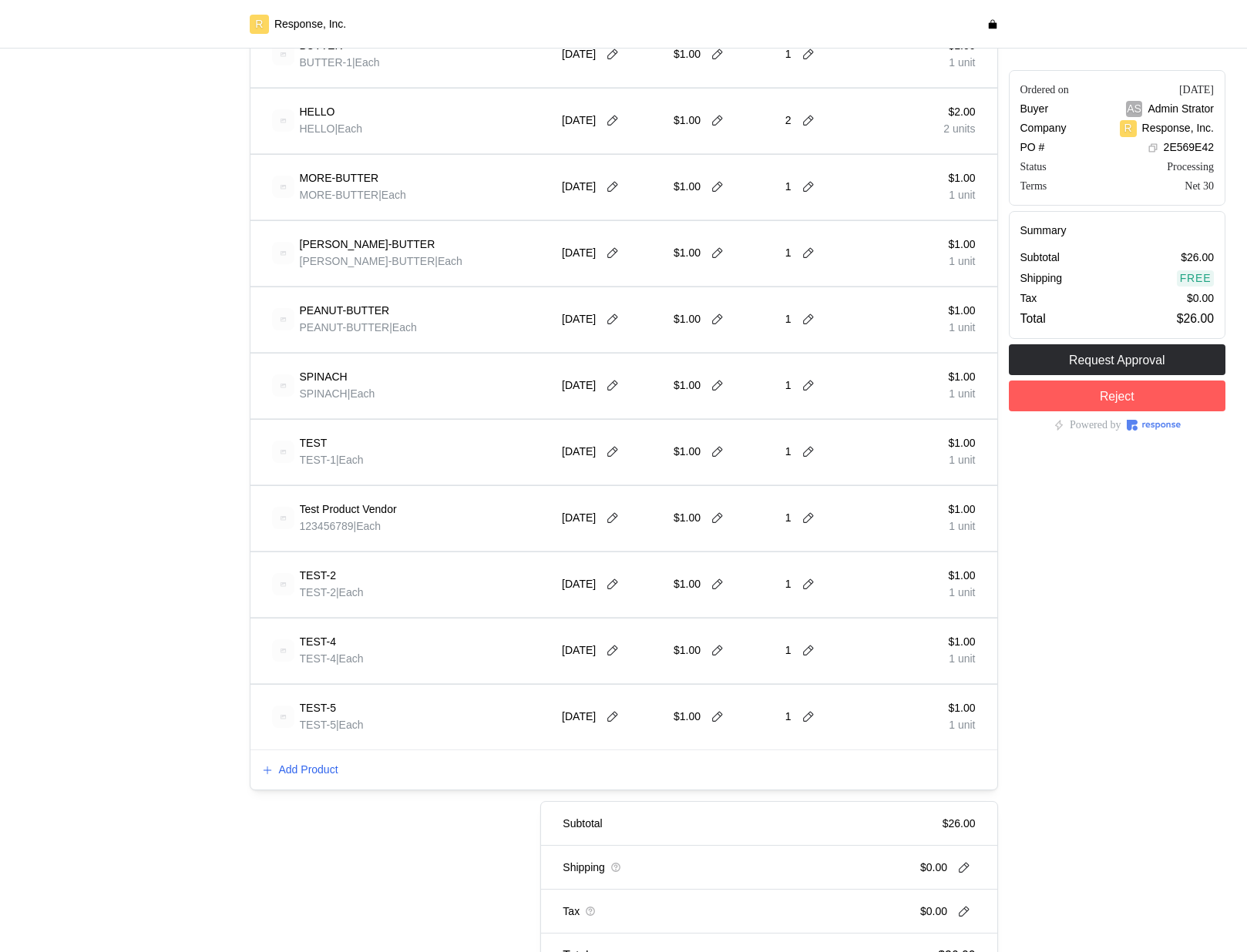
scroll to position [0, 0]
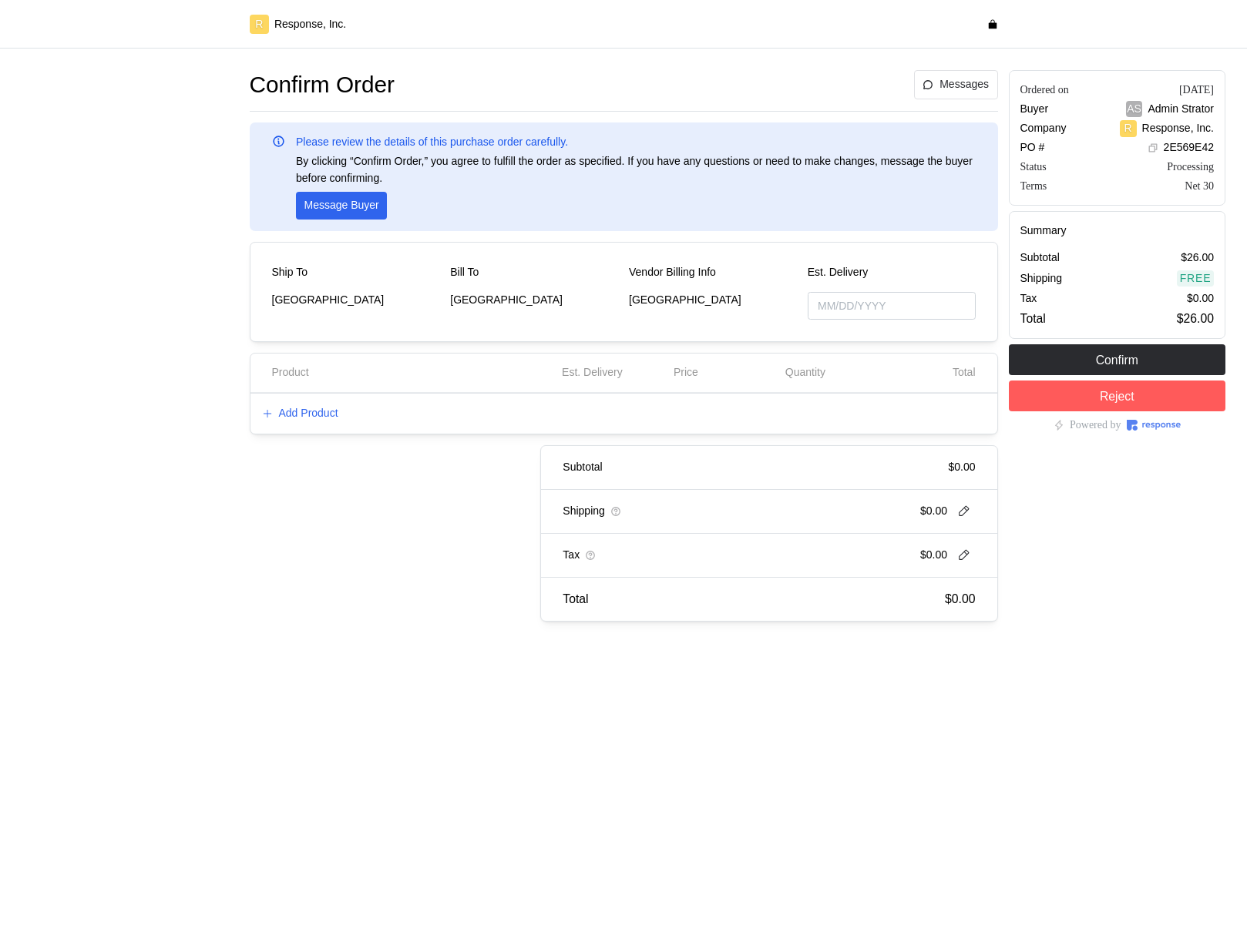
type input "[DATE]"
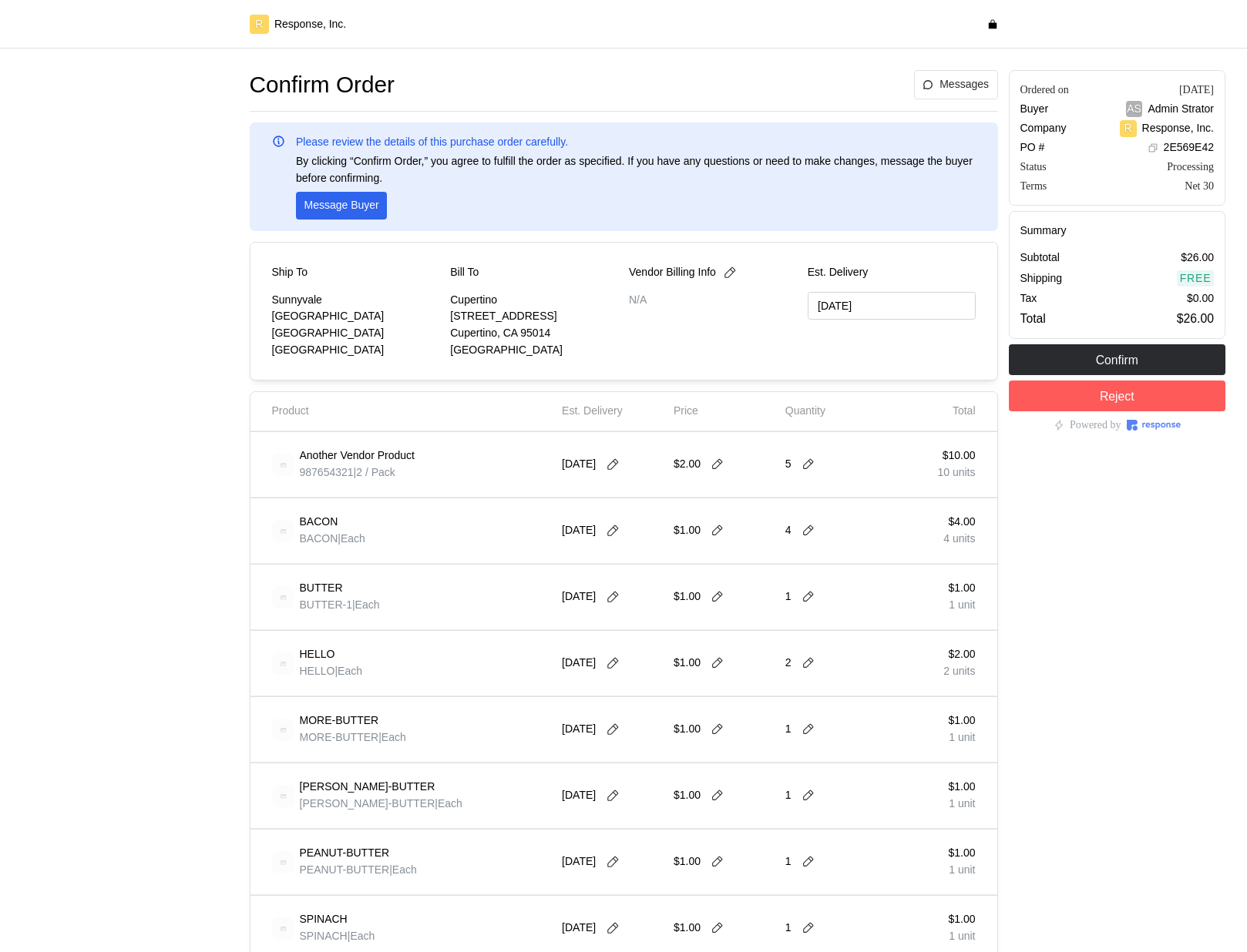
scroll to position [655, 0]
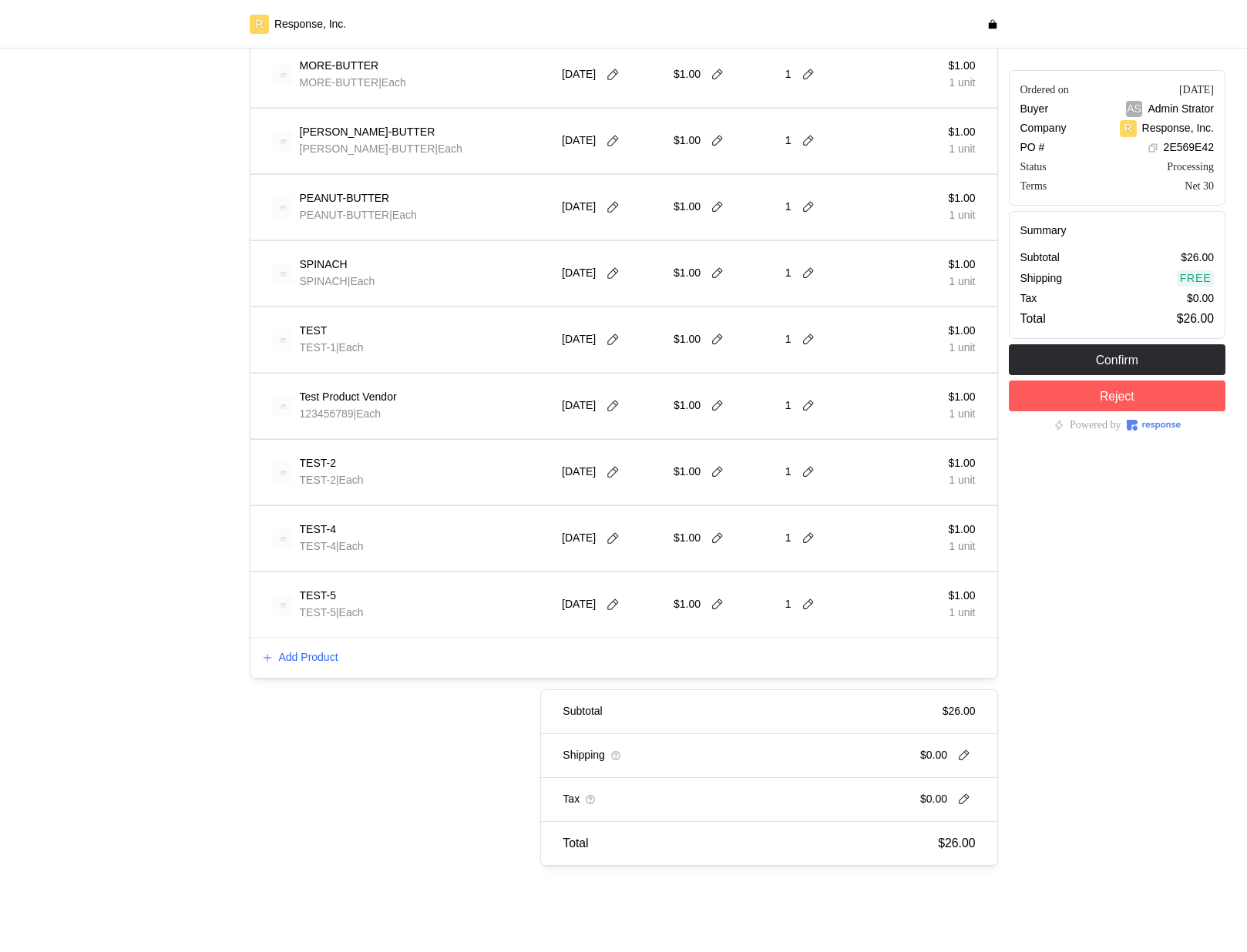
click at [310, 641] on div "Add Product" at bounding box center [624, 657] width 747 height 40
click at [310, 654] on p "Add Product" at bounding box center [308, 658] width 59 height 17
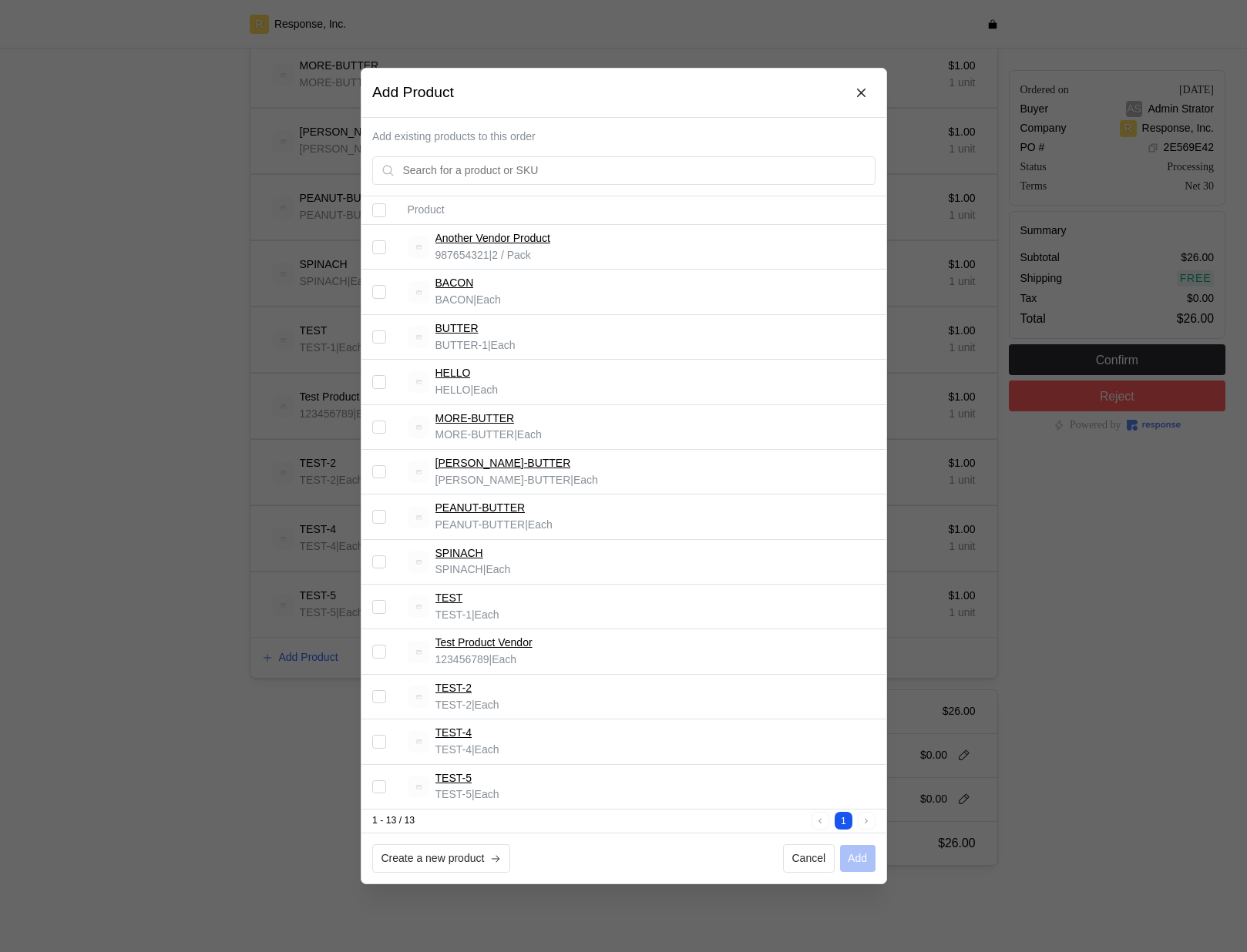
click at [267, 500] on div at bounding box center [623, 476] width 1247 height 952
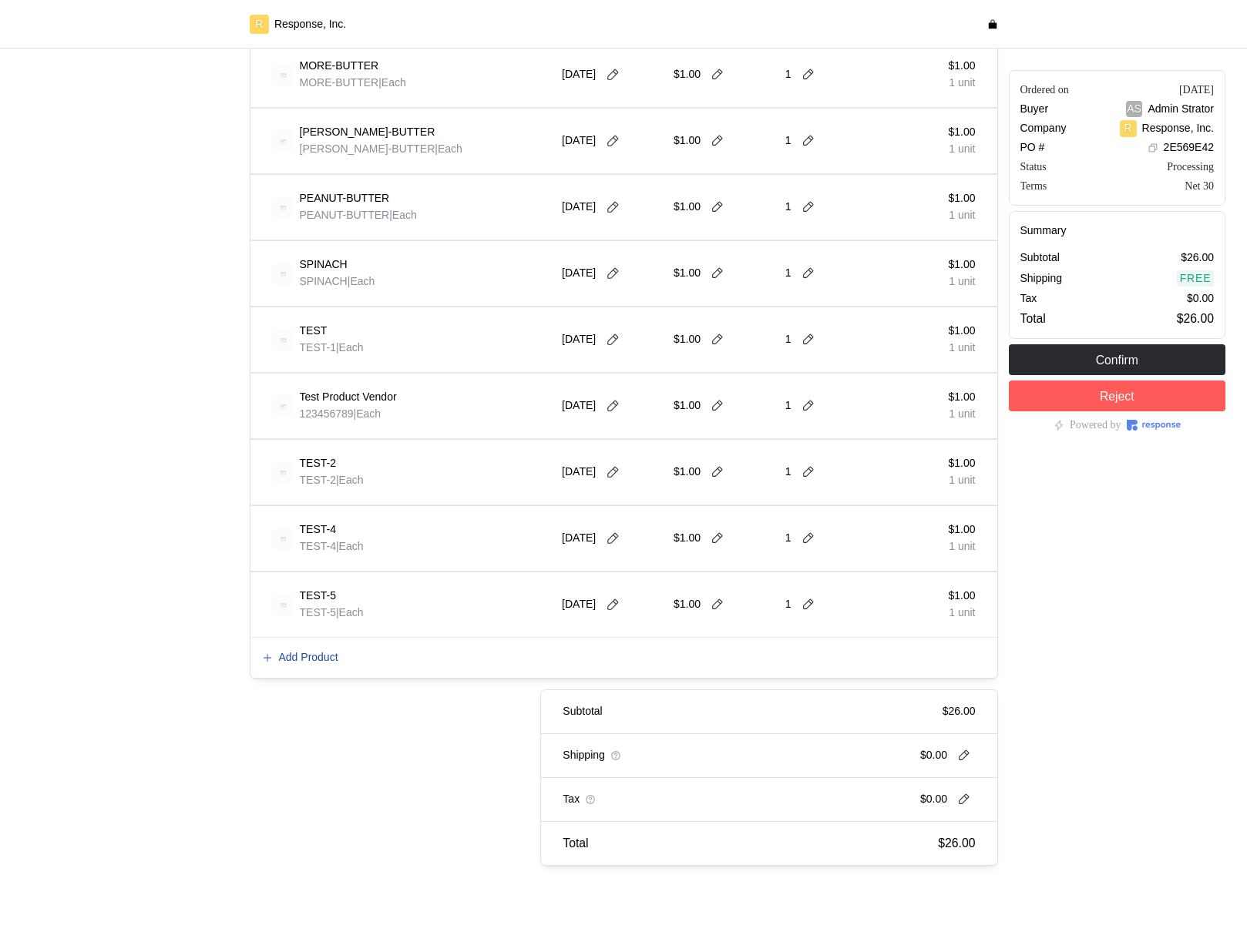
click at [328, 658] on p "Add Product" at bounding box center [308, 658] width 59 height 17
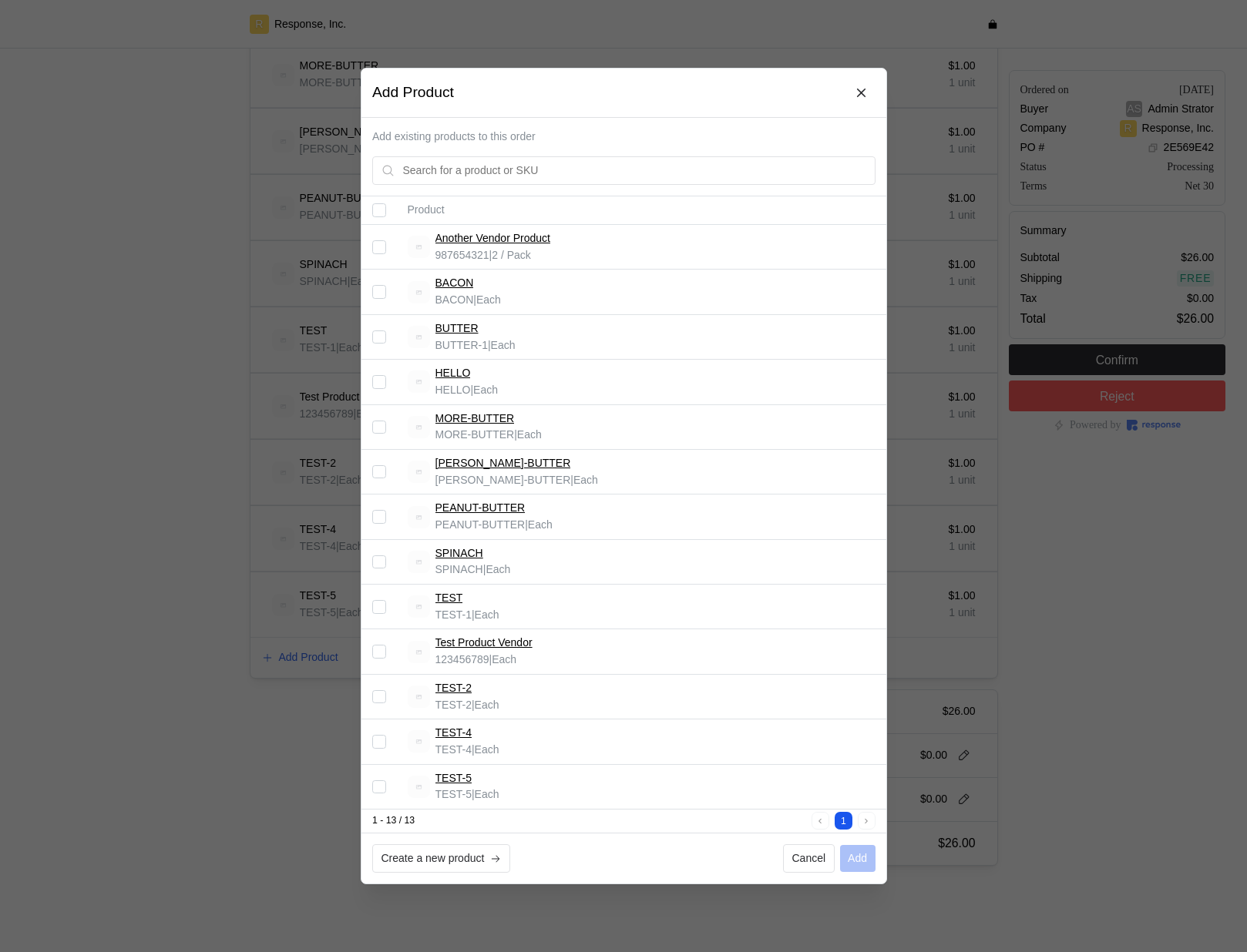
click at [328, 658] on div at bounding box center [623, 476] width 1247 height 952
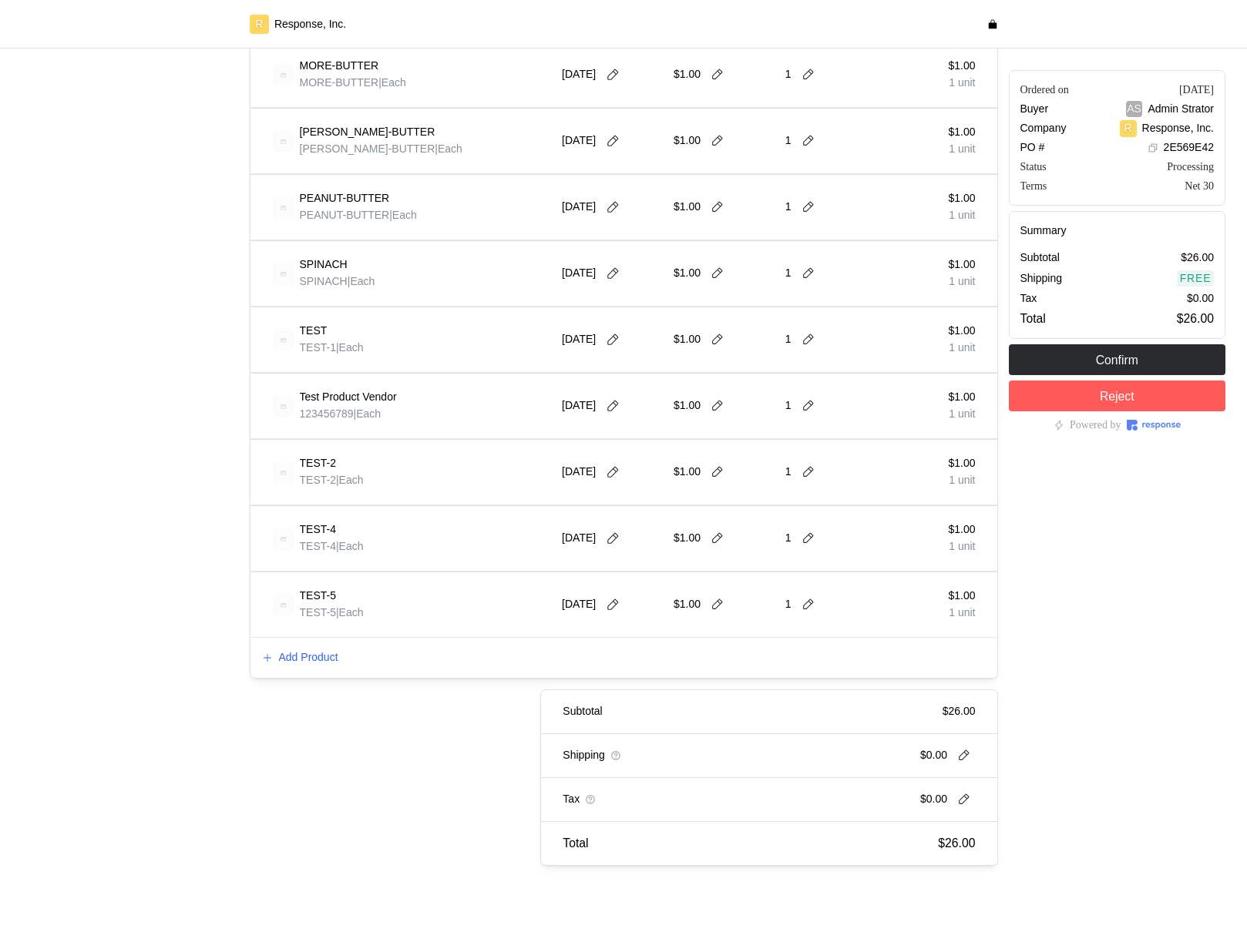
click at [328, 658] on p "Add Product" at bounding box center [308, 658] width 59 height 17
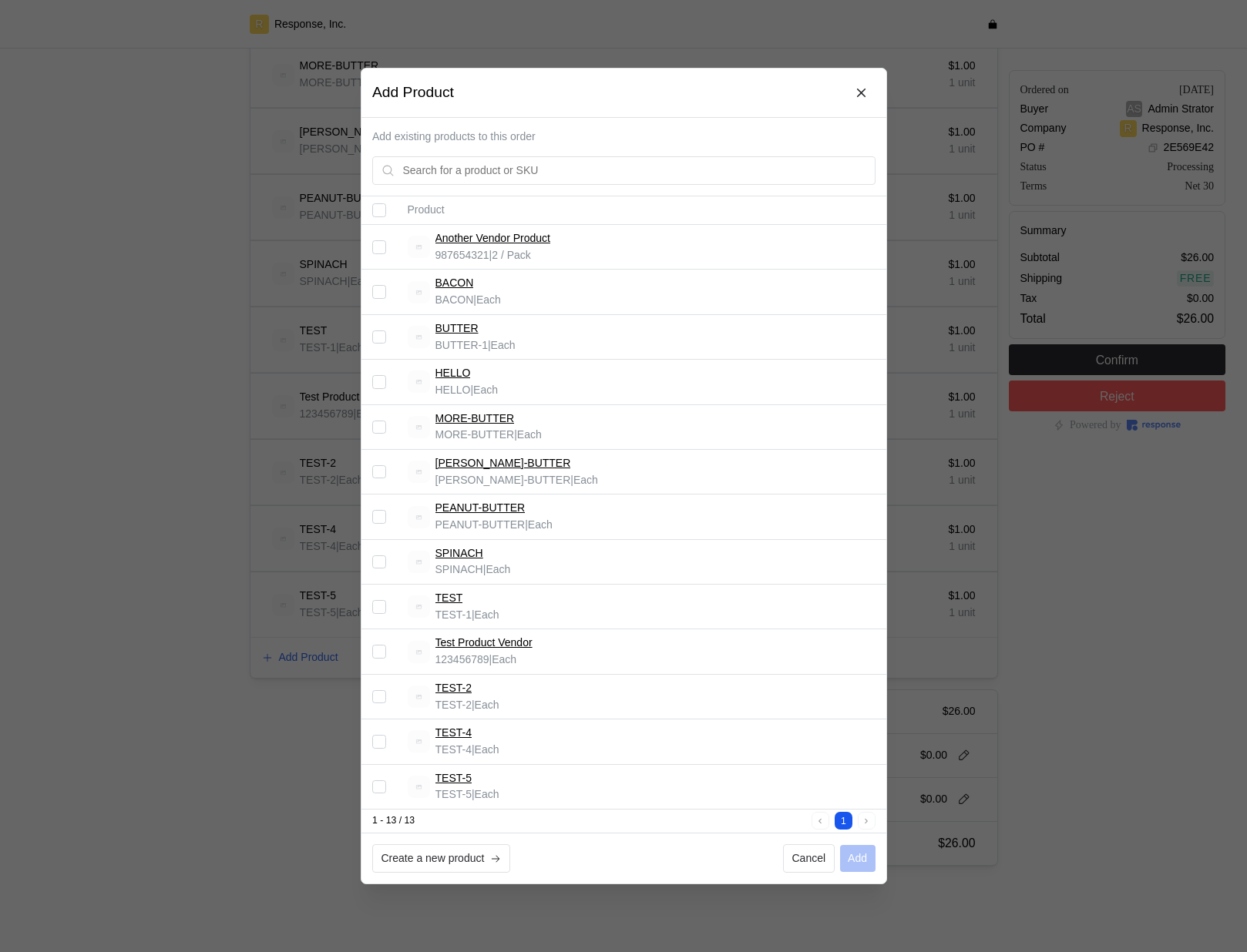
click at [327, 658] on div at bounding box center [623, 476] width 1247 height 952
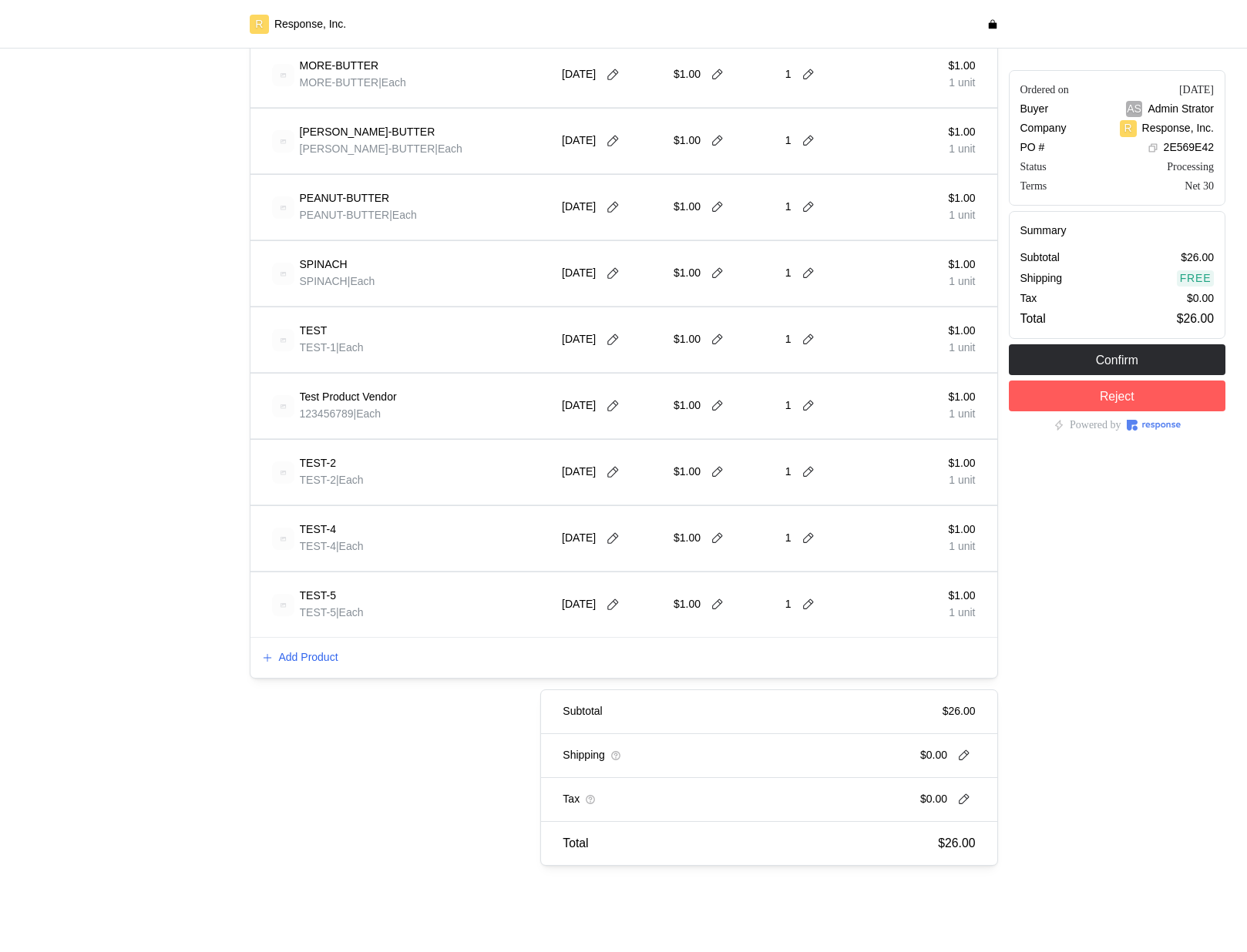
click at [328, 658] on p "Add Product" at bounding box center [308, 658] width 59 height 17
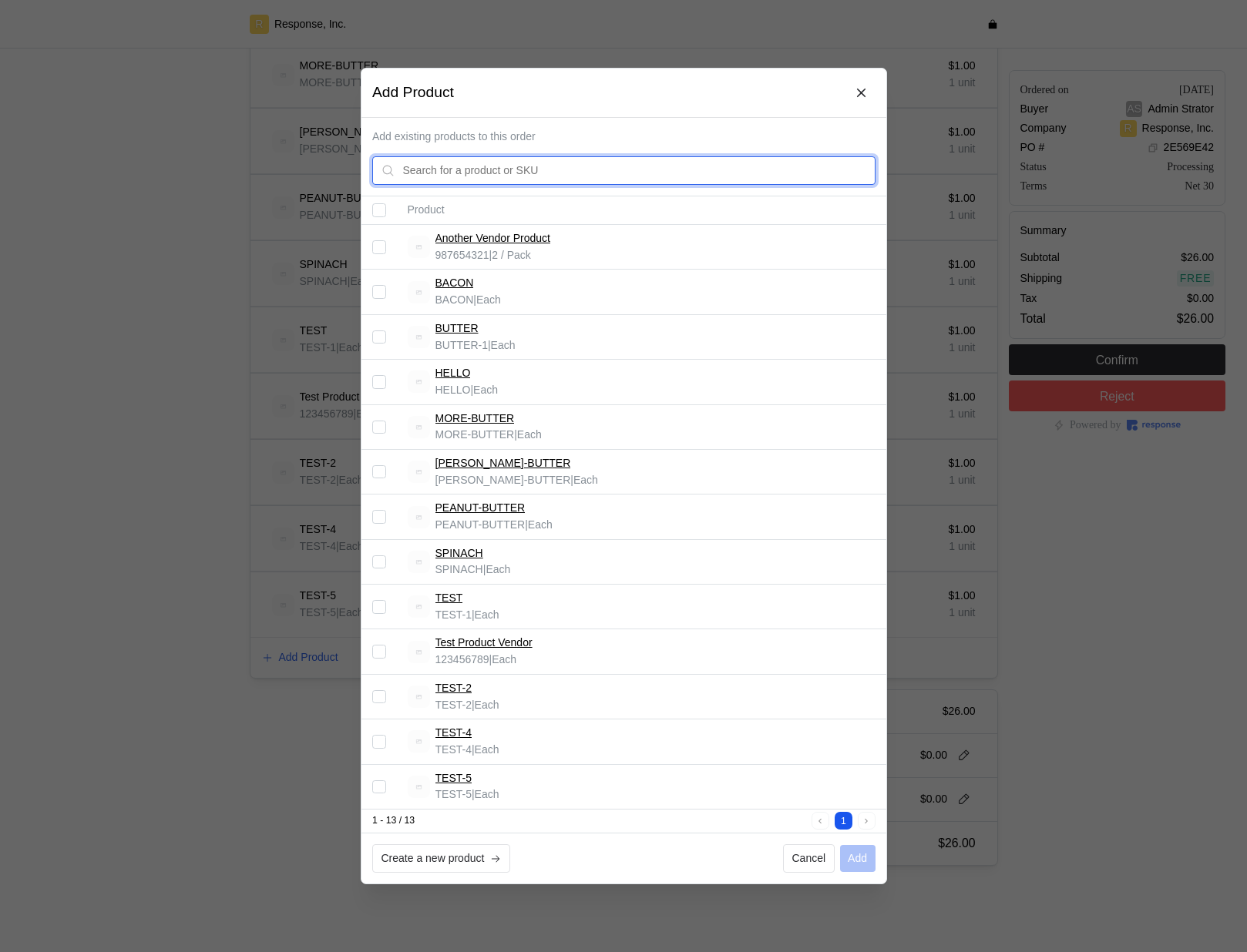
click at [588, 171] on input "text" at bounding box center [634, 171] width 464 height 28
type input "t"
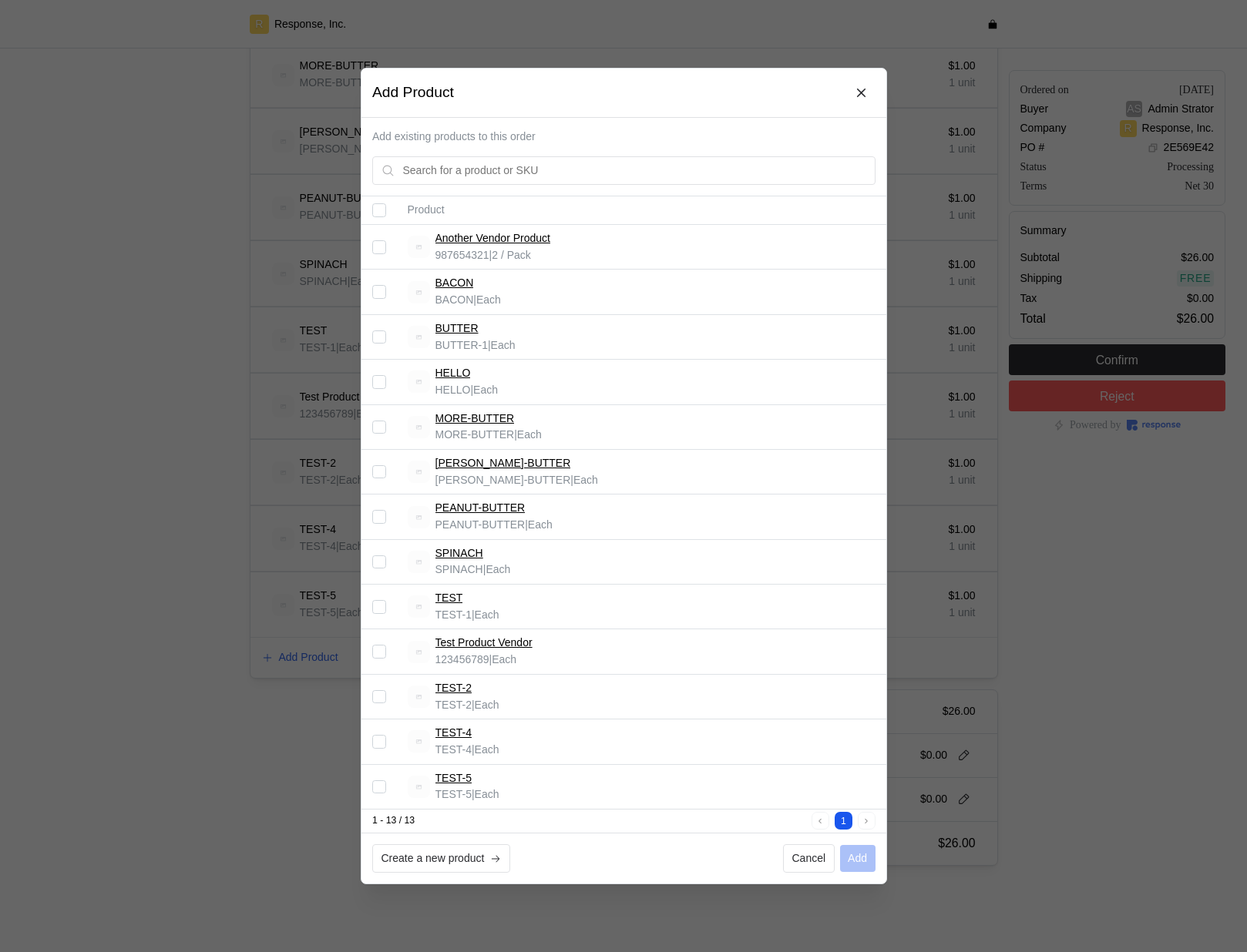
click at [212, 483] on div at bounding box center [623, 476] width 1247 height 952
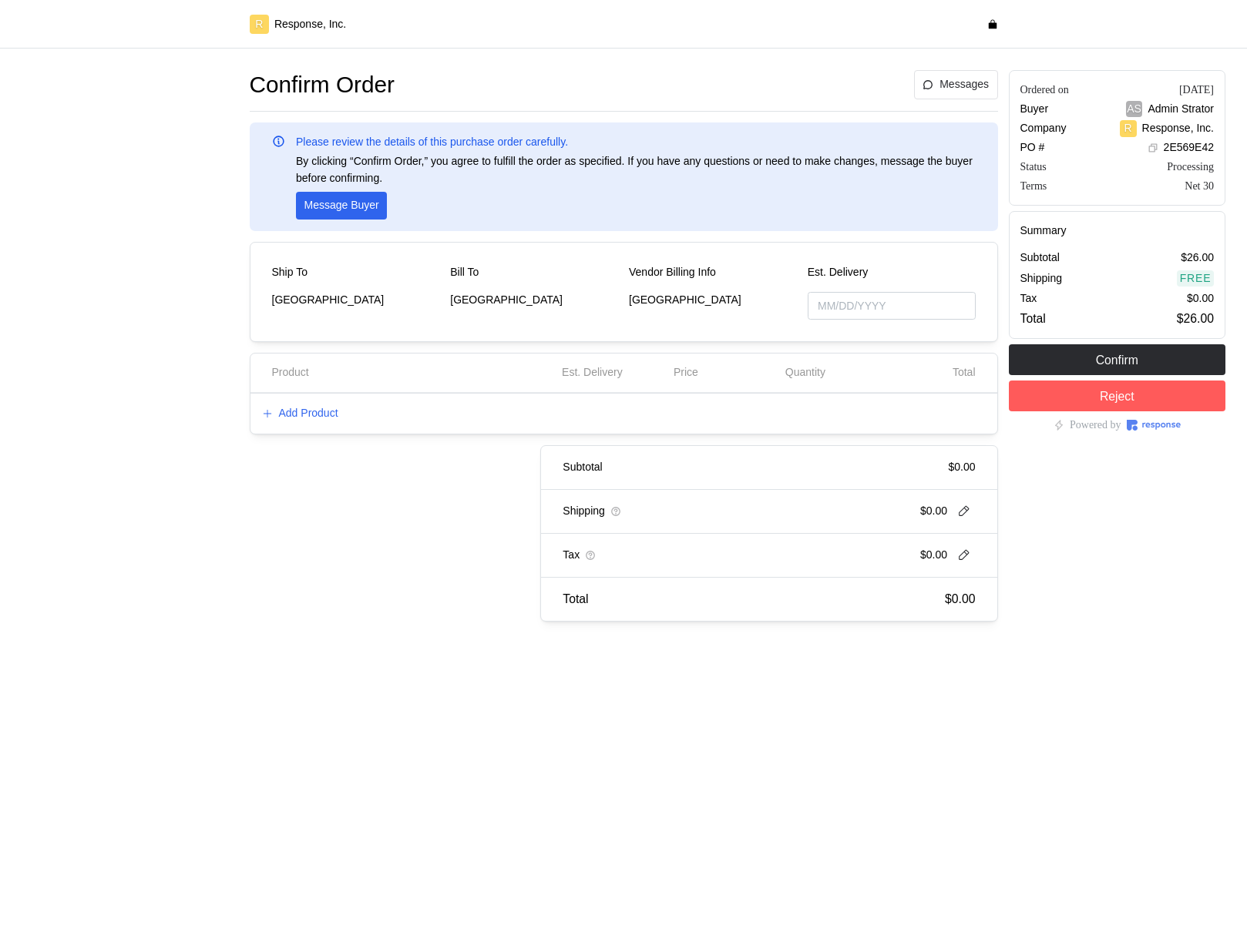
type input "[DATE]"
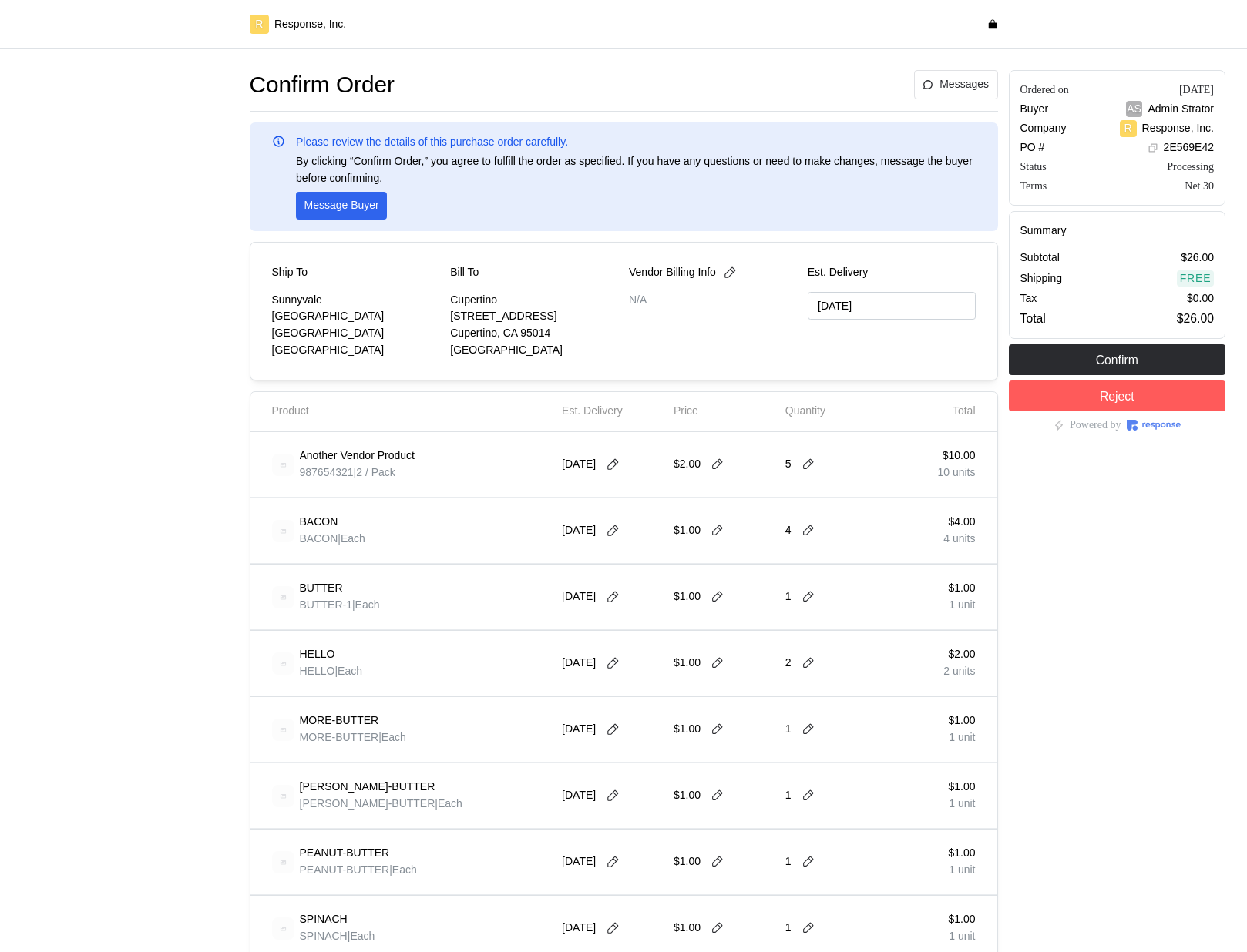
scroll to position [655, 0]
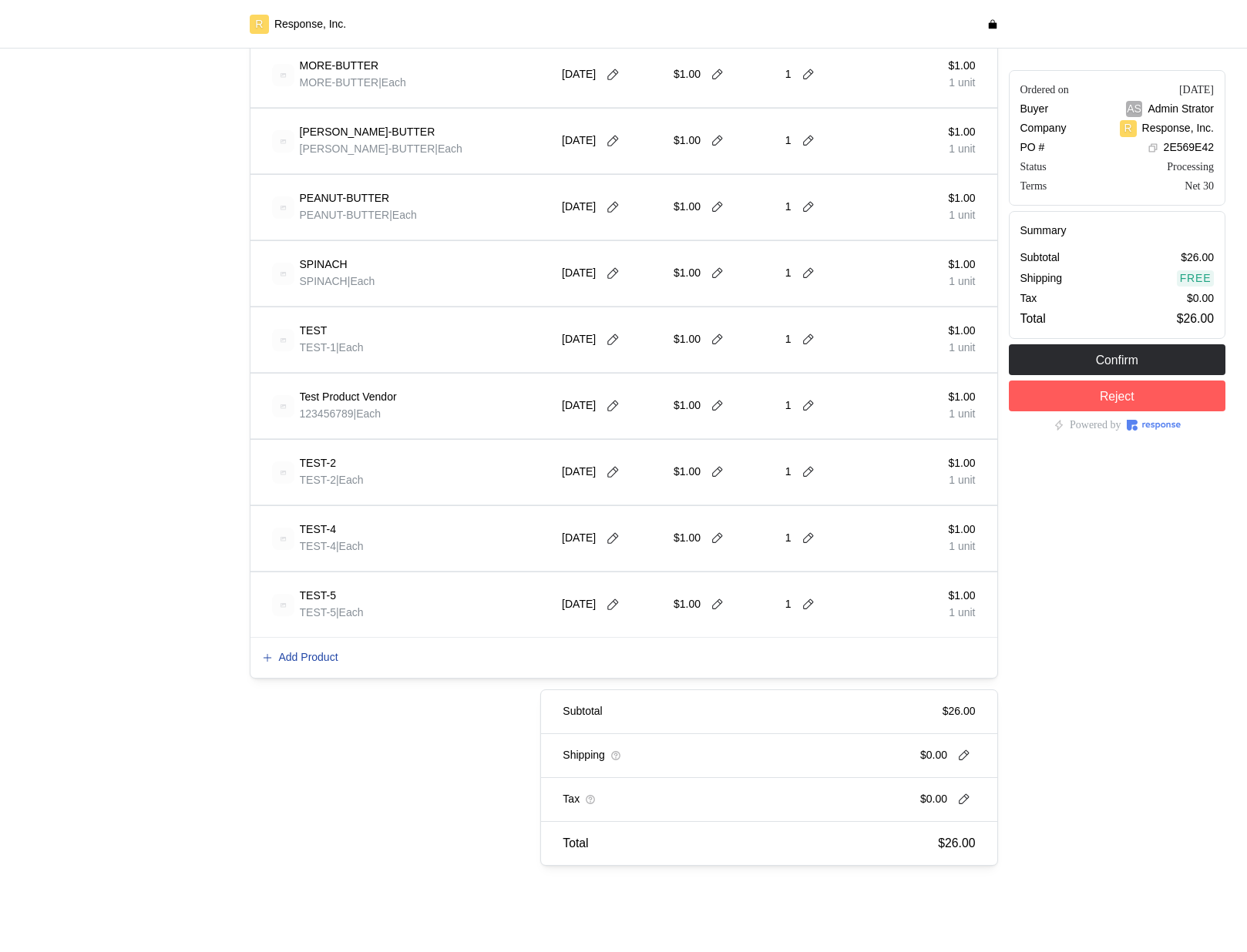
click at [305, 657] on p "Add Product" at bounding box center [308, 658] width 59 height 17
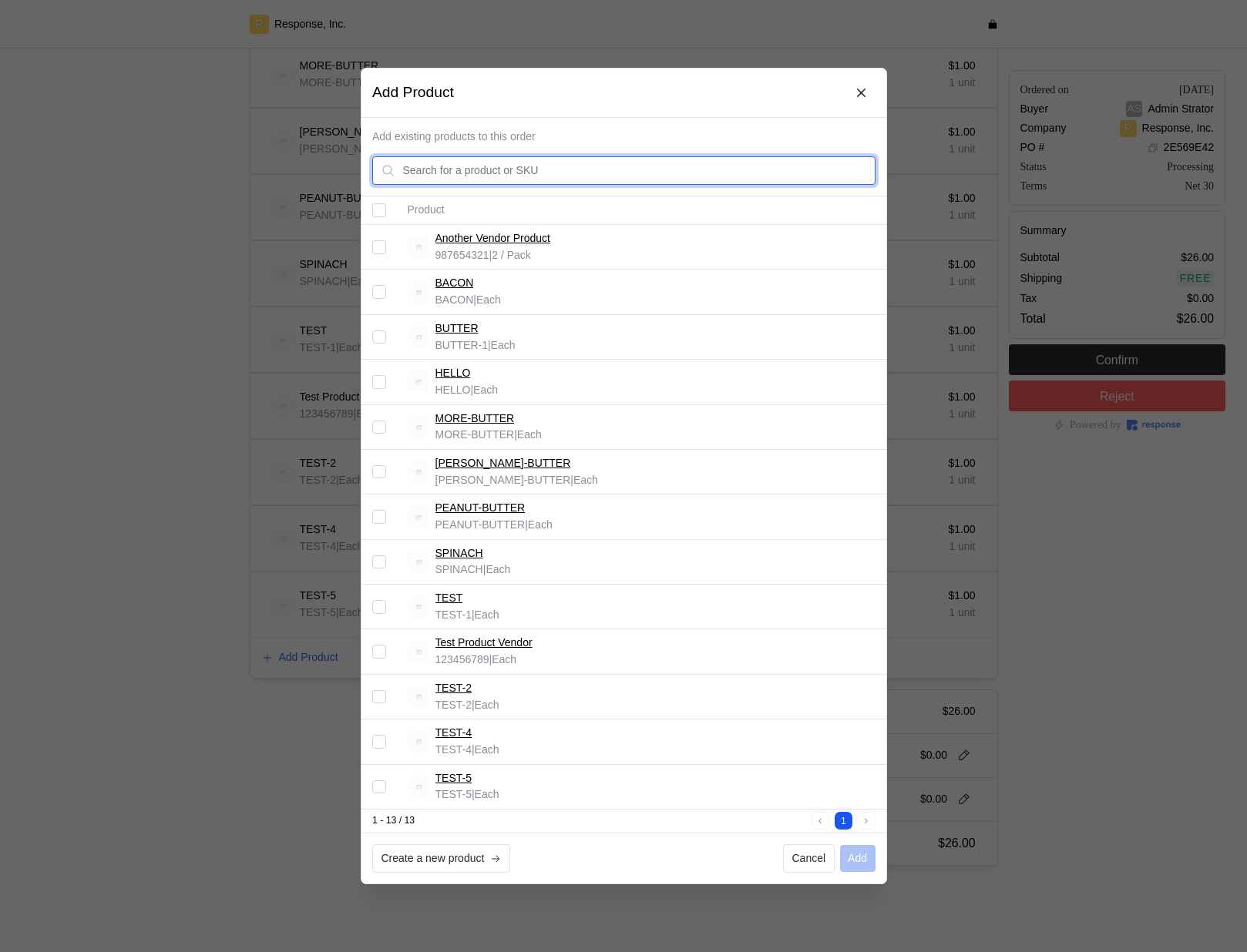
click at [509, 181] on input "text" at bounding box center [634, 171] width 464 height 28
type input "bacon"
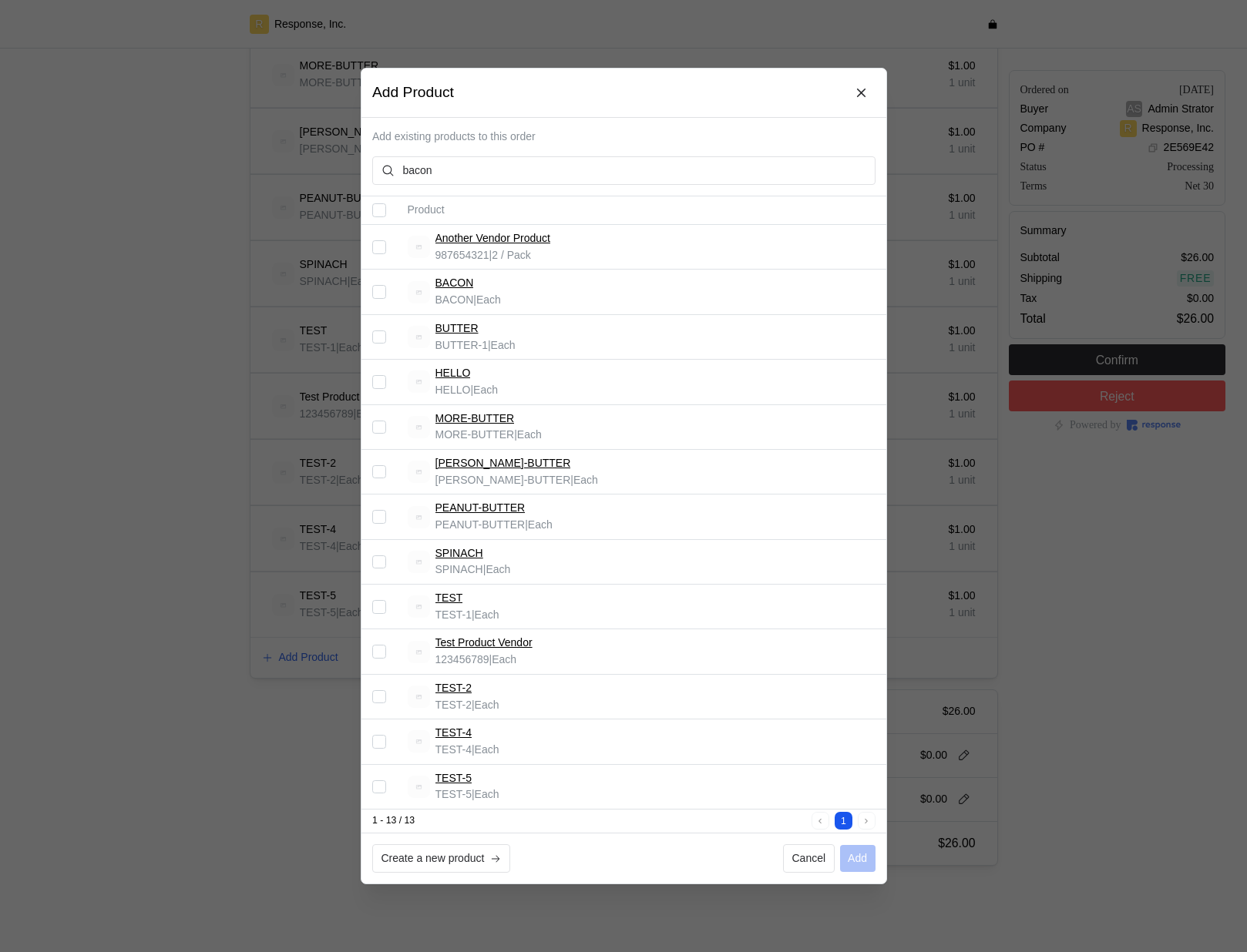
click at [961, 187] on div at bounding box center [623, 476] width 1247 height 952
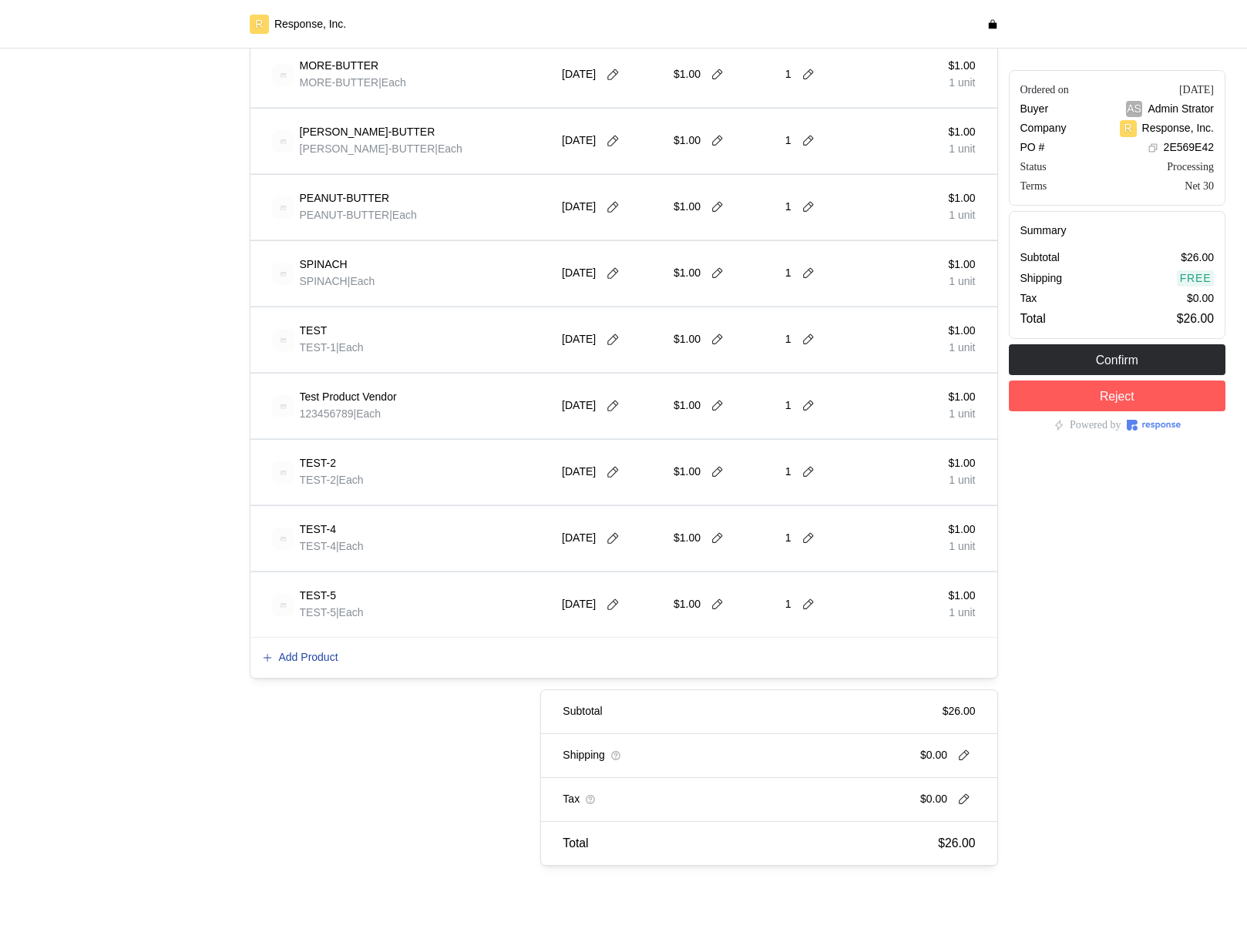
click at [336, 656] on p "Add Product" at bounding box center [308, 658] width 59 height 17
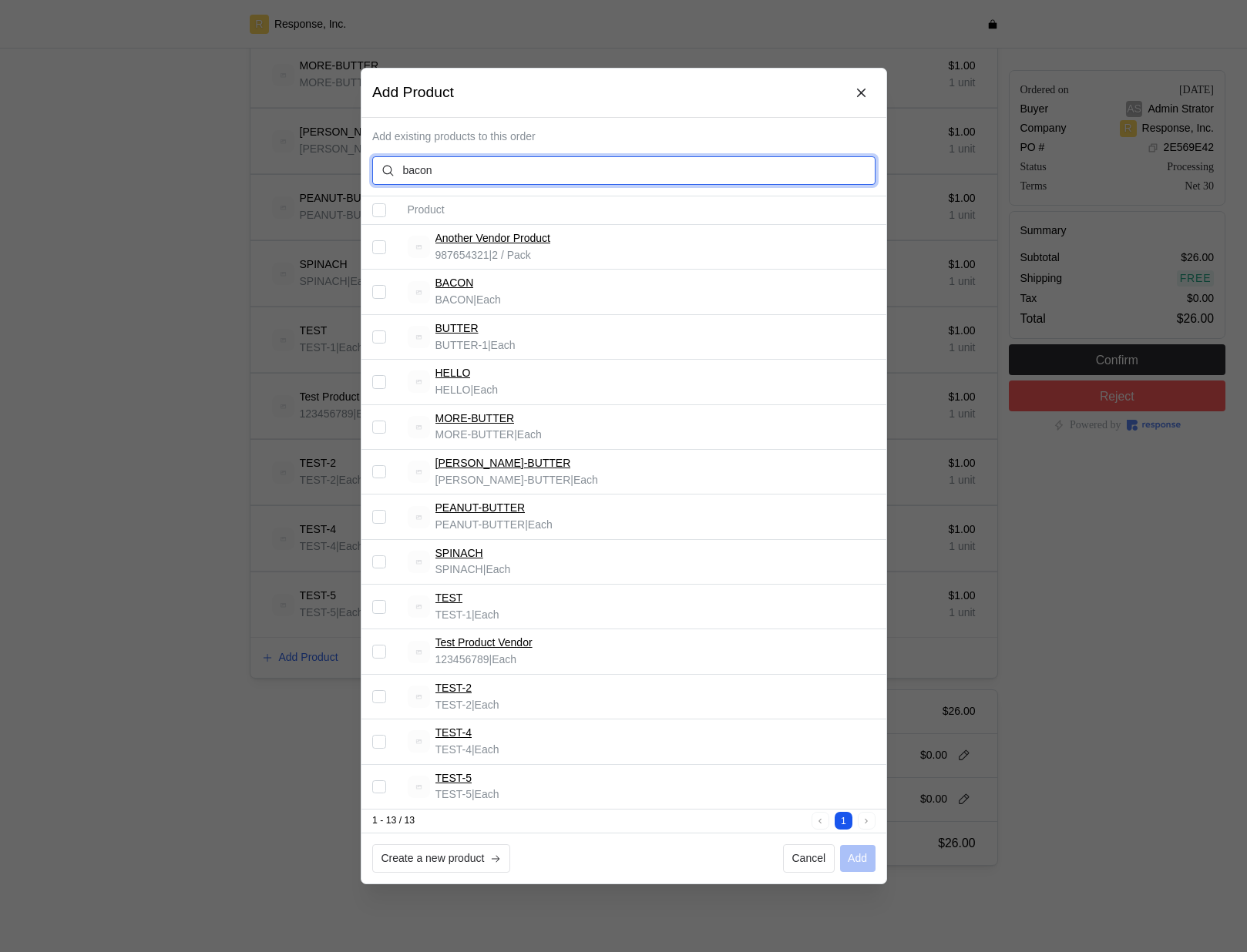
click at [531, 178] on input "bacon" at bounding box center [634, 171] width 464 height 28
type input "b"
type input "ddfgdfgdf"
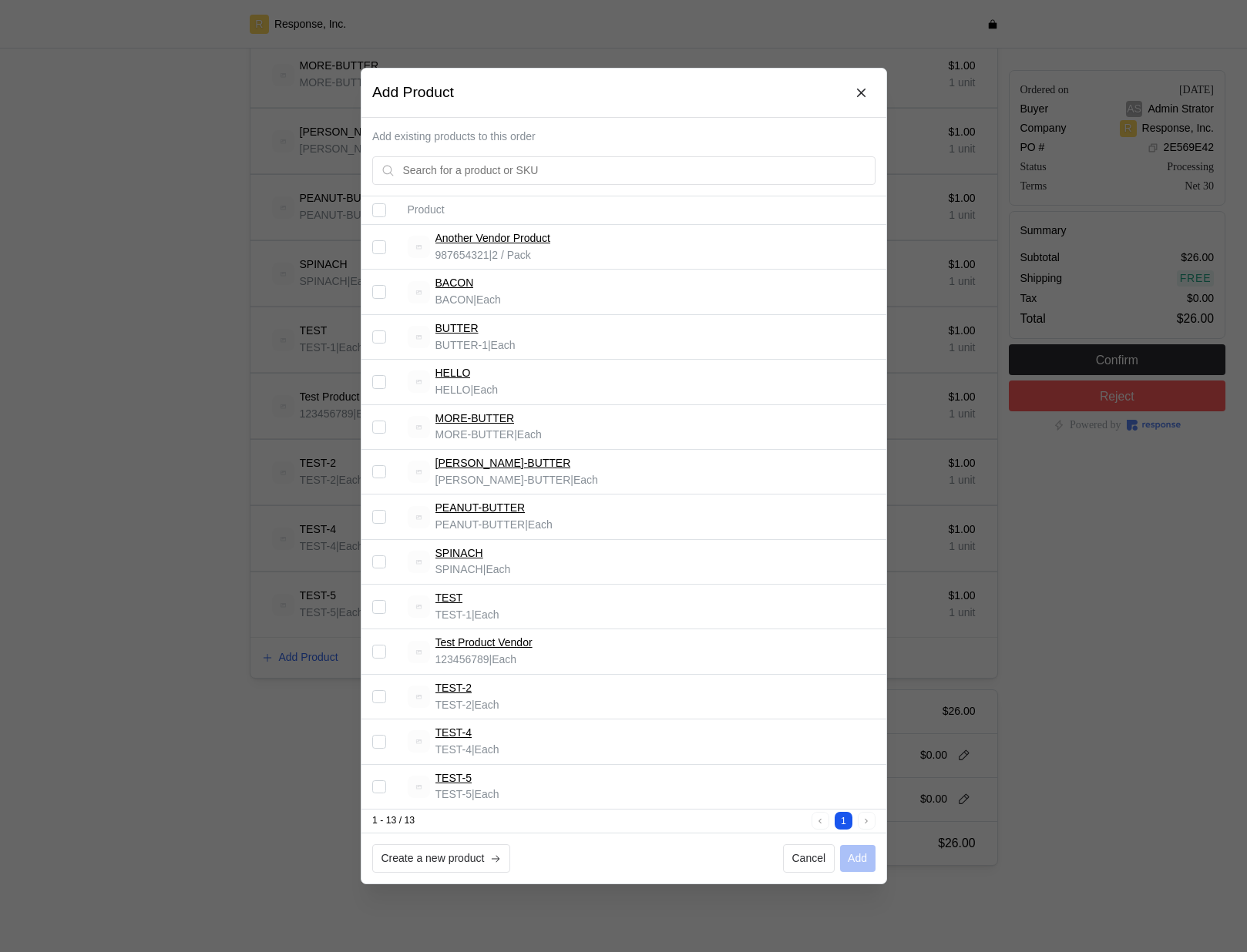
click at [94, 398] on div at bounding box center [623, 476] width 1247 height 952
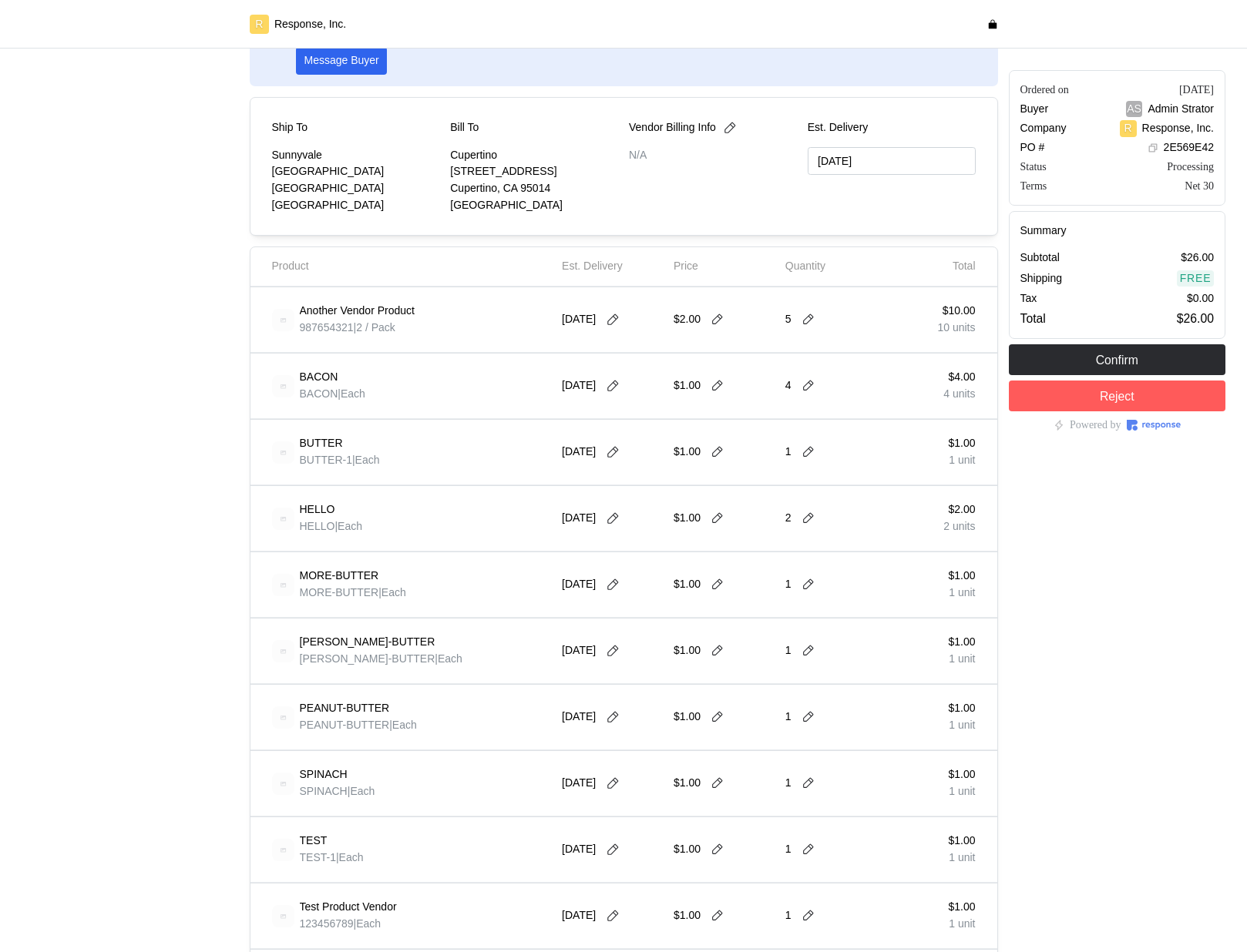
scroll to position [144, 0]
click at [396, 312] on p "Another Vendor Product" at bounding box center [356, 312] width 115 height 17
click at [397, 357] on div "BACON BACON | Each 9/30/25 $1.00 4 $4.00 4 units" at bounding box center [624, 387] width 747 height 65
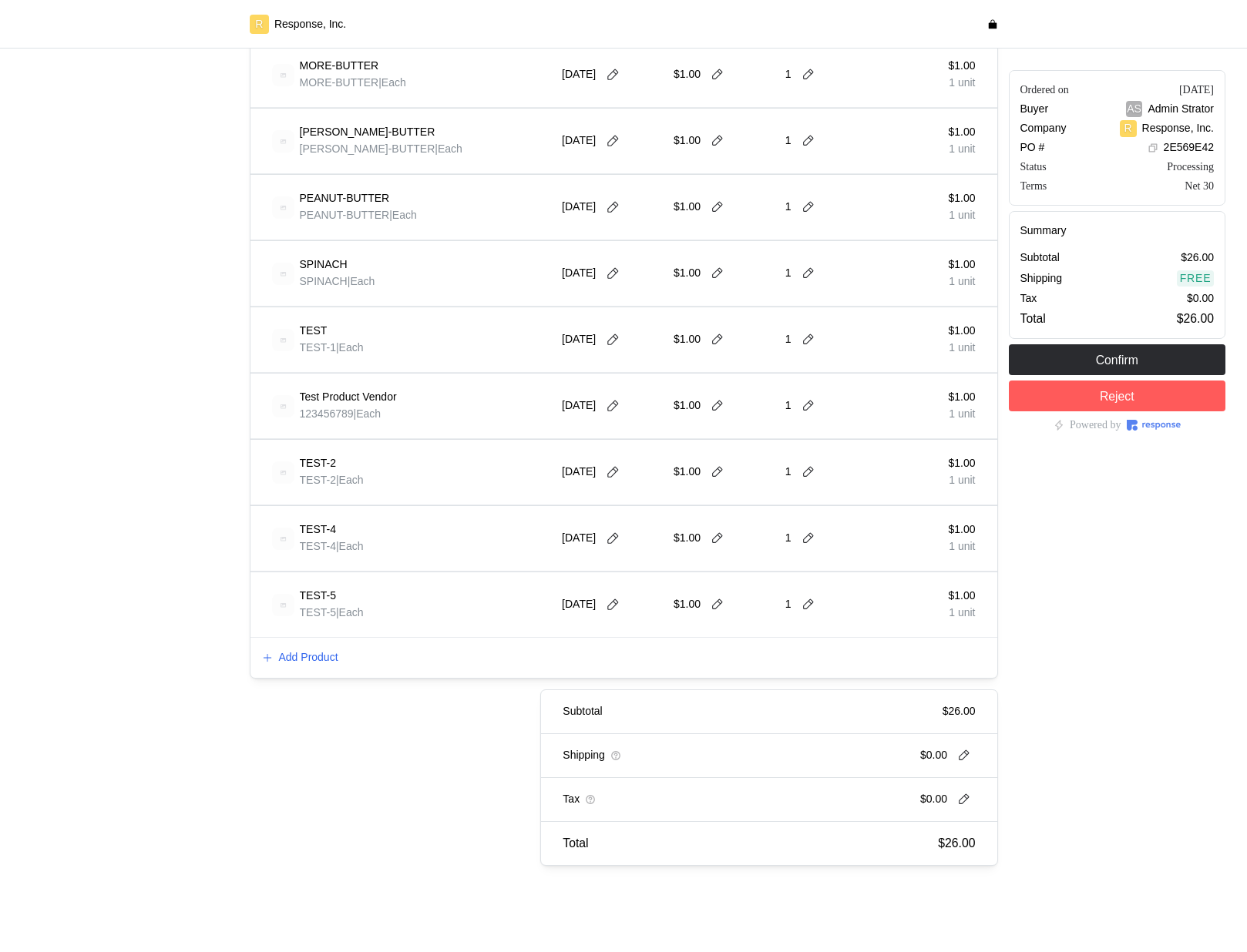
click at [321, 642] on div "Add Product" at bounding box center [624, 657] width 747 height 40
click at [321, 660] on p "Add Product" at bounding box center [308, 658] width 59 height 17
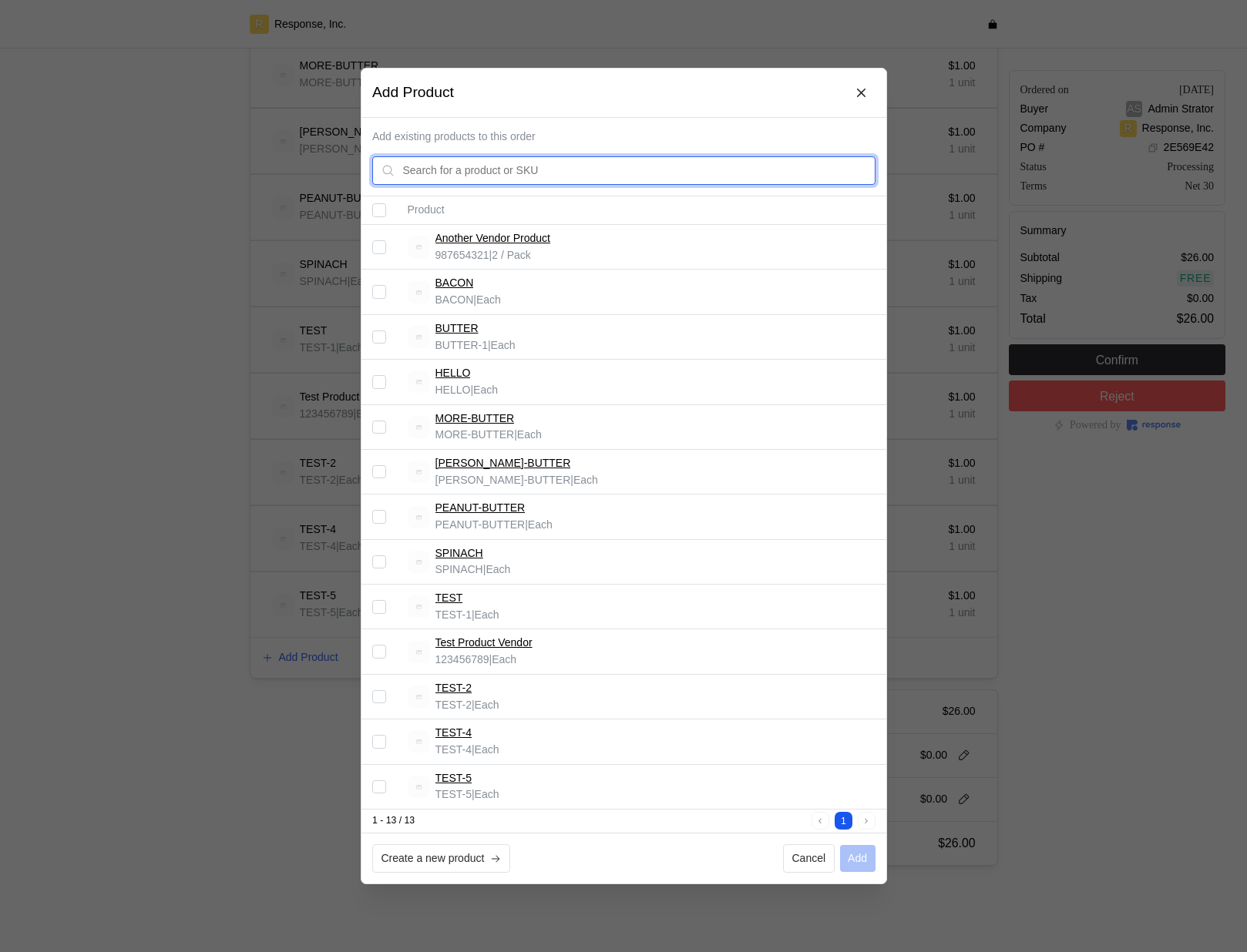
click at [502, 171] on input "text" at bounding box center [634, 171] width 464 height 28
type input "bacon"
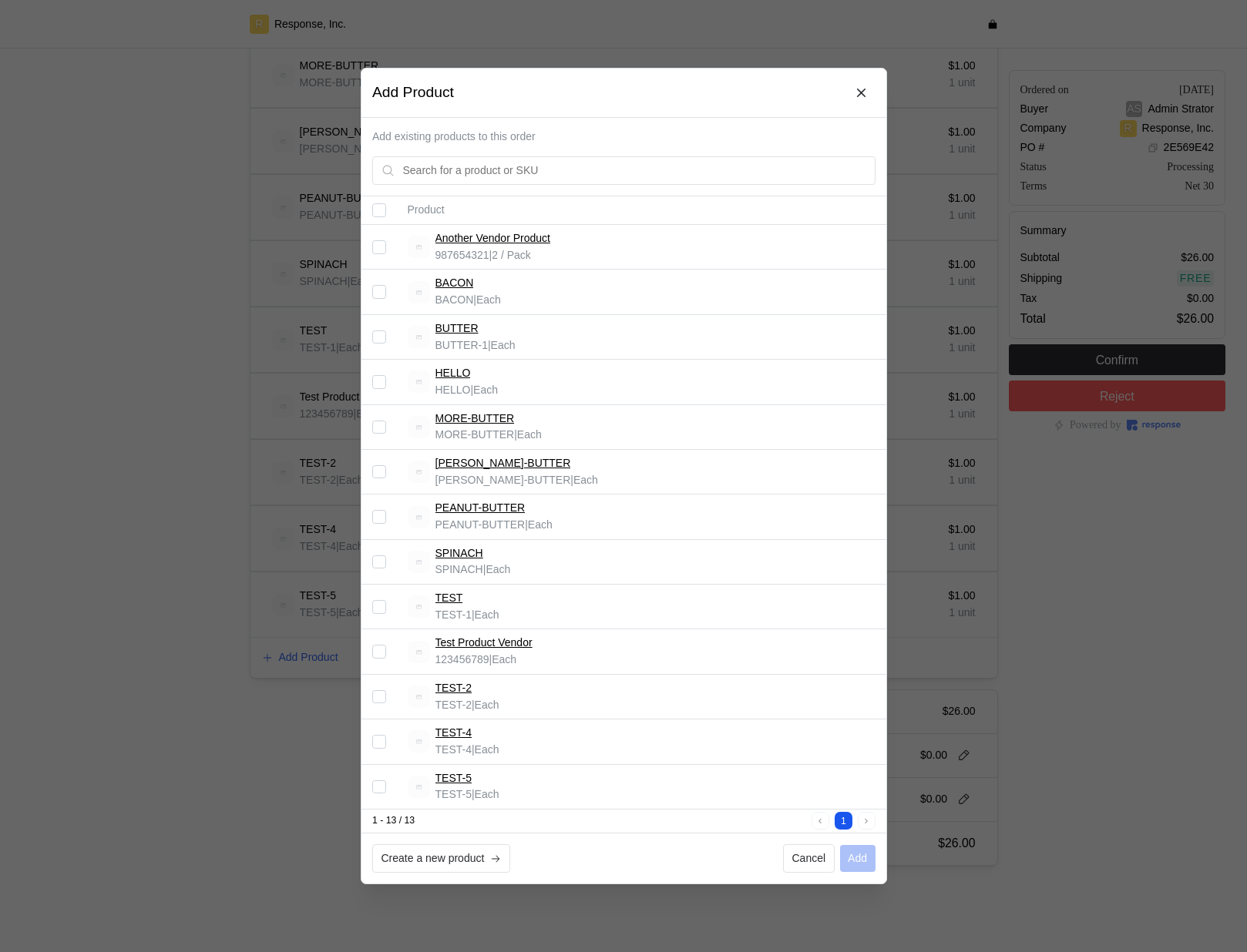
click at [676, 123] on div "Add existing products to this order" at bounding box center [623, 156] width 525 height 78
click at [138, 281] on div at bounding box center [623, 476] width 1247 height 952
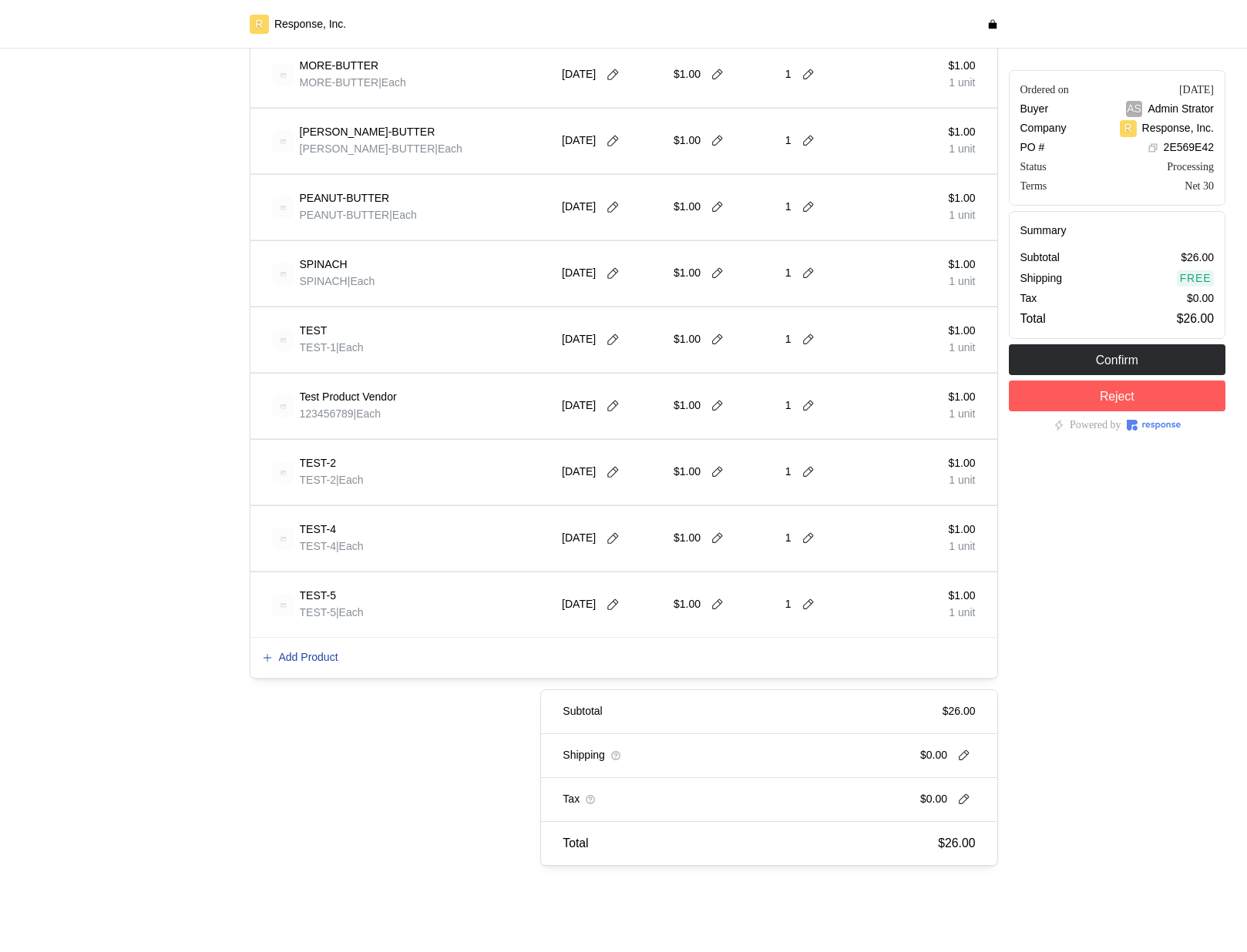
click at [311, 656] on p "Add Product" at bounding box center [308, 658] width 59 height 17
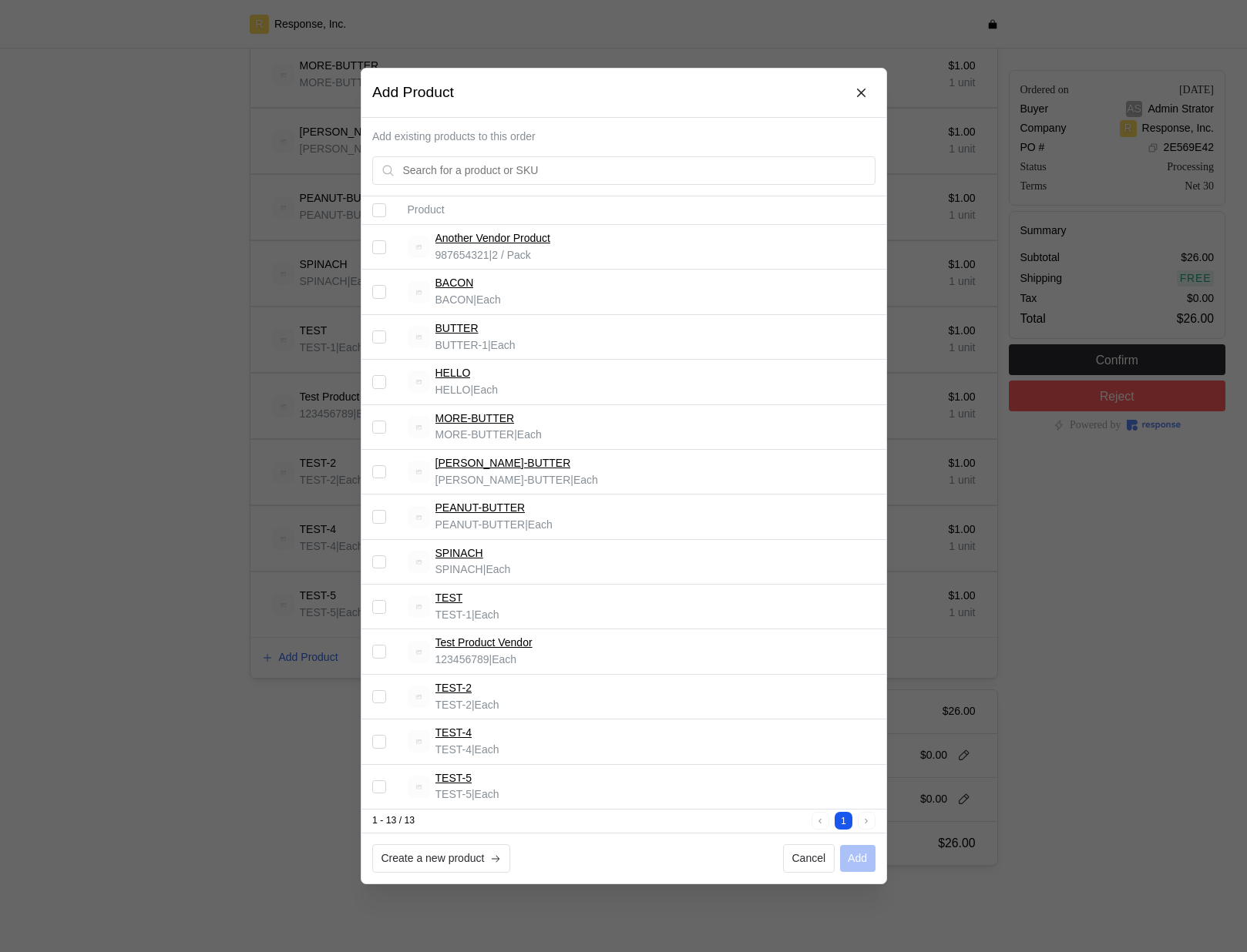
click at [299, 657] on div at bounding box center [623, 476] width 1247 height 952
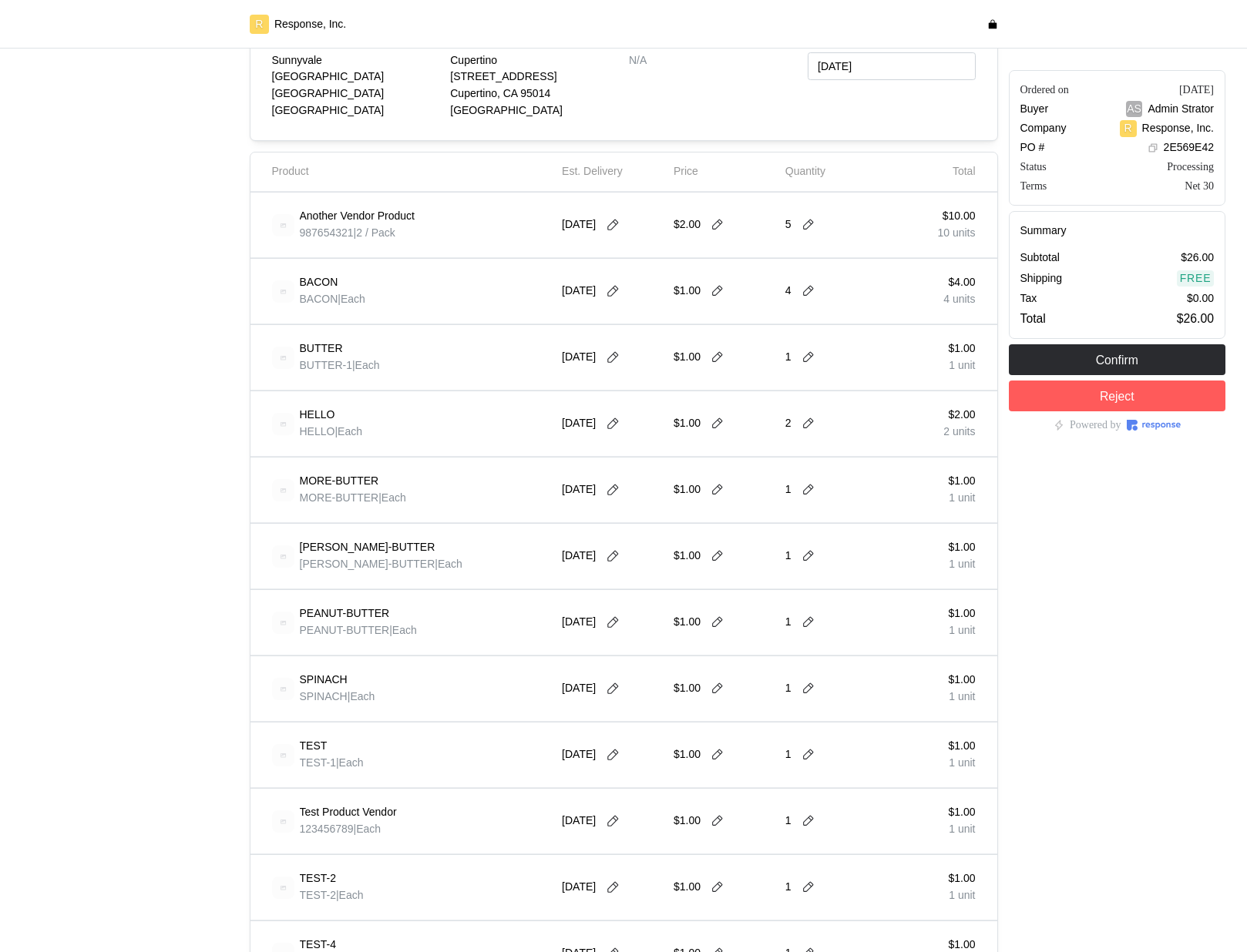
scroll to position [236, 0]
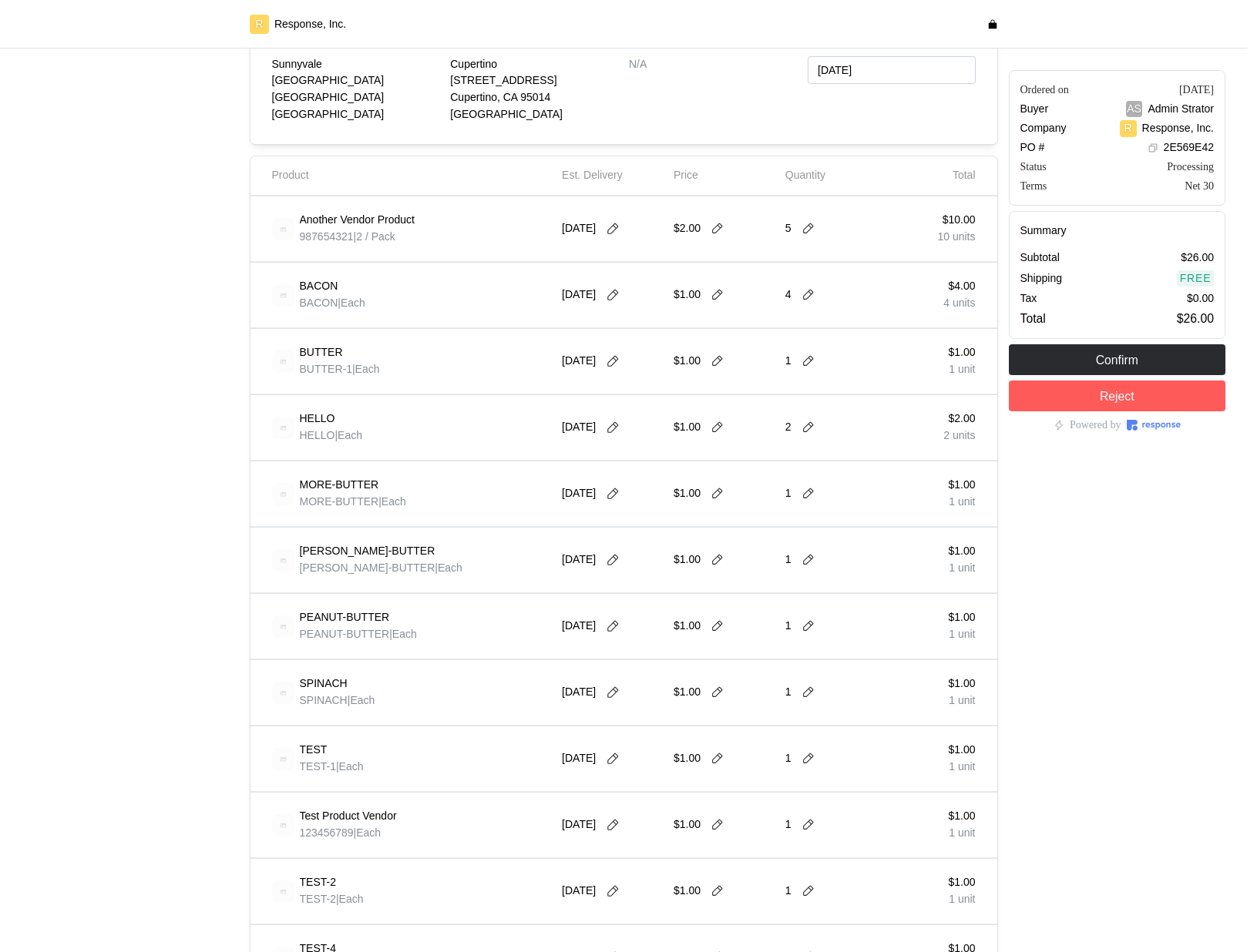
click at [298, 657] on div "PEANUT-BUTTER PEANUT-BUTTER | Each 9/30/25 $1.00 1 $1.00 1 unit" at bounding box center [624, 627] width 747 height 65
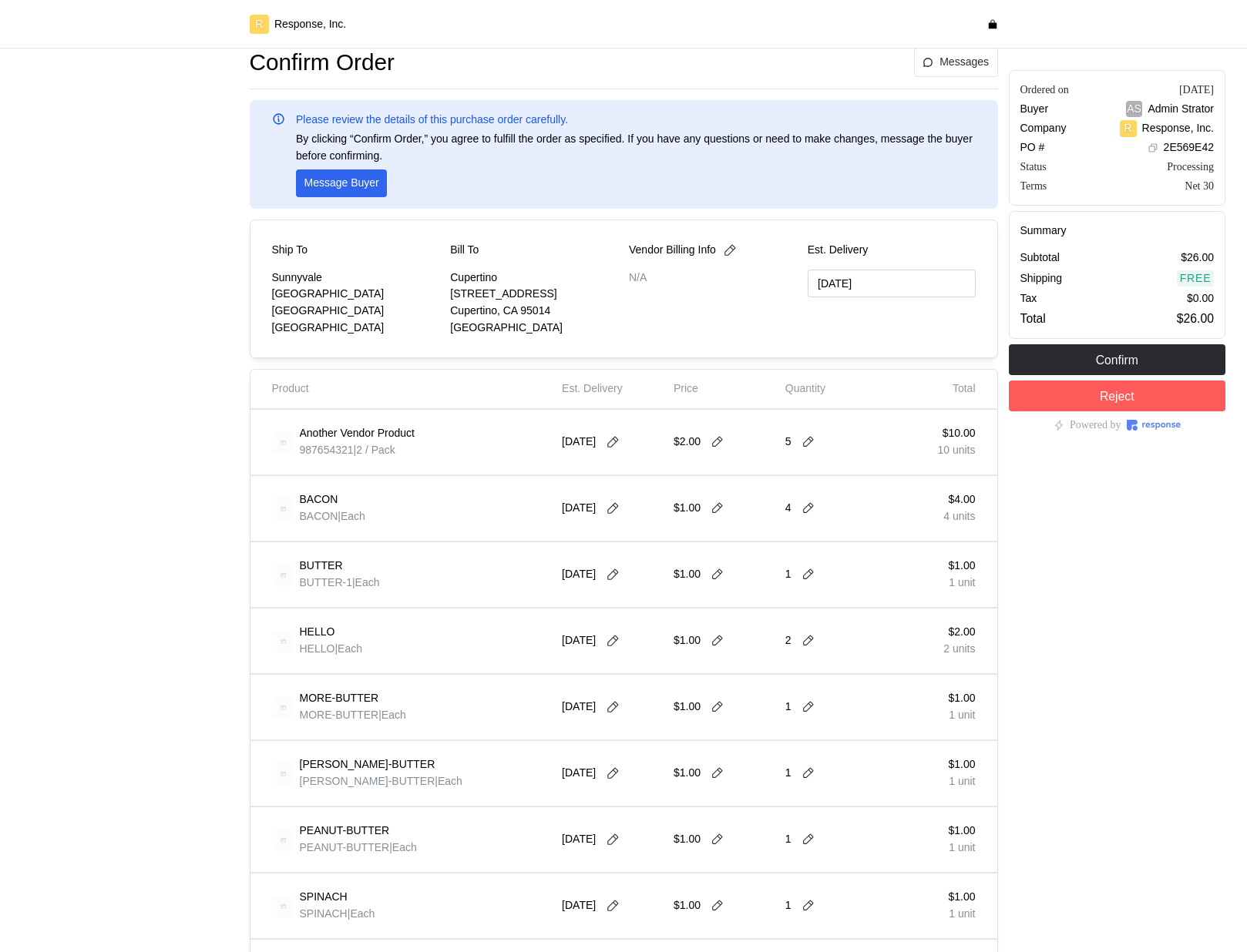
scroll to position [0, 0]
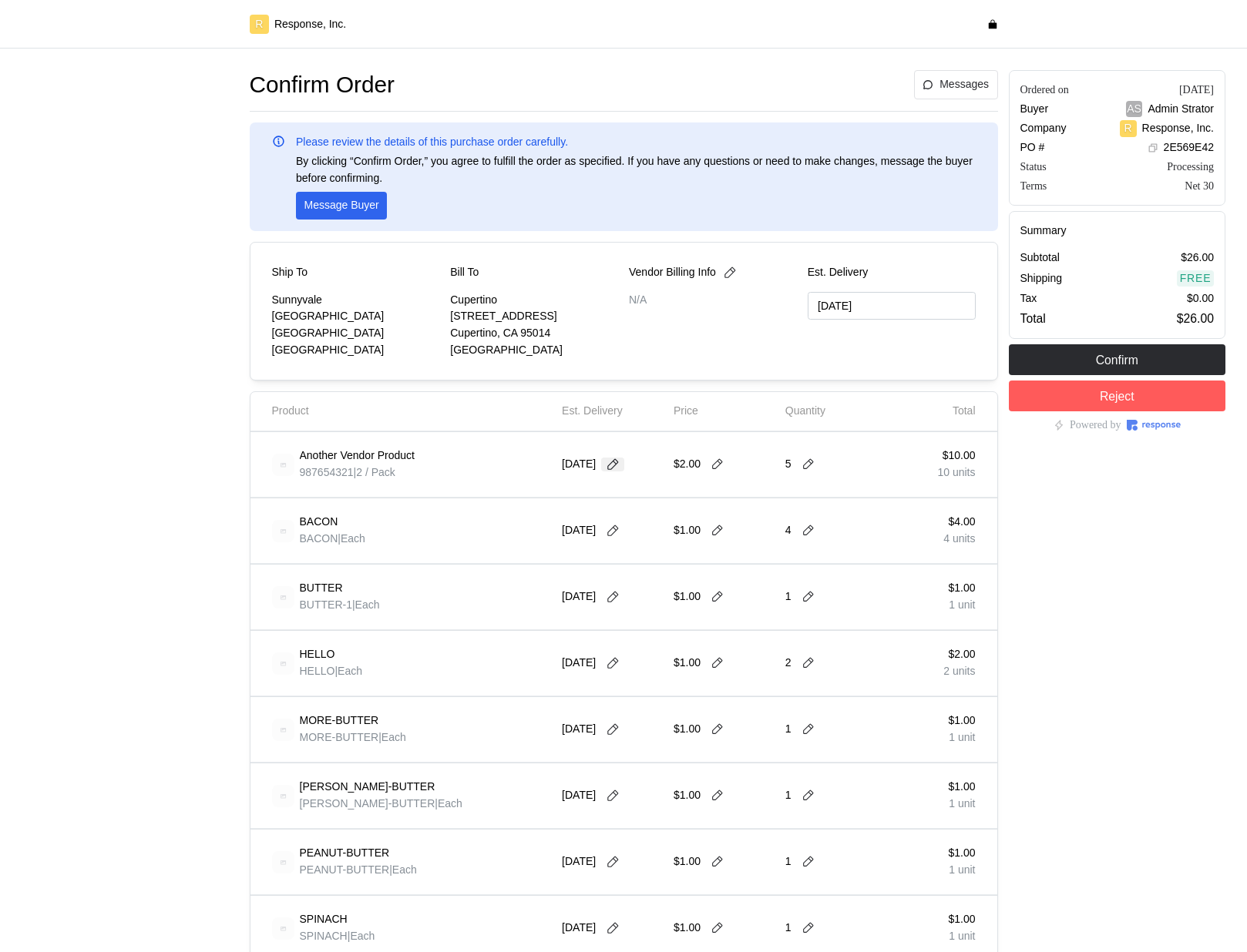
click at [619, 467] on icon at bounding box center [613, 464] width 14 height 14
click at [506, 487] on div "Another Vendor Product 987654321 | 2 / Pack" at bounding box center [412, 465] width 291 height 54
click at [617, 465] on icon at bounding box center [613, 464] width 14 height 14
click at [506, 497] on div "Another Vendor Product 987654321 | 2 / Pack 10/01/2025 $2.00 5 $10.00 10 units" at bounding box center [624, 465] width 747 height 65
click at [615, 536] on icon at bounding box center [613, 530] width 14 height 14
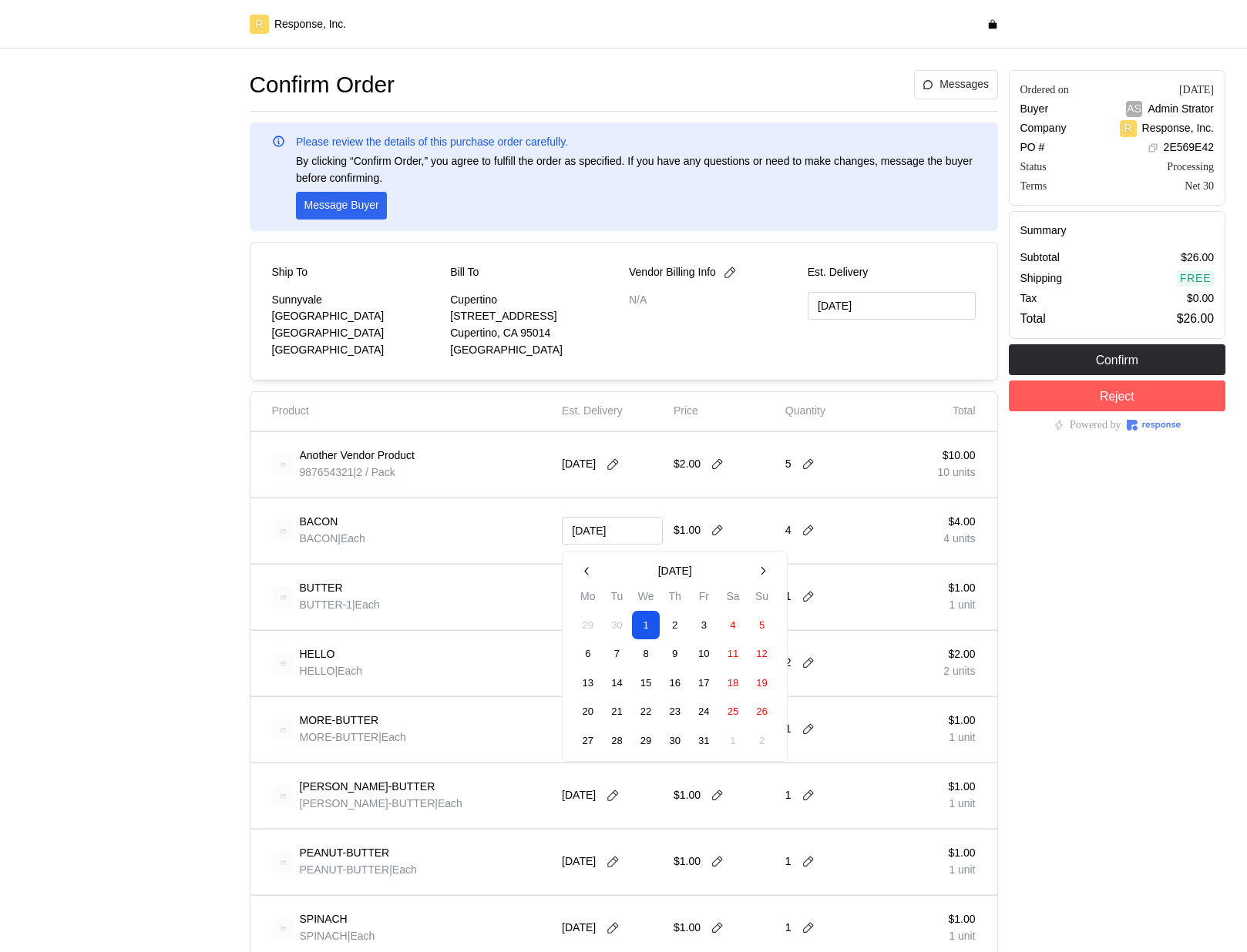
click at [529, 571] on div "BUTTER BUTTER-1 | Each" at bounding box center [412, 598] width 291 height 54
click at [616, 530] on icon at bounding box center [613, 530] width 14 height 14
click at [588, 567] on icon "button" at bounding box center [587, 572] width 13 height 13
click at [755, 567] on button "button" at bounding box center [762, 571] width 28 height 28
click at [439, 606] on div "BUTTER BUTTER-1 | Each" at bounding box center [412, 597] width 280 height 43
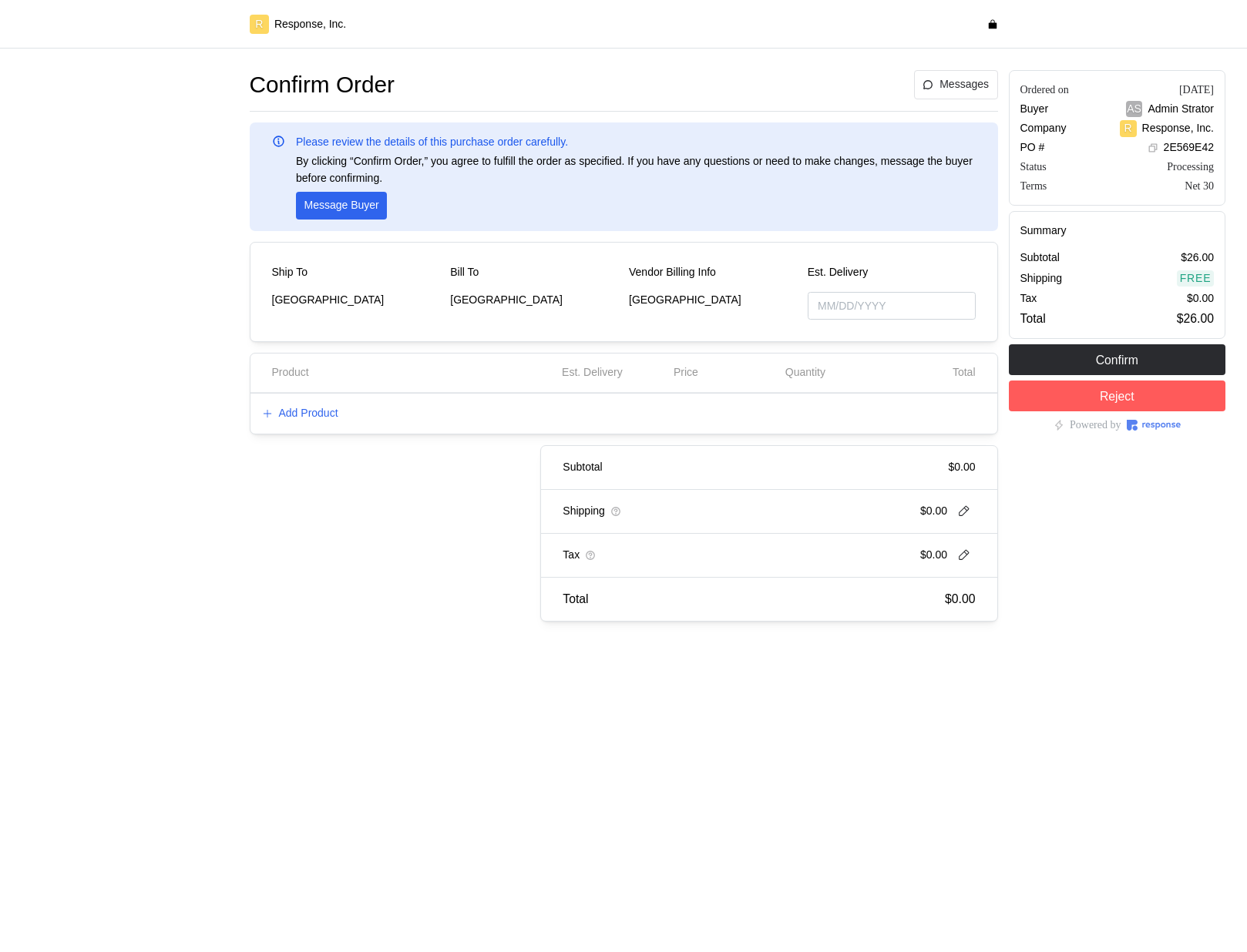
type input "[DATE]"
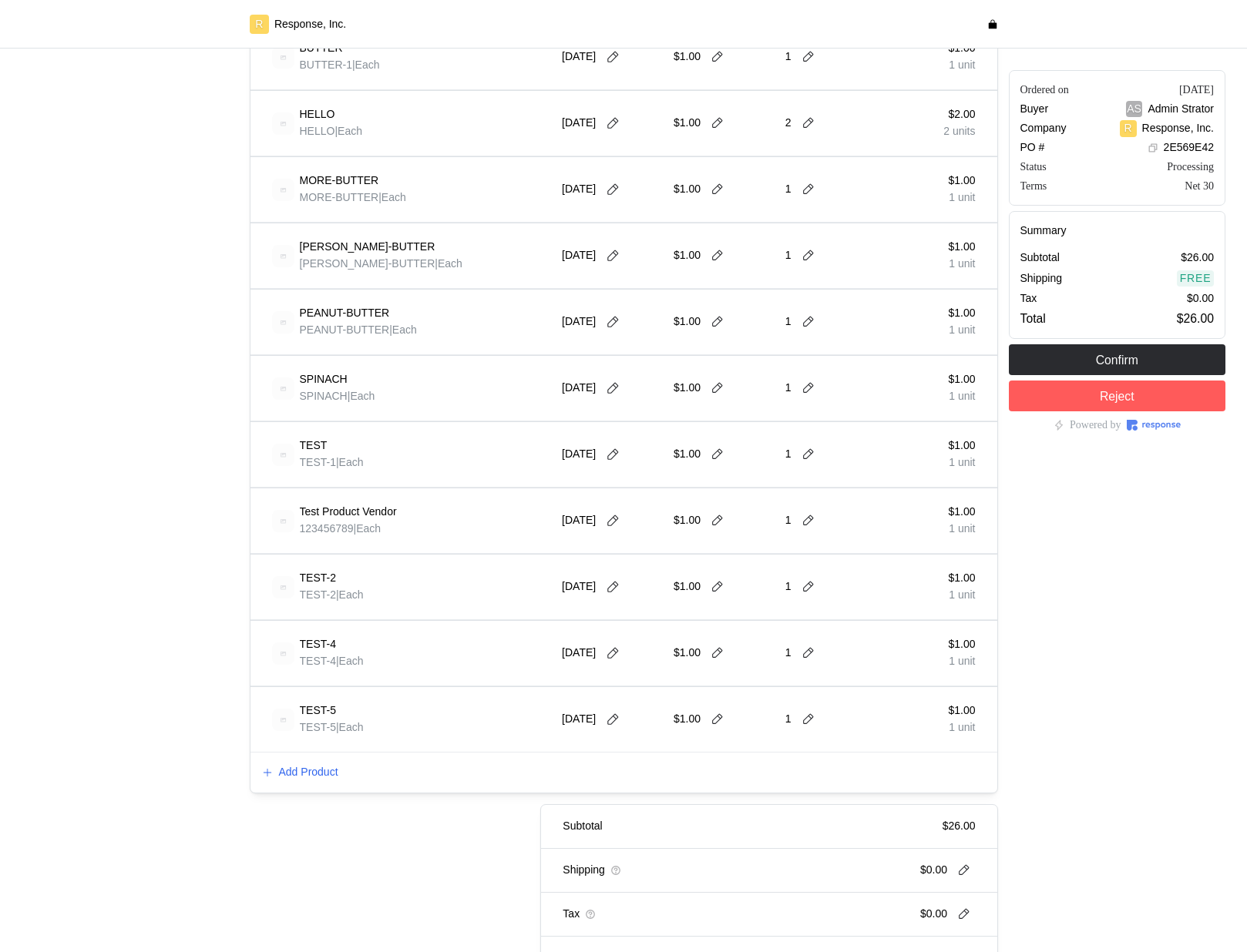
scroll to position [565, 0]
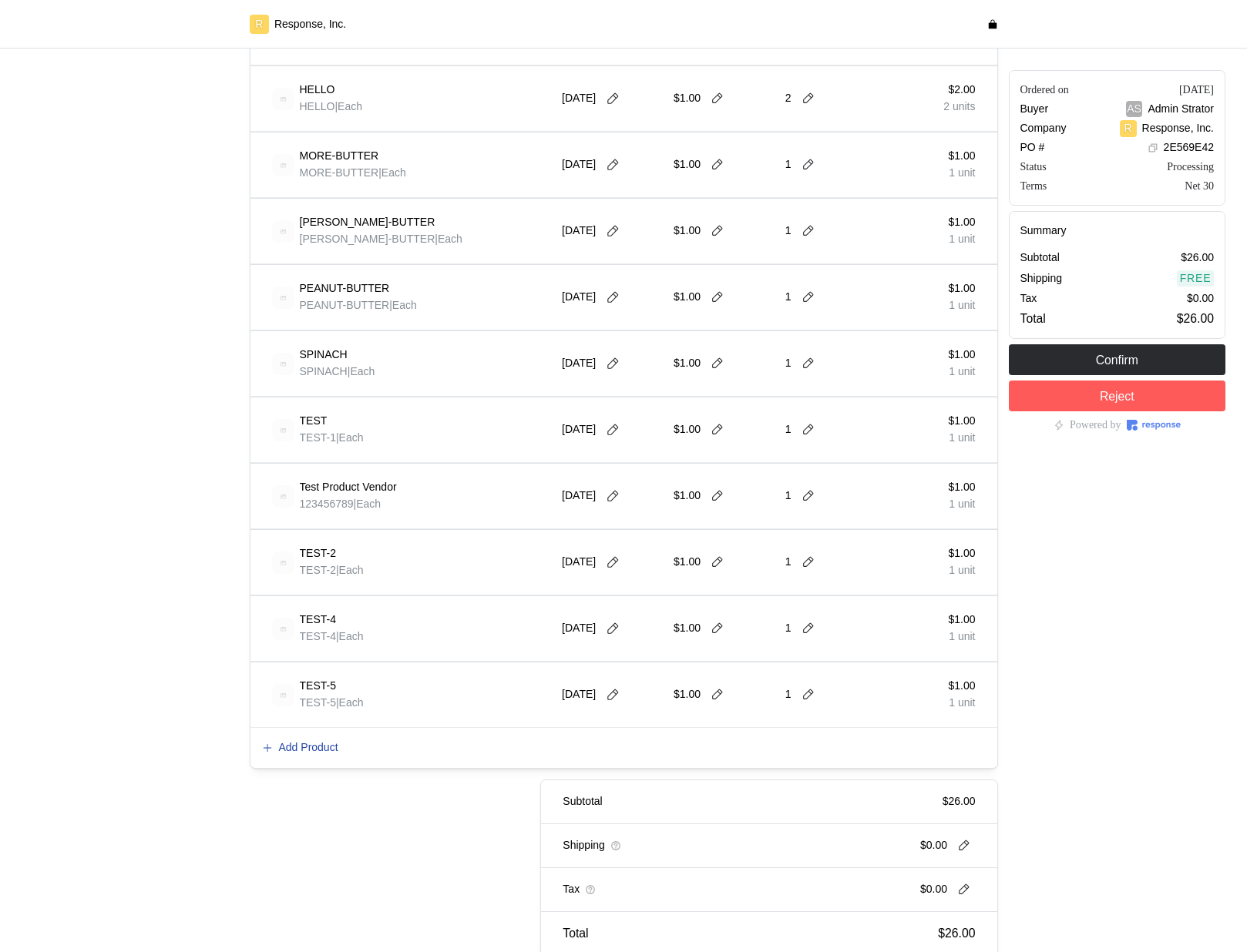
click at [312, 743] on p "Add Product" at bounding box center [308, 748] width 59 height 17
click at [164, 224] on div at bounding box center [623, 476] width 1247 height 952
click at [844, 300] on icon at bounding box center [837, 306] width 12 height 12
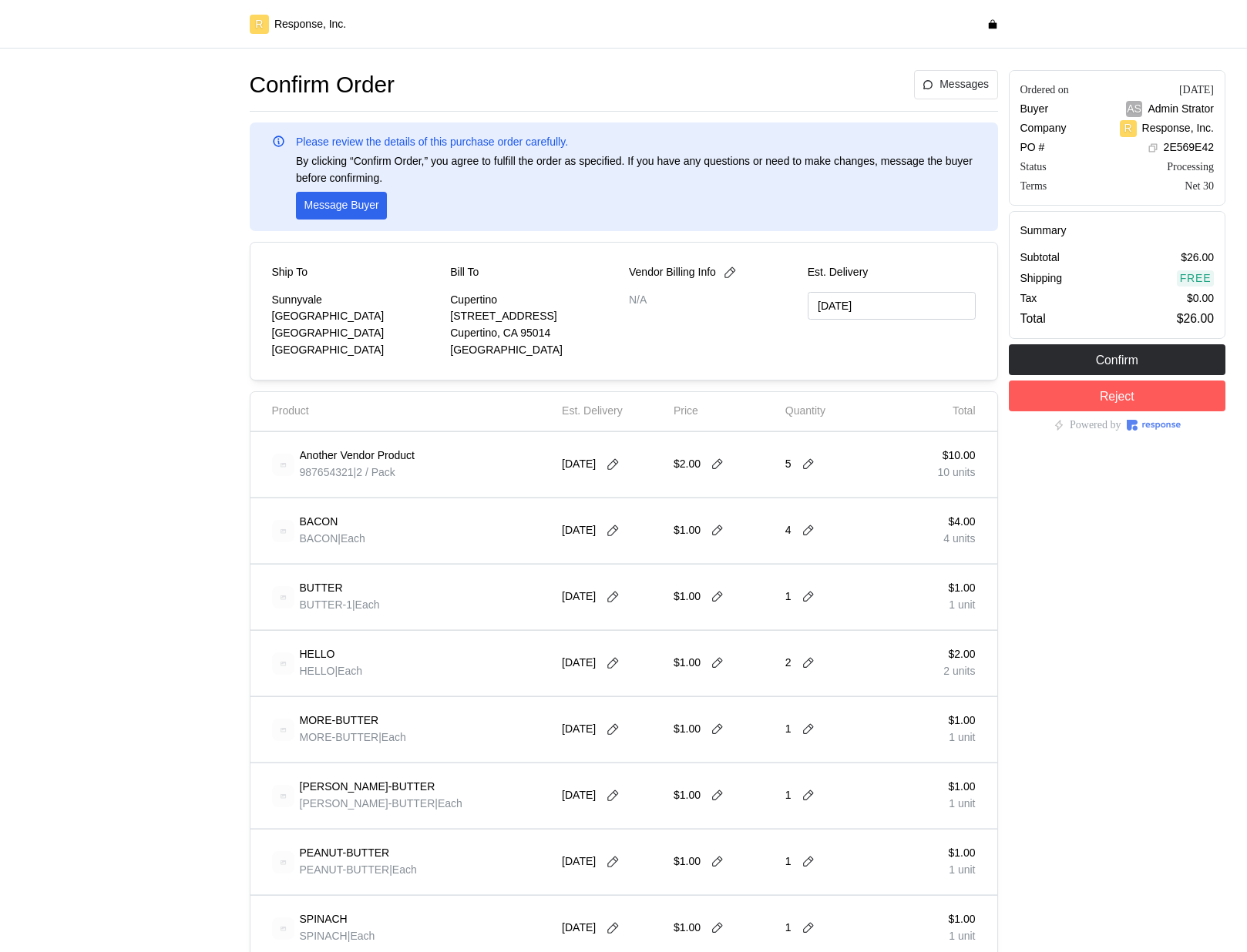
type input "[DATE]"
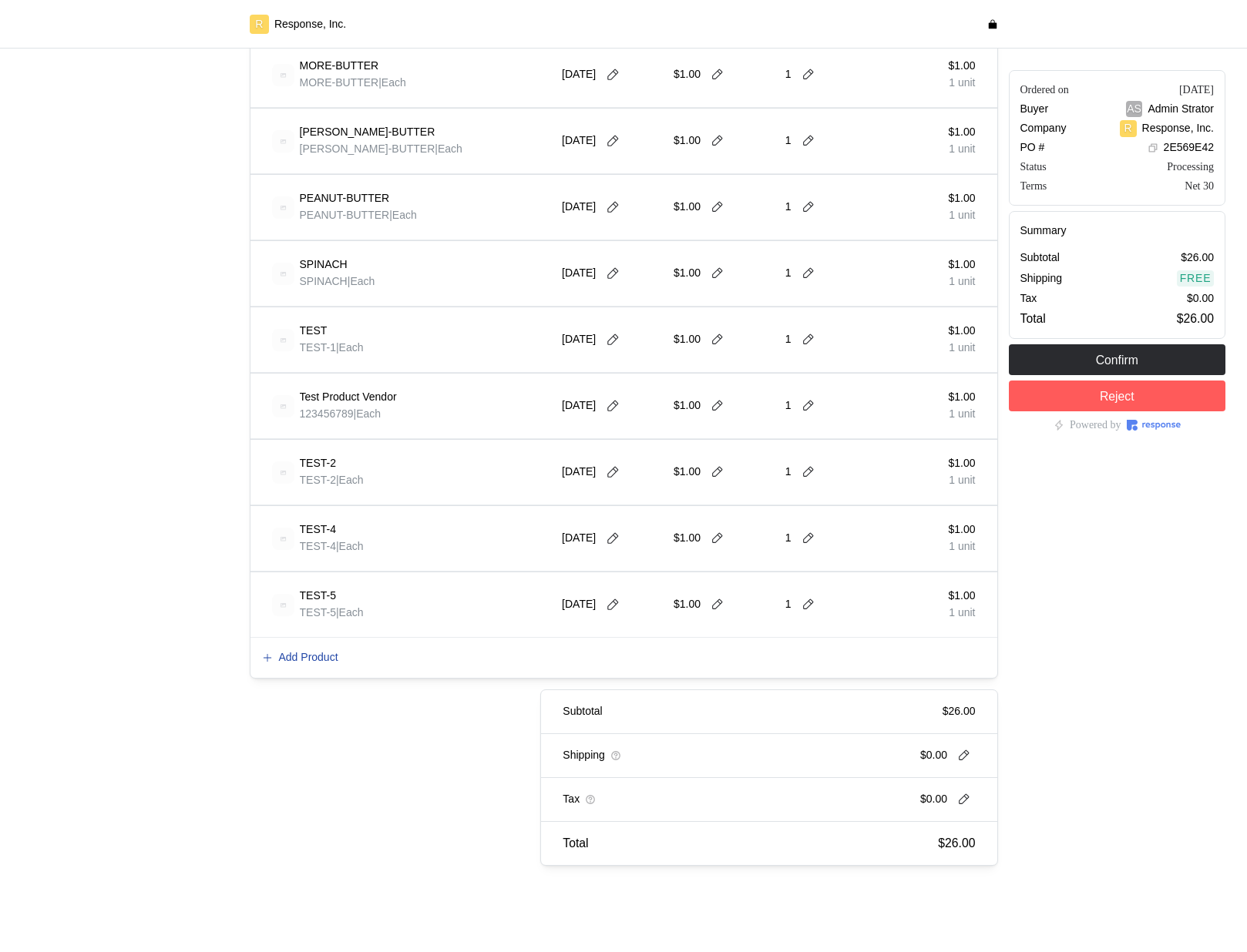
click at [284, 653] on p "Add Product" at bounding box center [308, 658] width 59 height 17
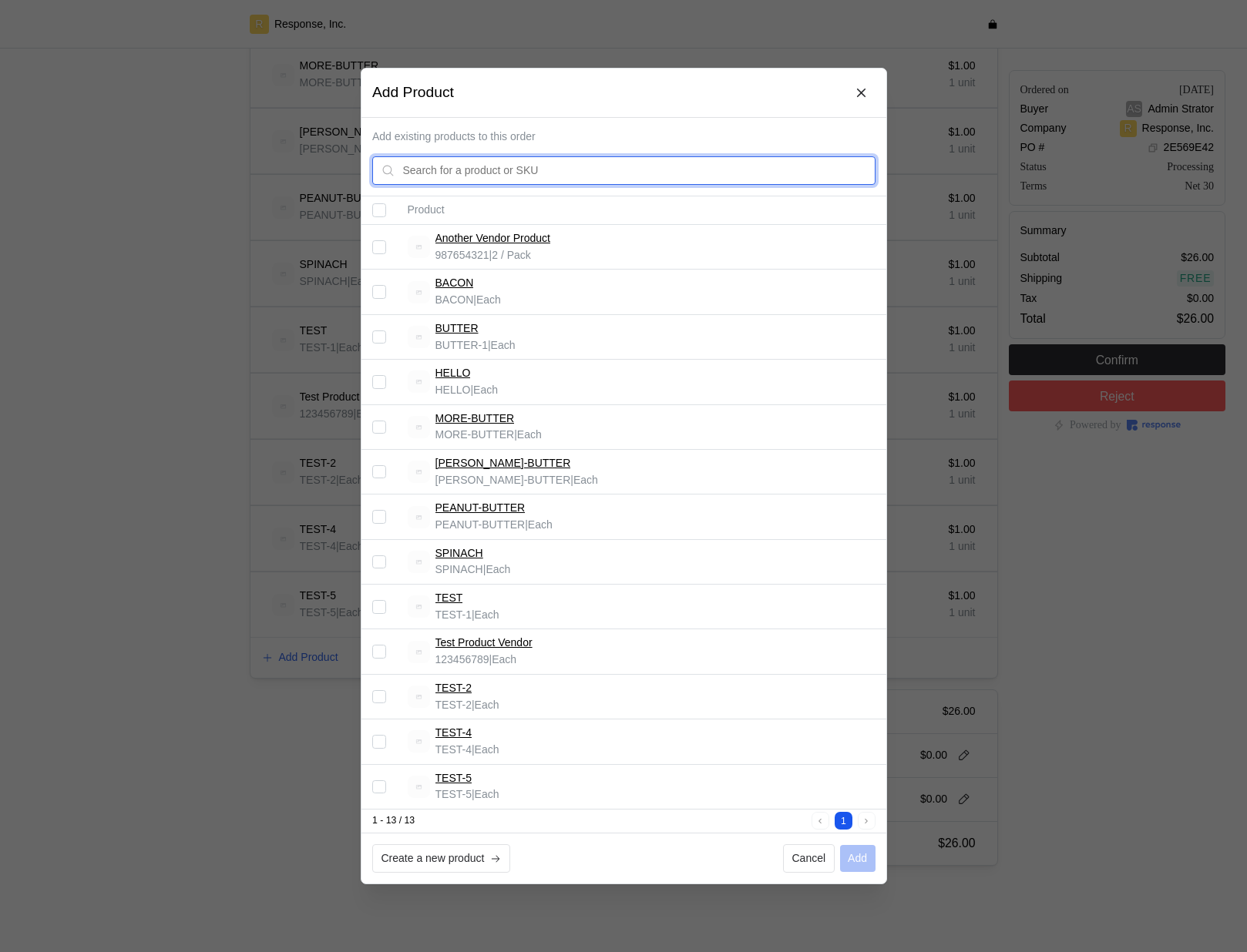
click at [621, 171] on input "text" at bounding box center [634, 171] width 464 height 28
type input "BACON"
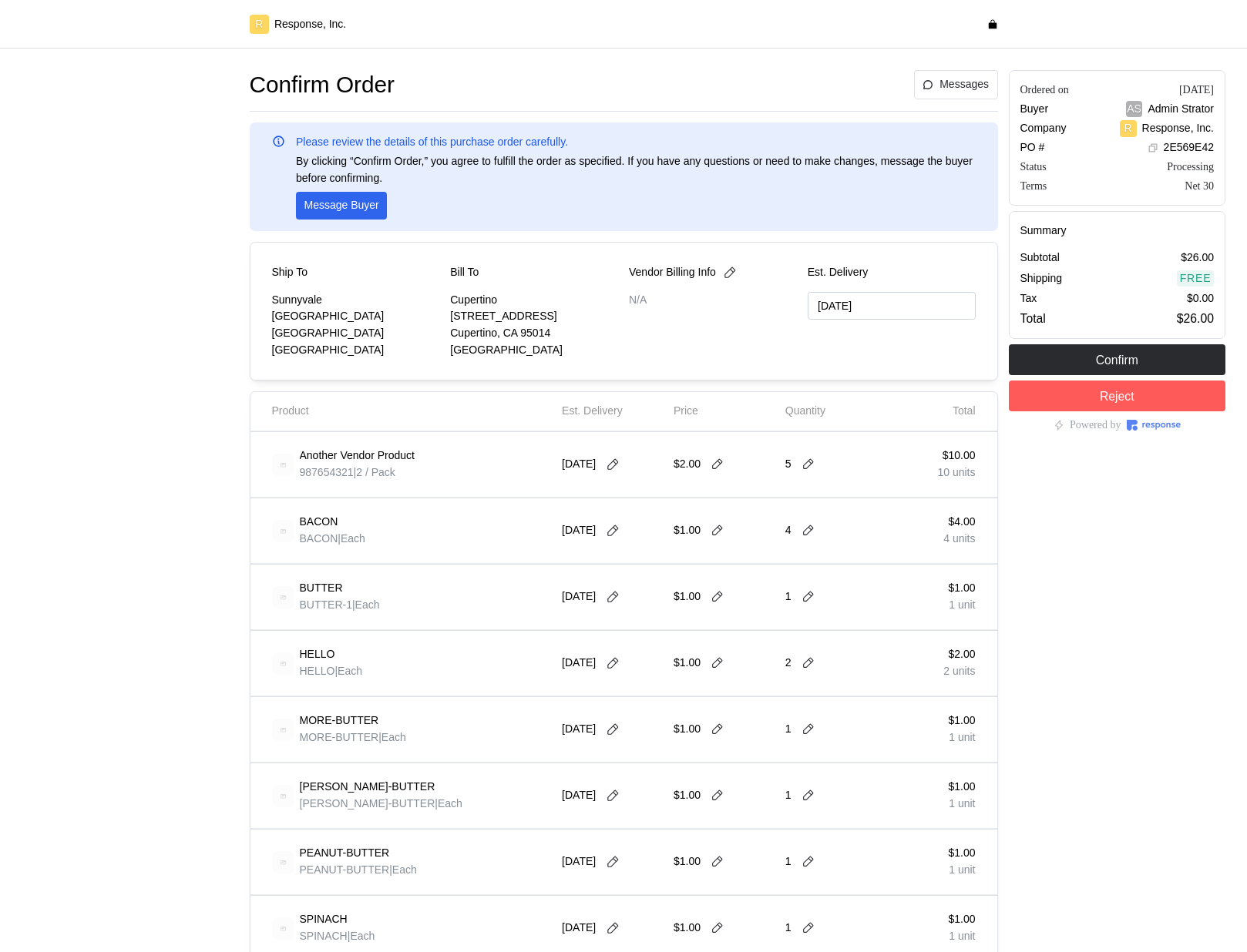
type input "[DATE]"
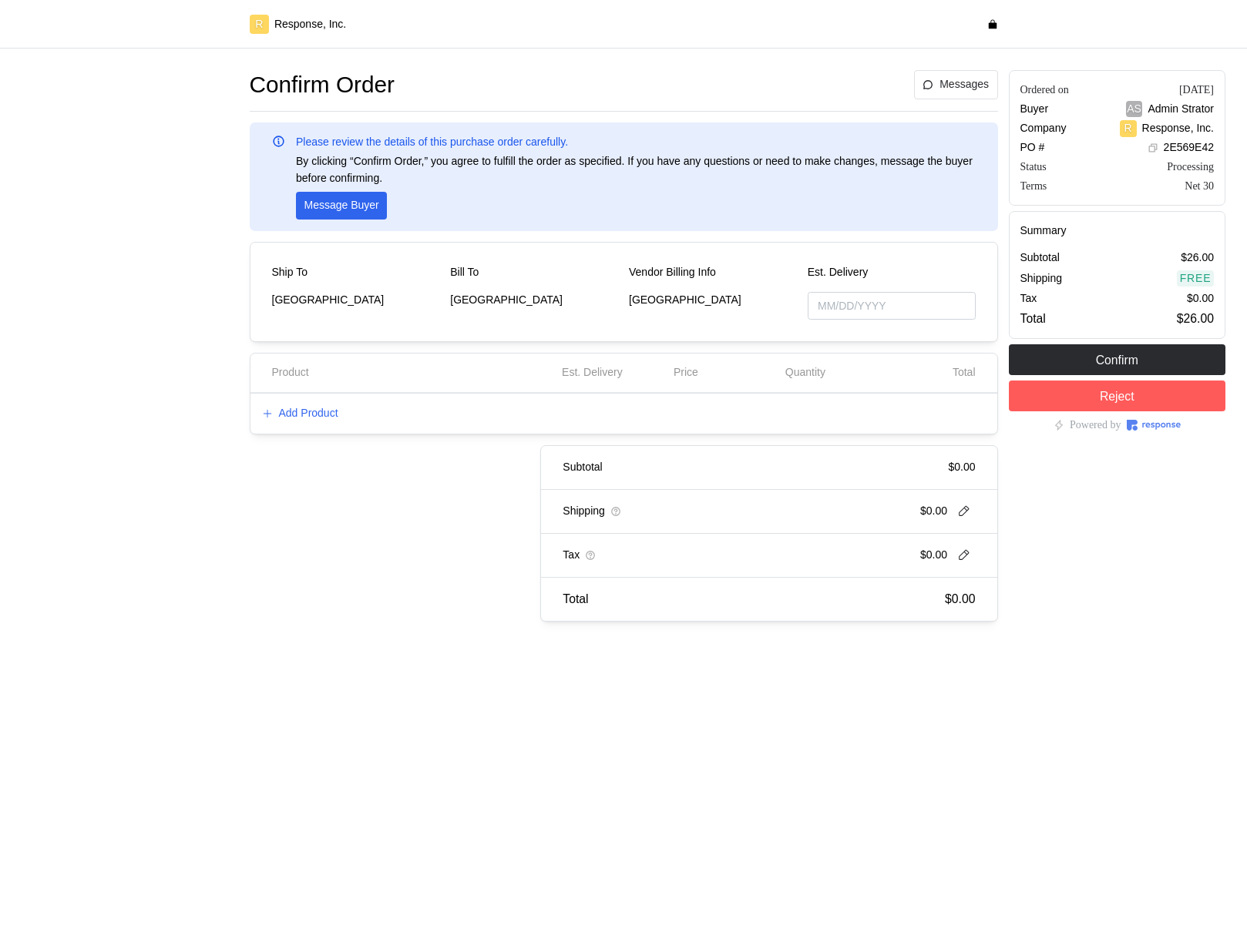
type input "[DATE]"
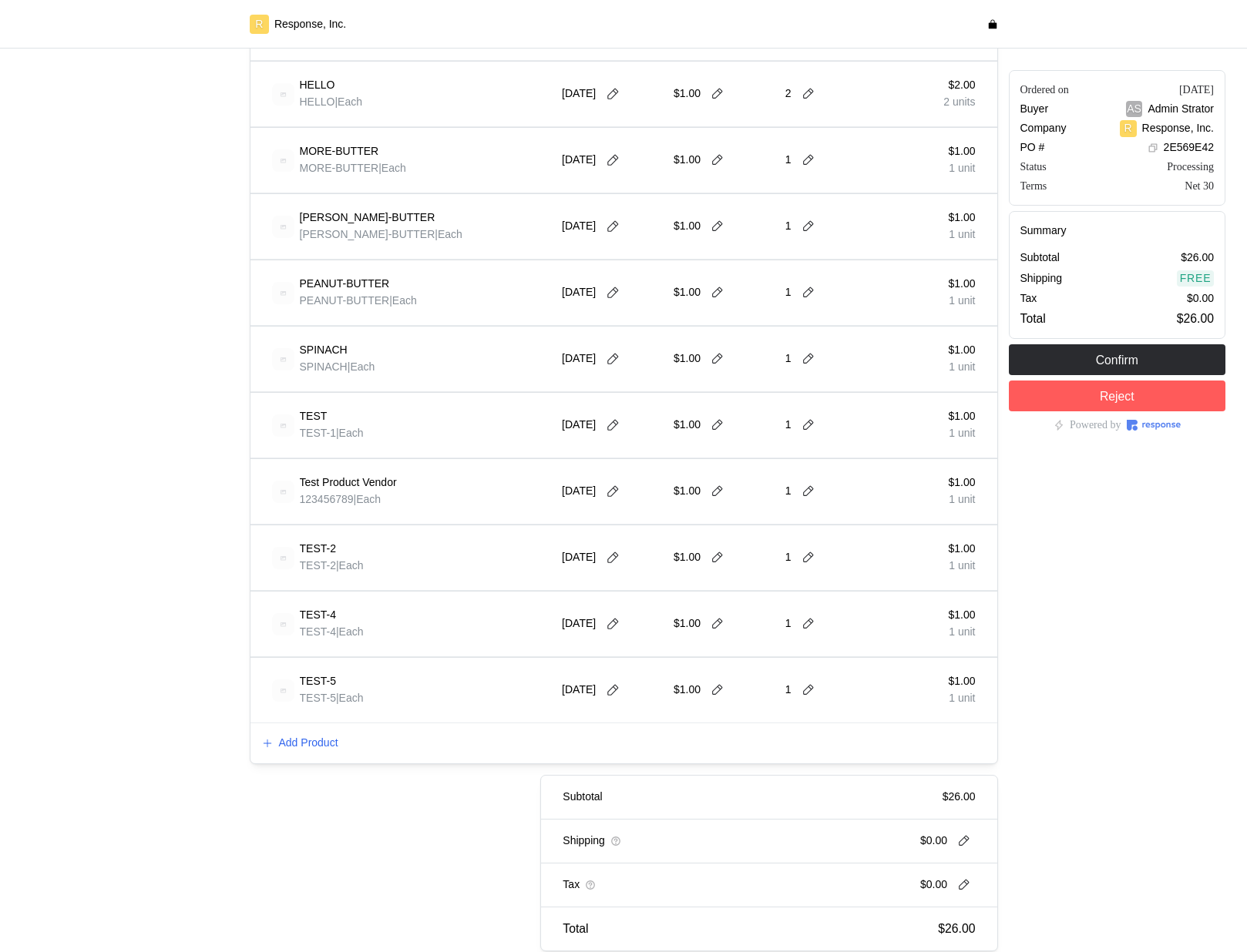
scroll to position [655, 0]
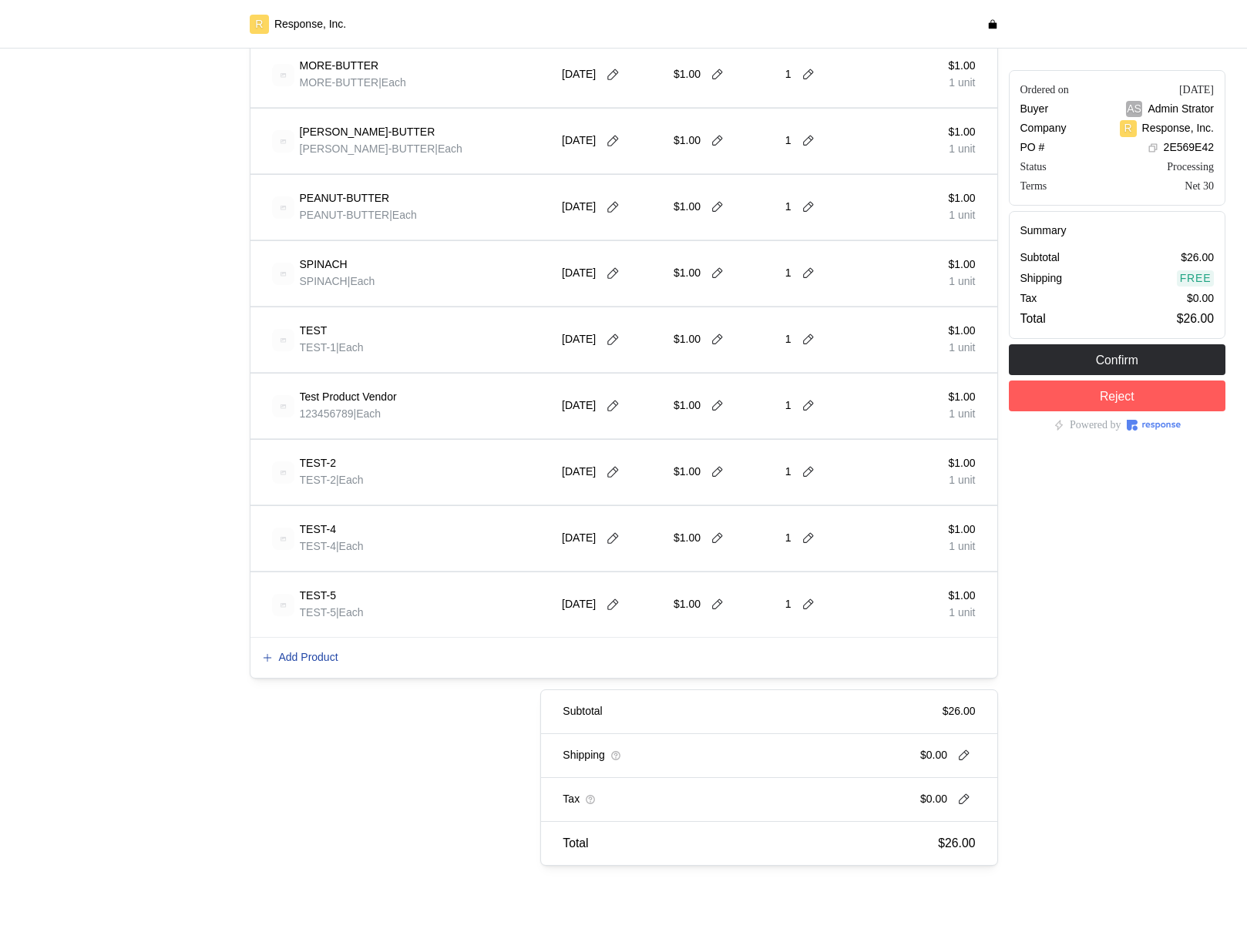
click at [312, 656] on p "Add Product" at bounding box center [308, 658] width 59 height 17
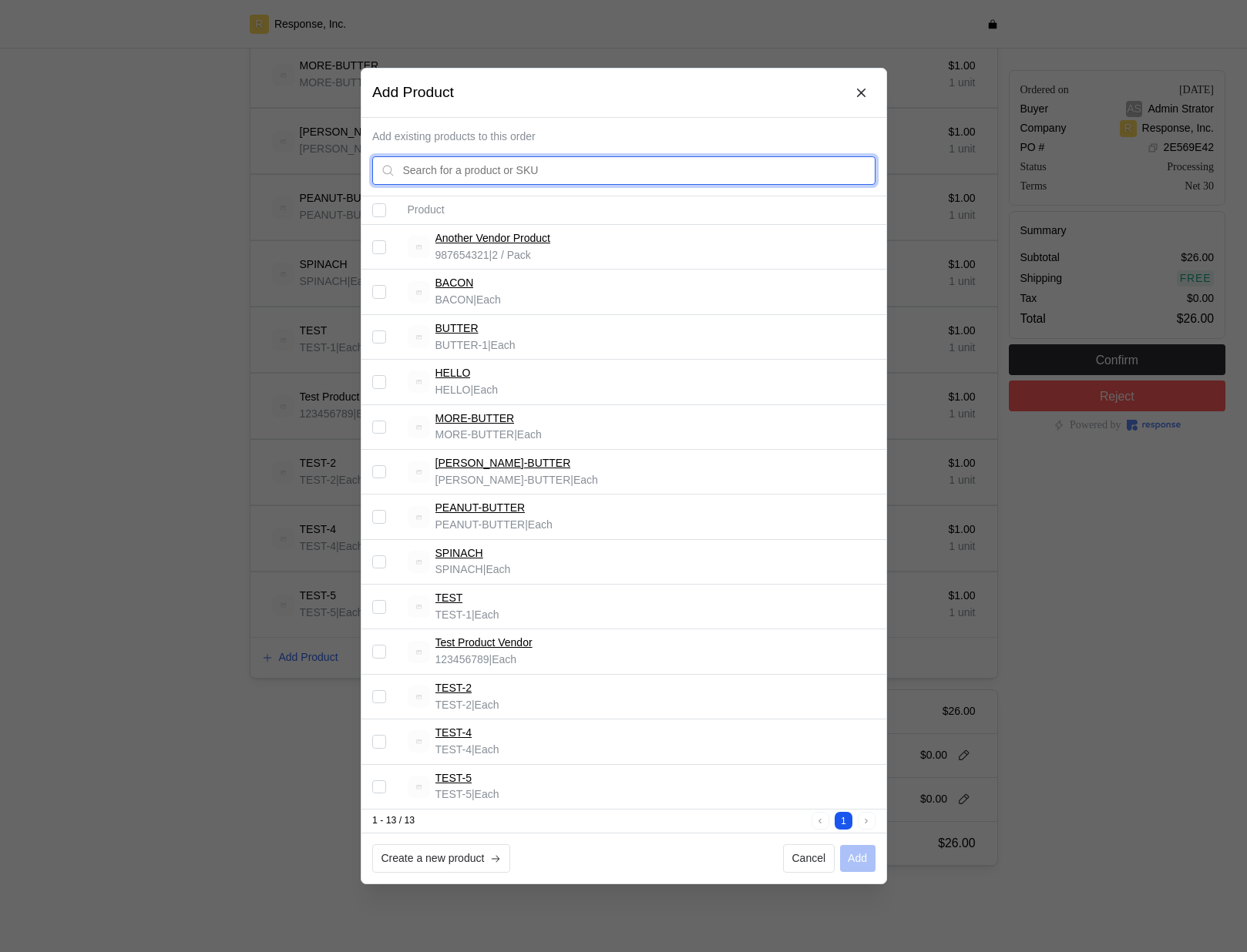
click at [567, 173] on input "text" at bounding box center [634, 171] width 464 height 28
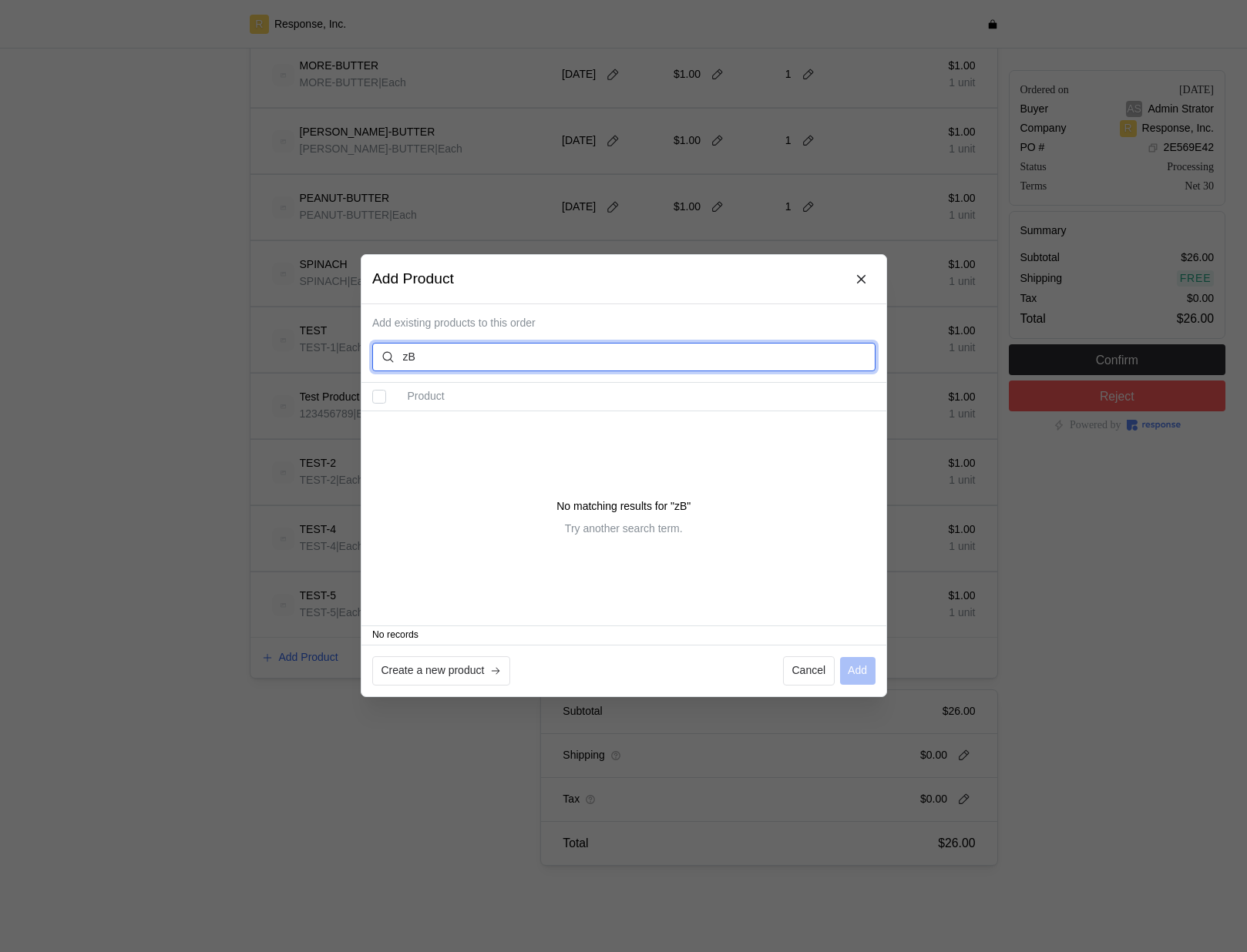
type input "z"
type input "B"
type input "9"
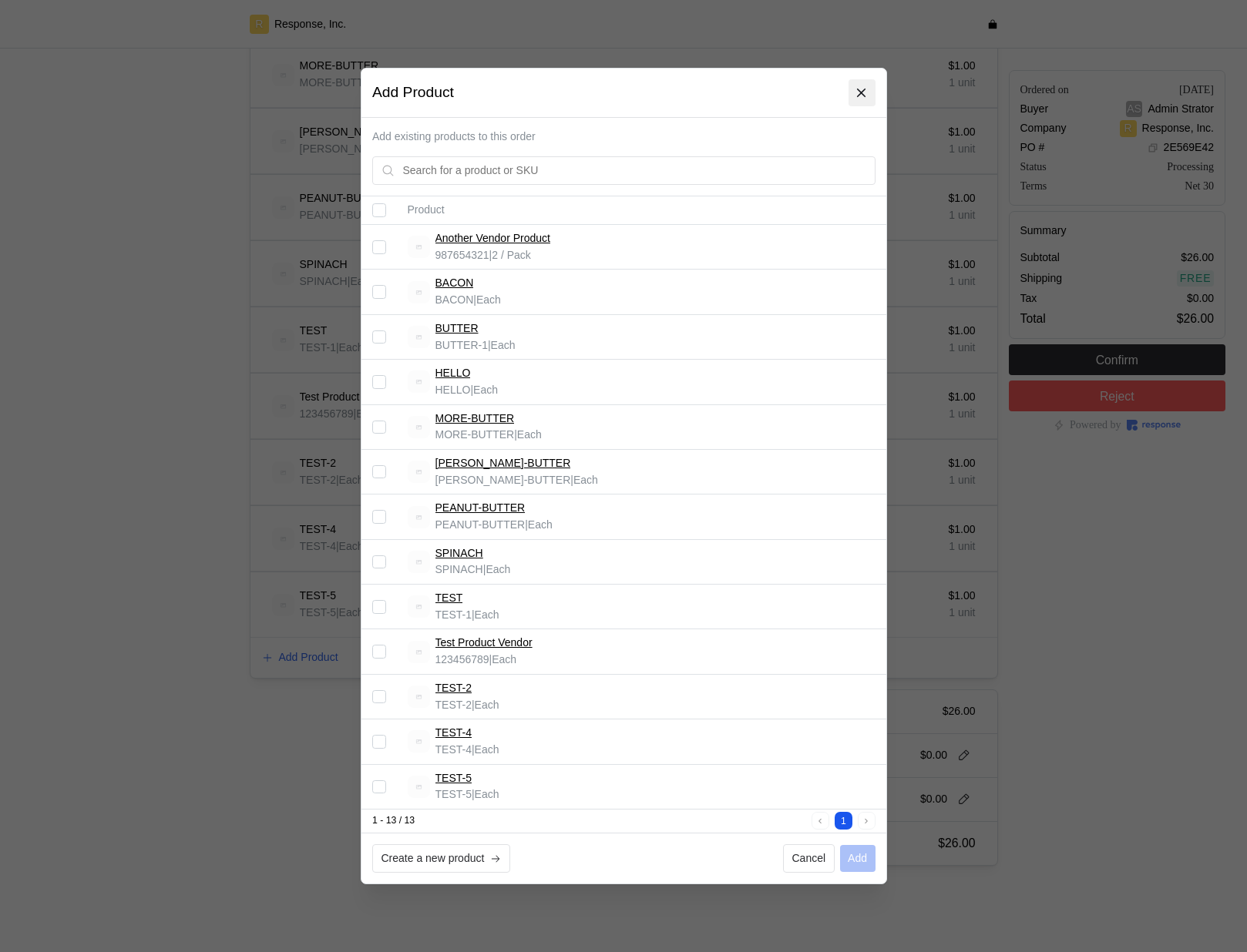
click at [863, 93] on icon at bounding box center [862, 93] width 14 height 14
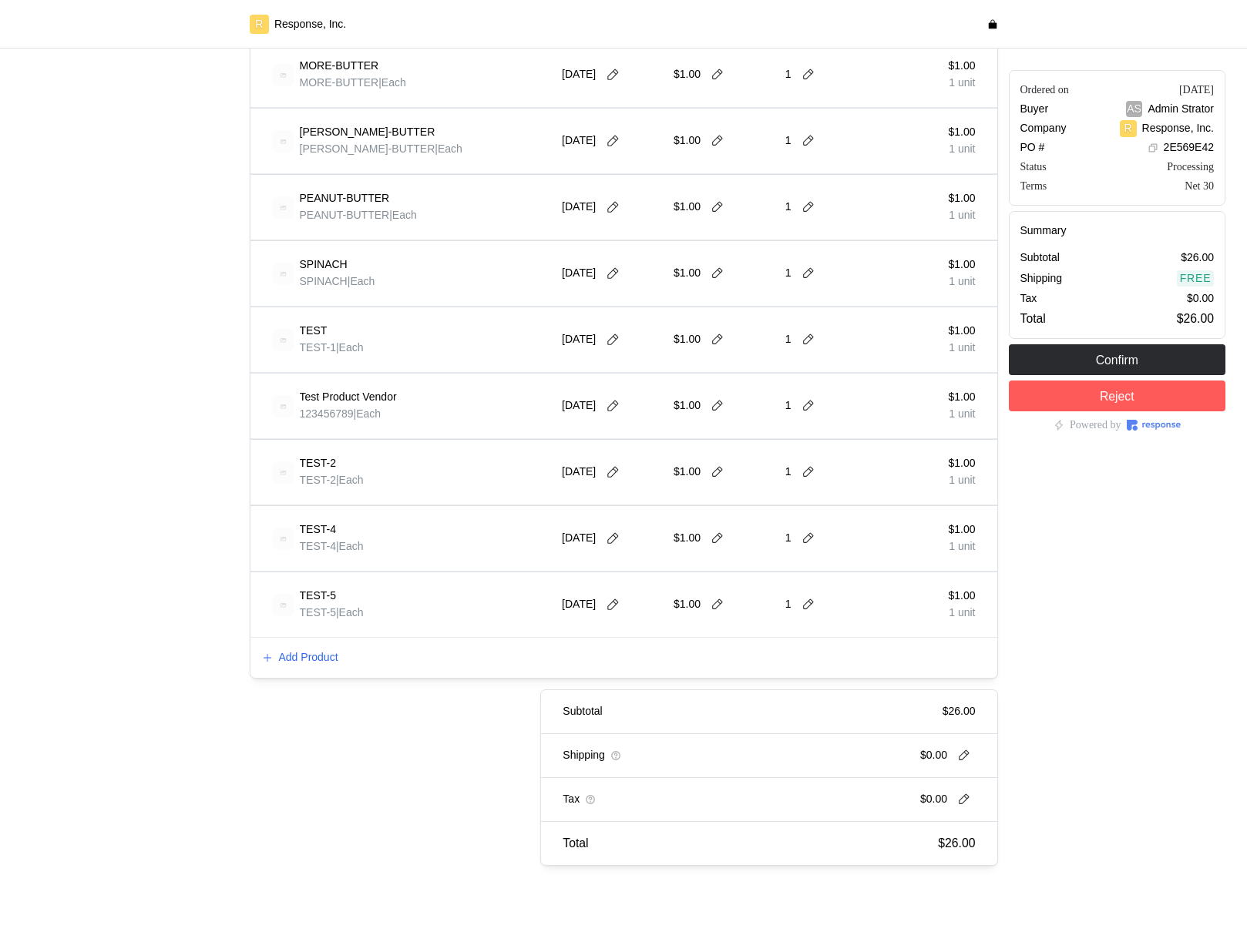
click at [209, 176] on div at bounding box center [130, 140] width 228 height 1462
click at [315, 647] on div "Add Product" at bounding box center [624, 657] width 747 height 40
click at [315, 658] on p "Add Product" at bounding box center [308, 658] width 59 height 17
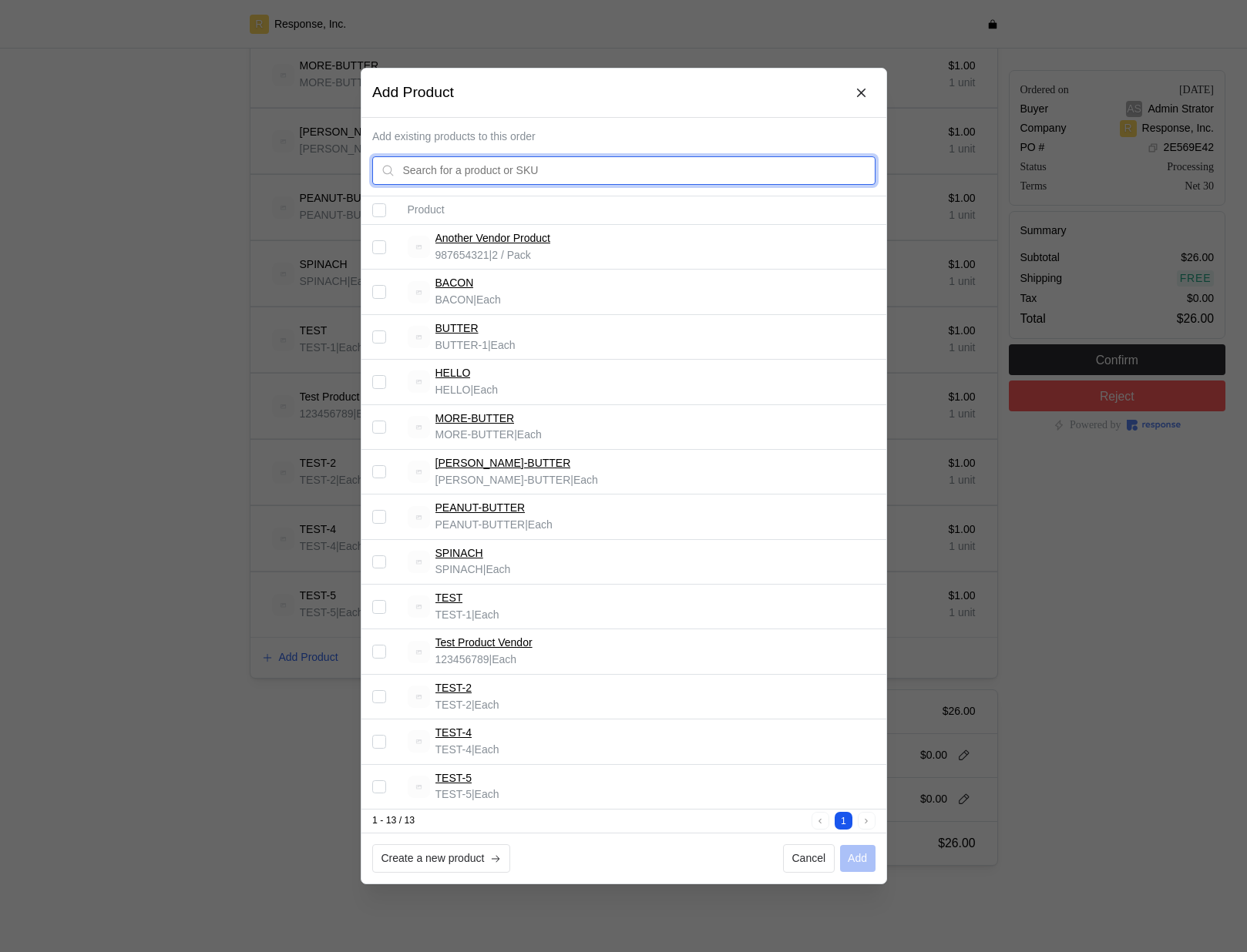
click at [508, 179] on input "text" at bounding box center [634, 171] width 464 height 28
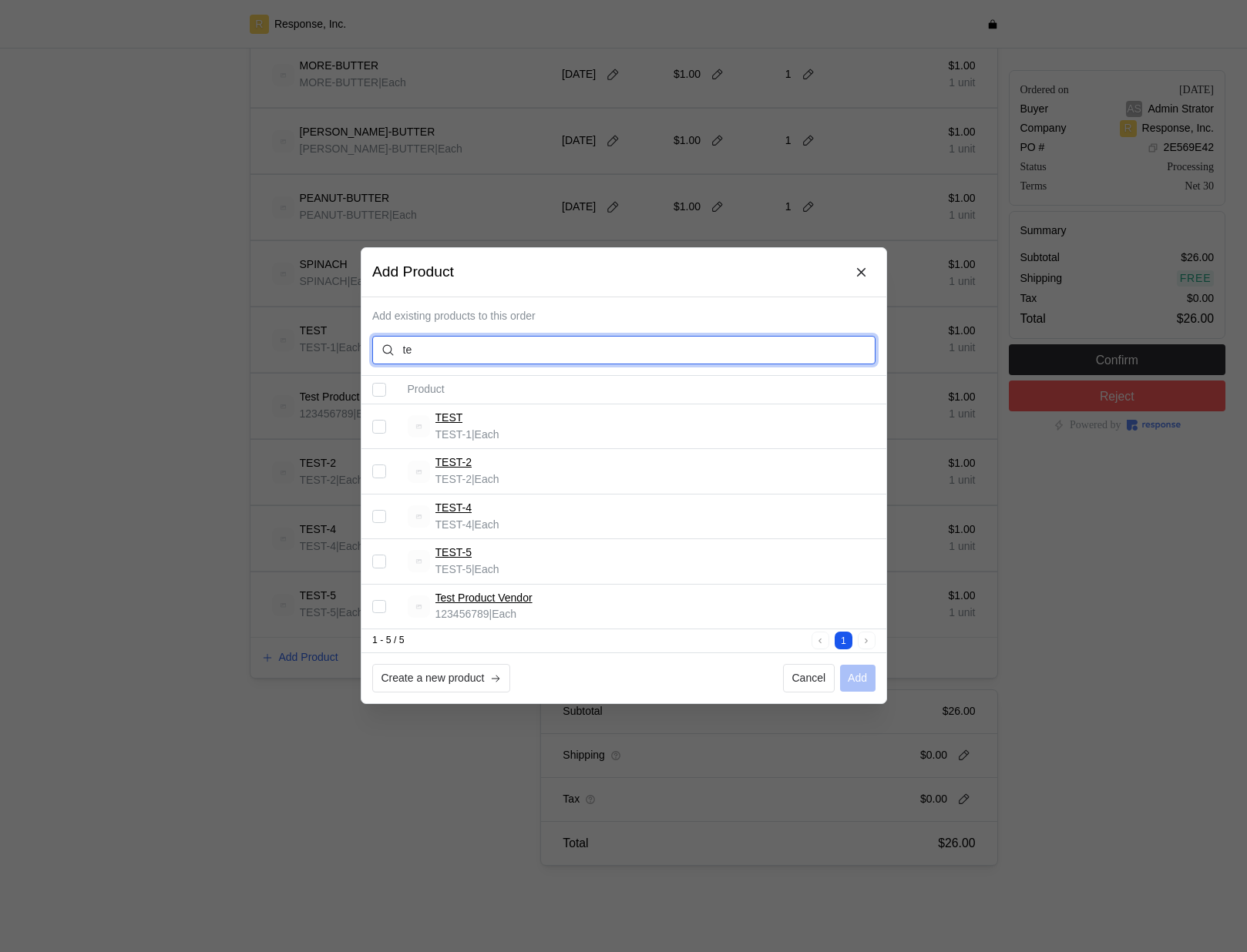
type input "t"
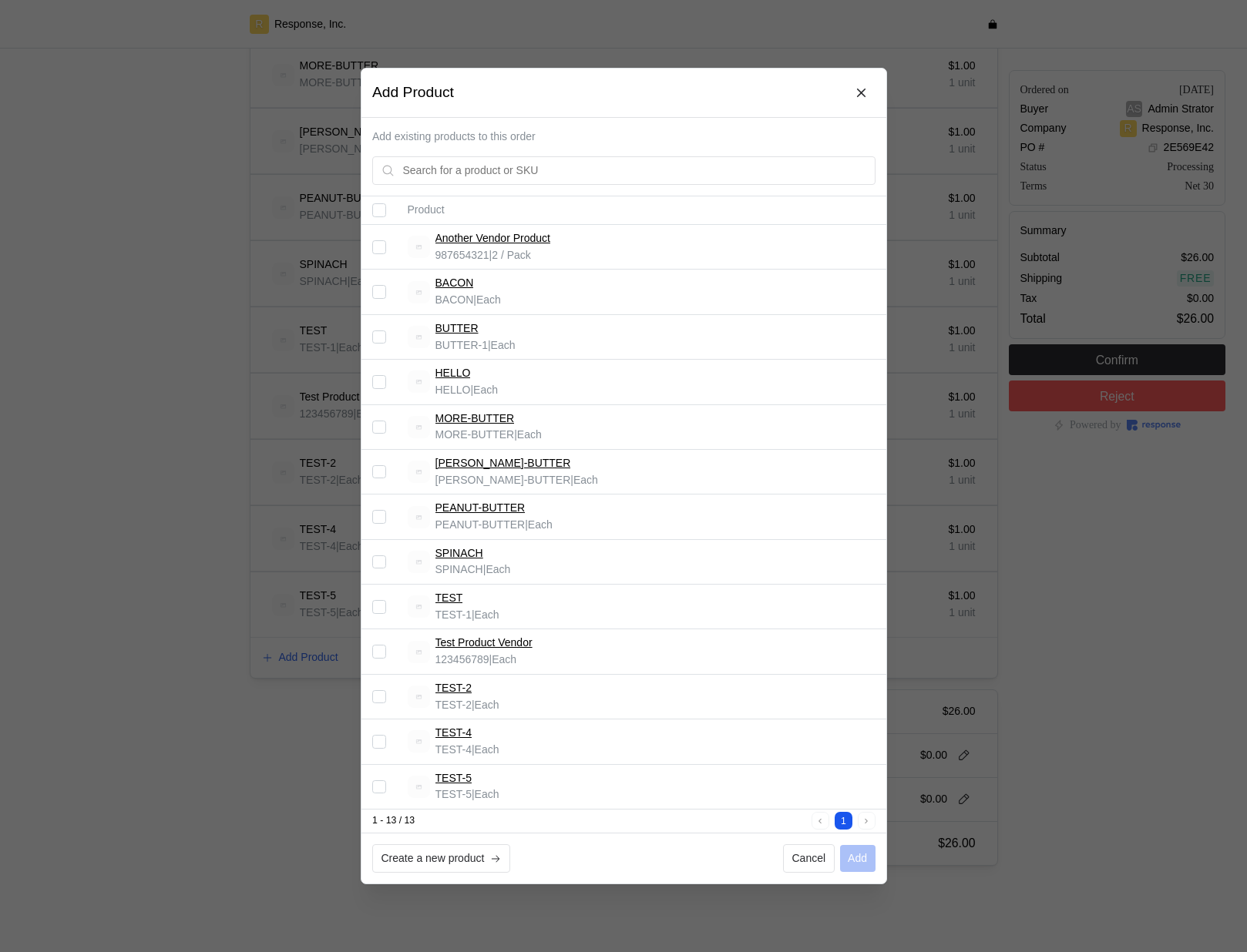
click at [1105, 472] on div at bounding box center [623, 476] width 1247 height 952
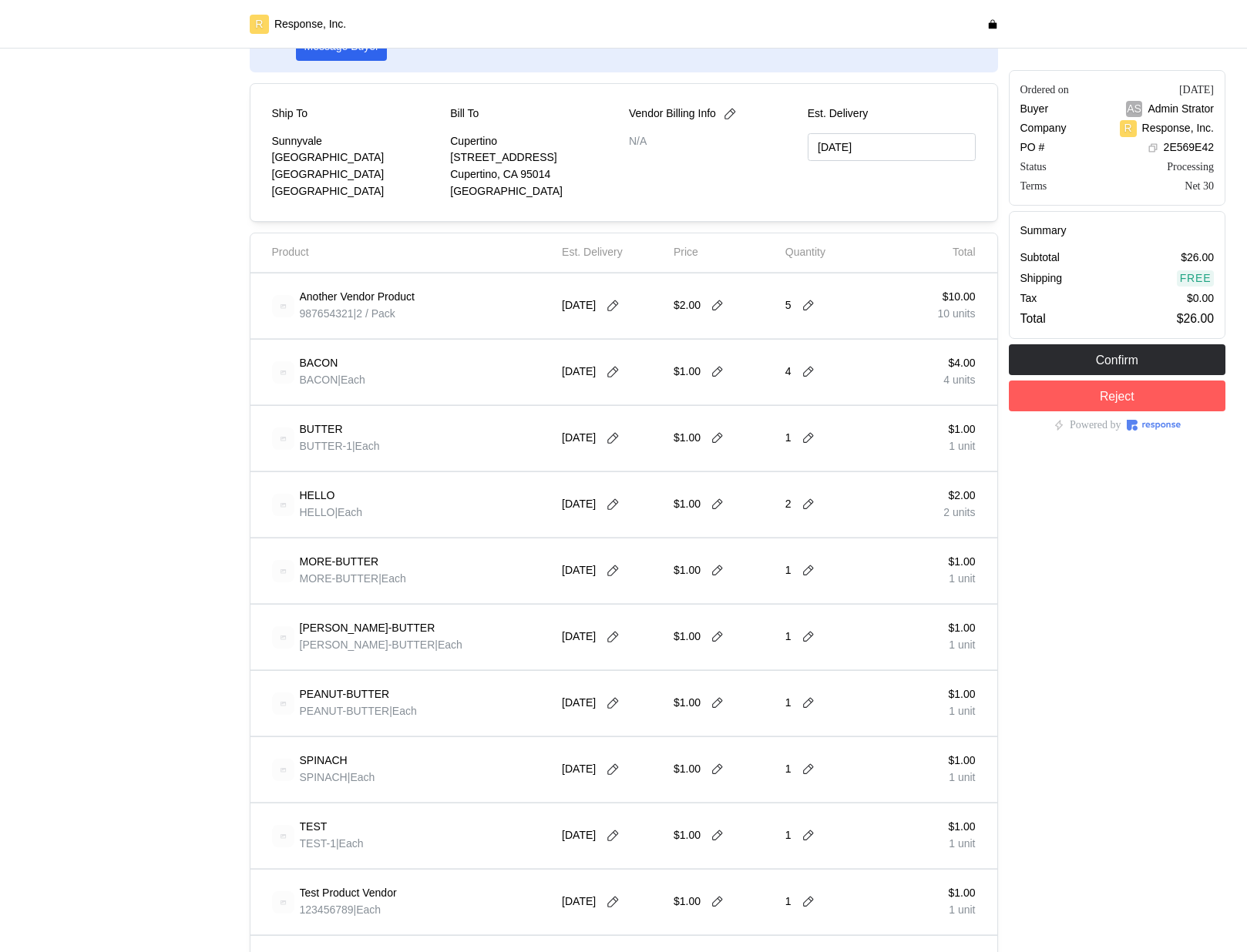
scroll to position [81, 0]
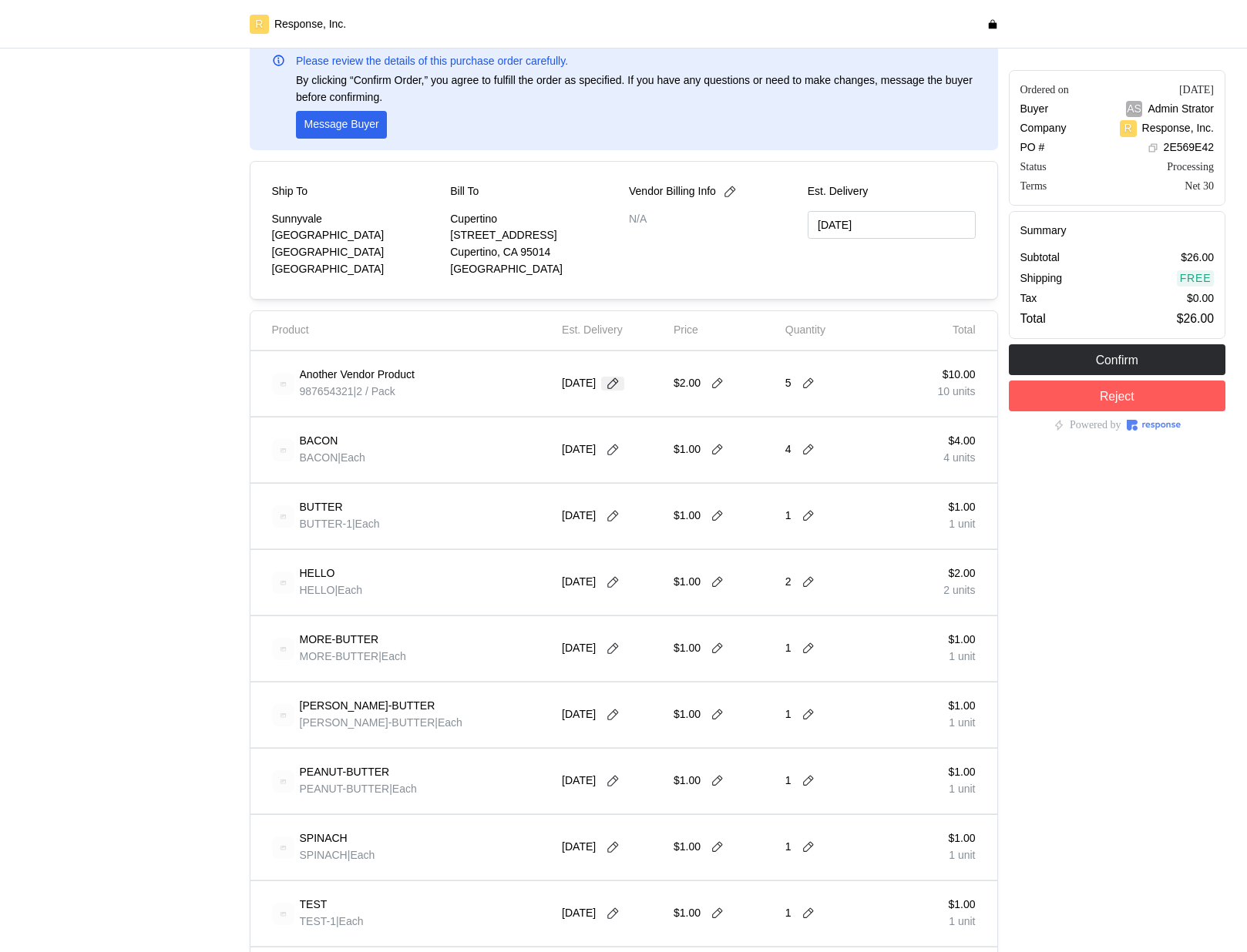
click at [619, 385] on icon at bounding box center [613, 383] width 14 height 14
click at [473, 418] on div "BACON BACON | Each [DATE] $1.00 4 $4.00 4 units" at bounding box center [624, 451] width 747 height 65
click at [370, 619] on div "MORE-BUTTER MORE-BUTTER | Each [DATE] $1.00 1 $1.00 1 unit" at bounding box center [624, 649] width 747 height 65
click at [621, 392] on div "[DATE]" at bounding box center [613, 383] width 101 height 43
click at [619, 386] on icon at bounding box center [613, 383] width 14 height 14
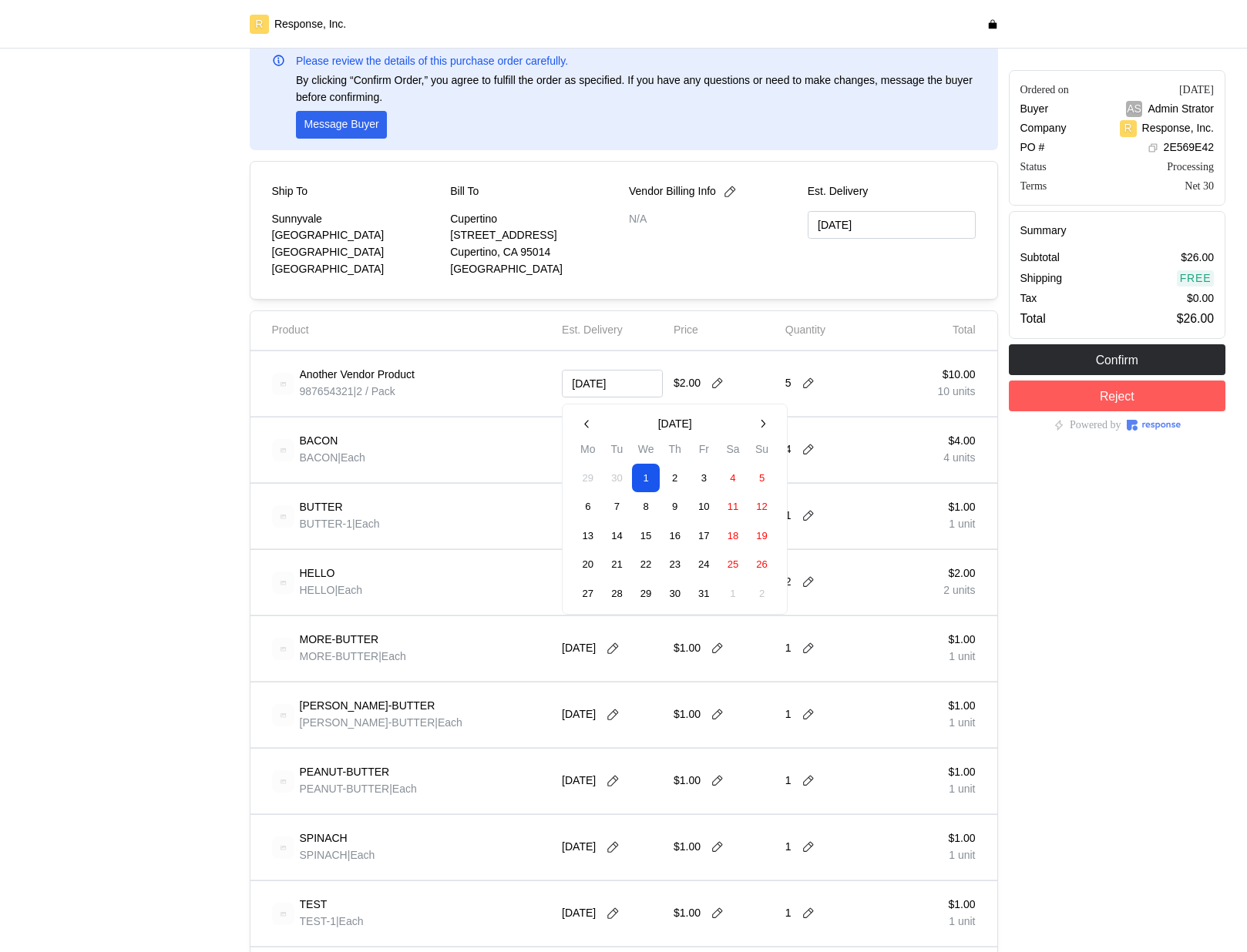
click at [679, 480] on button "2" at bounding box center [674, 479] width 28 height 28
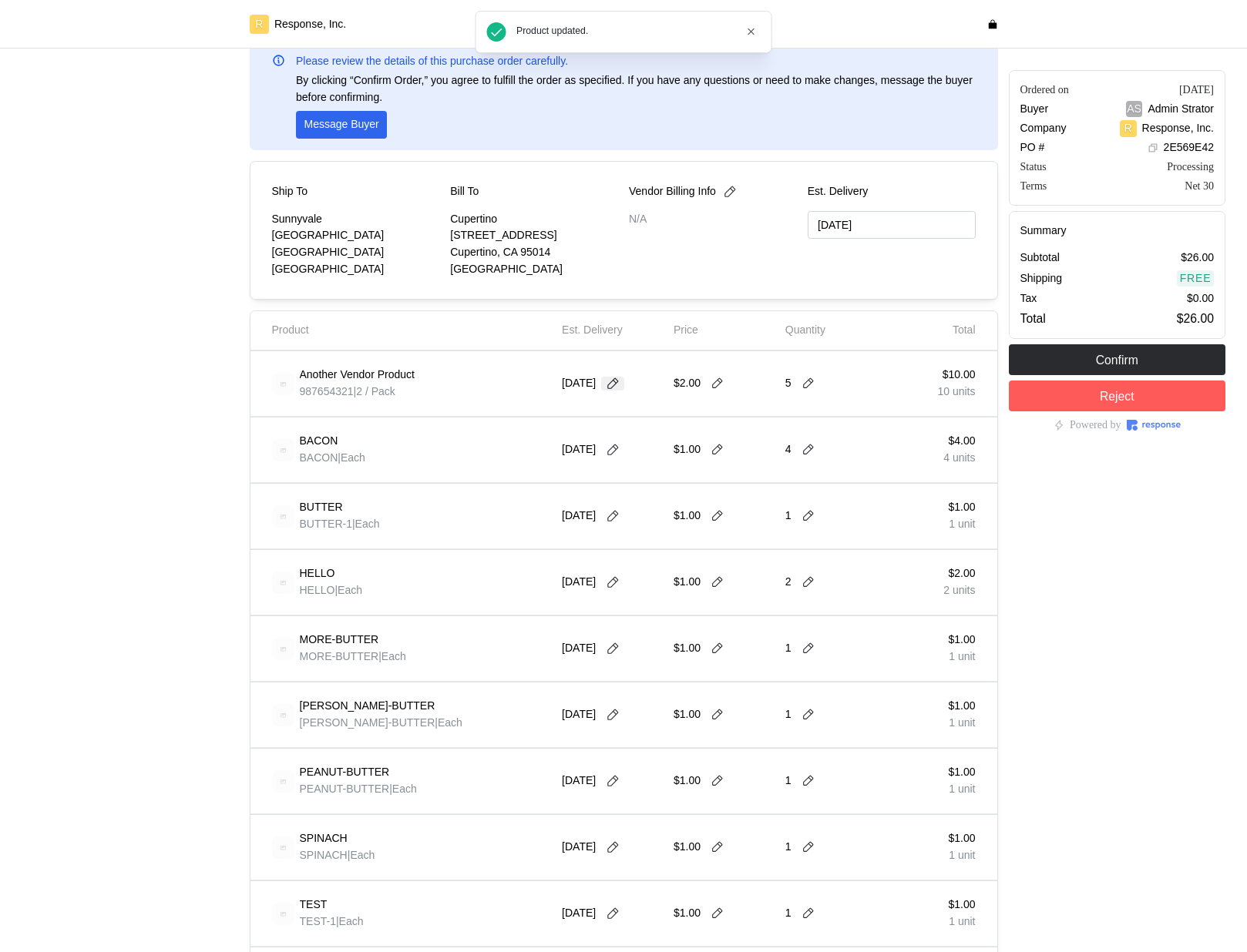
click at [618, 386] on icon at bounding box center [613, 383] width 14 height 14
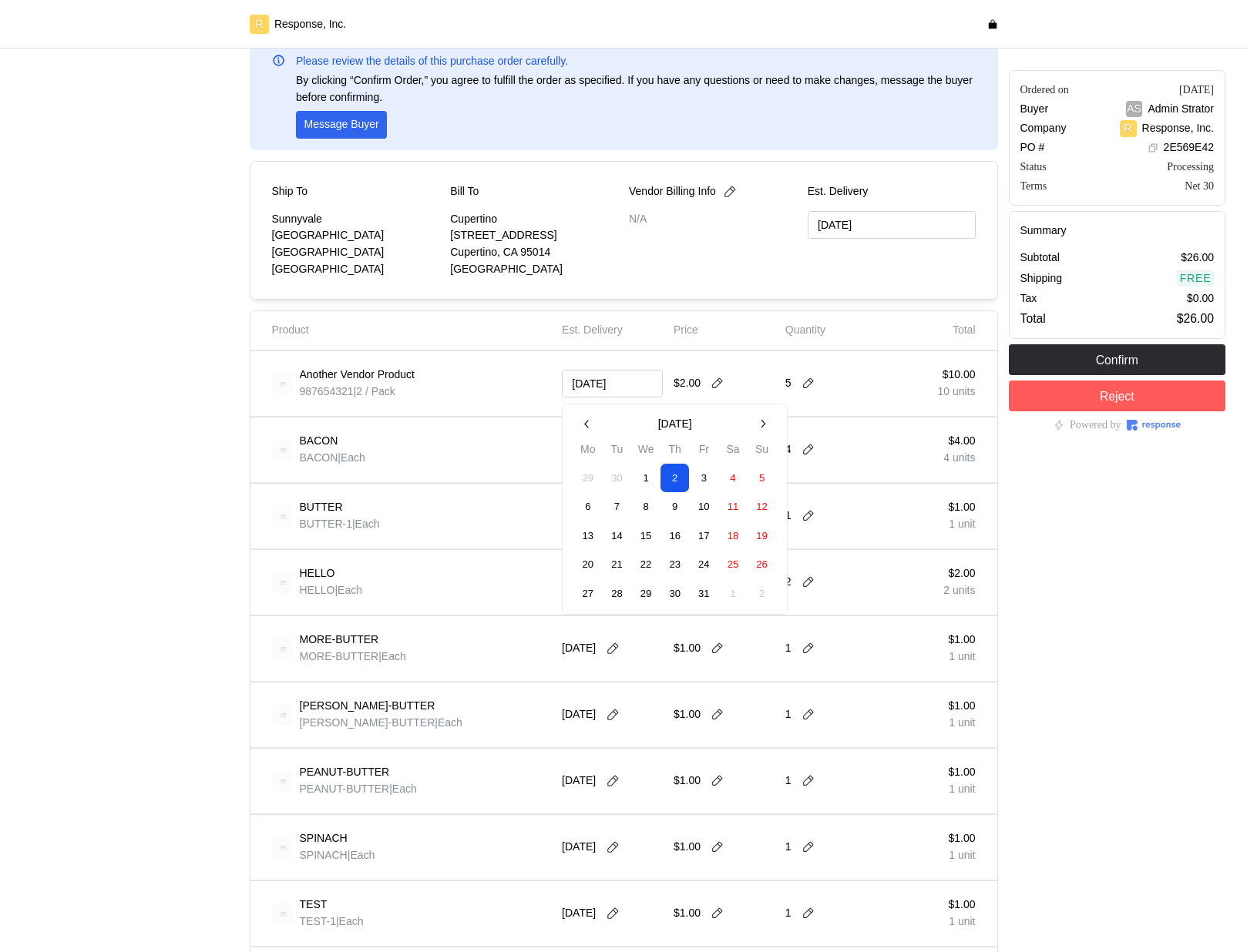
click at [247, 587] on div "Confirm Order Messages Please review the details of this purchase order careful…" at bounding box center [624, 714] width 760 height 1462
click at [618, 377] on icon at bounding box center [613, 383] width 14 height 14
click at [640, 478] on button "1" at bounding box center [646, 479] width 28 height 28
click at [622, 392] on div "[DATE]" at bounding box center [593, 383] width 63 height 17
click at [618, 382] on icon at bounding box center [613, 384] width 11 height 11
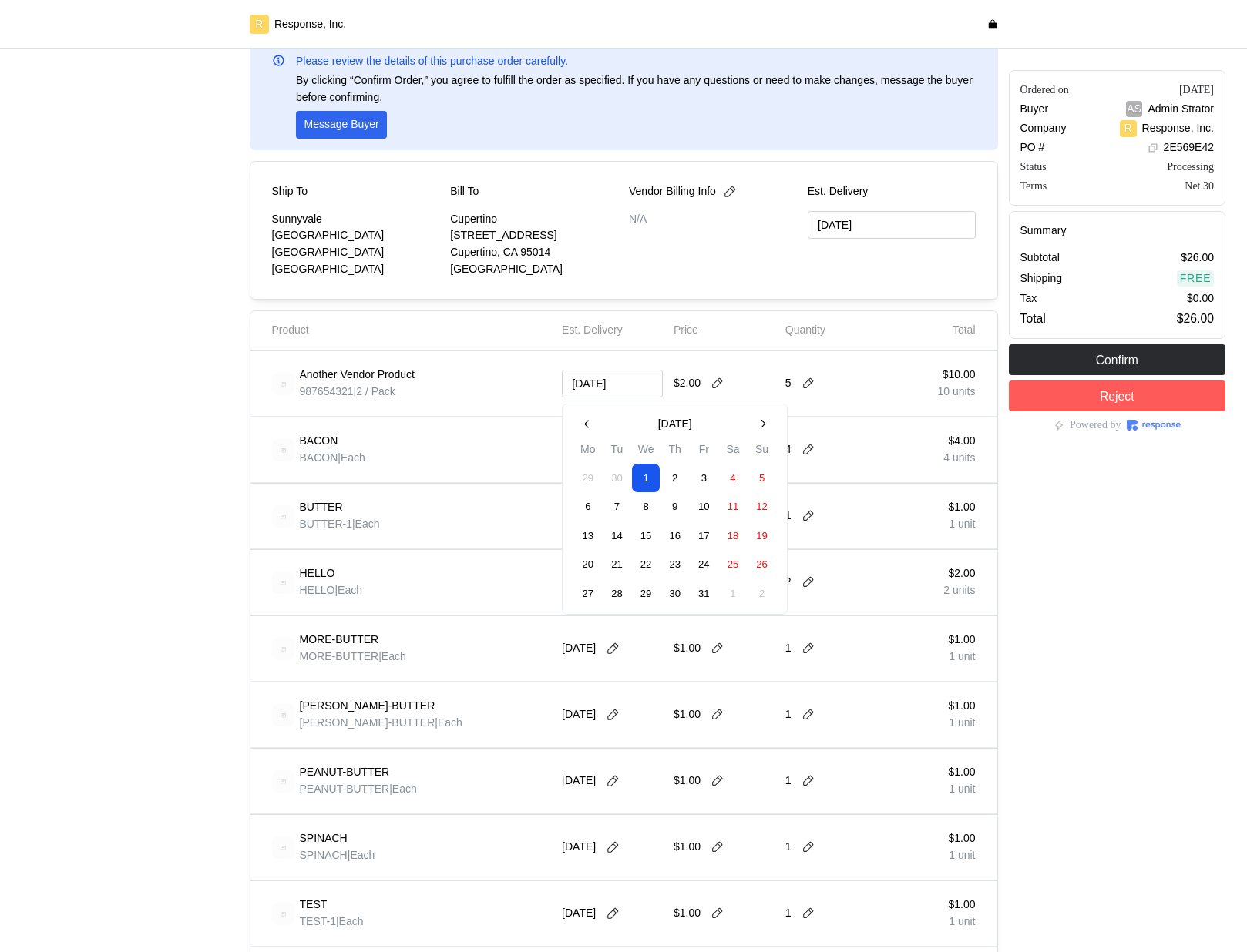
click at [672, 484] on button "2" at bounding box center [674, 479] width 28 height 28
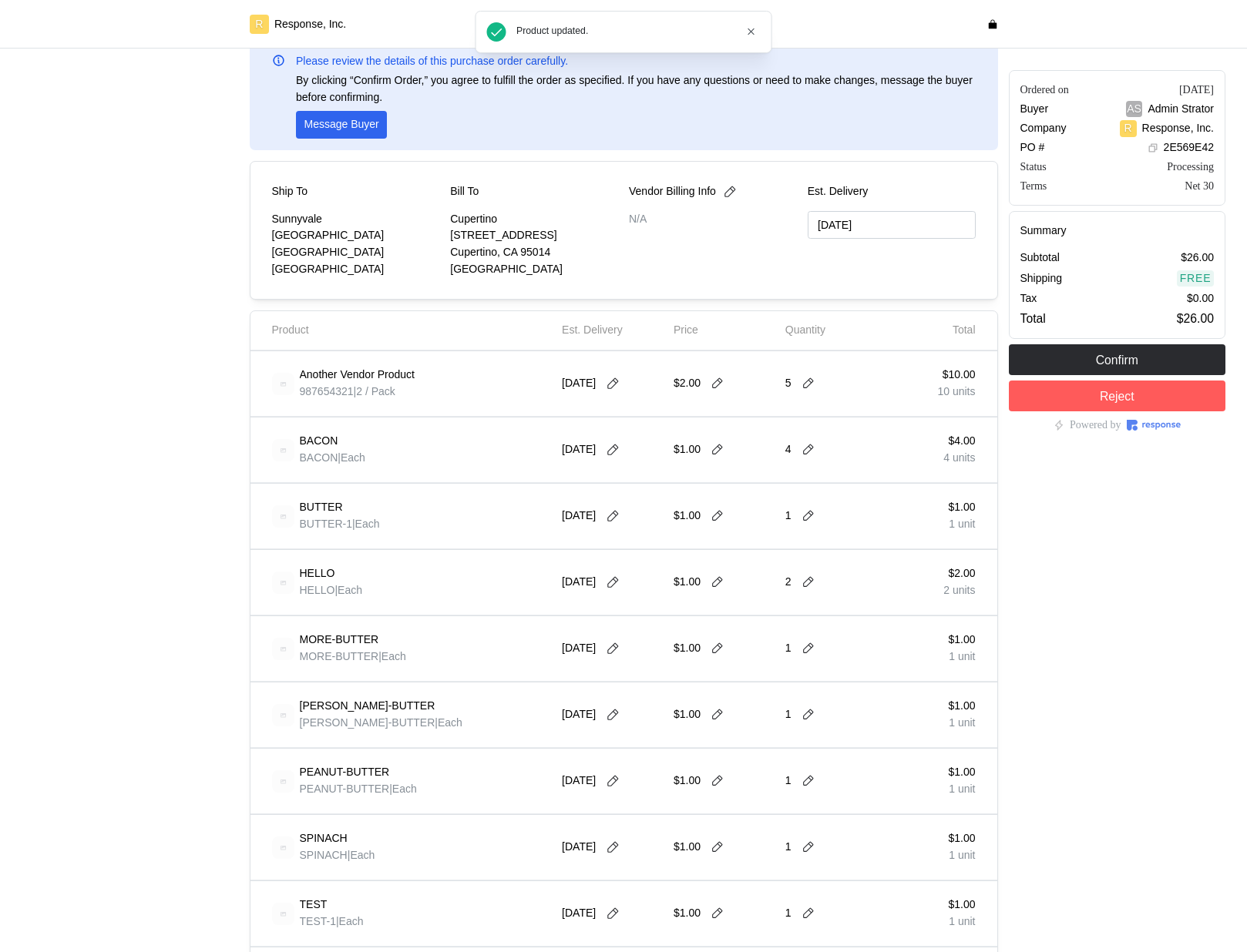
type input "[DATE]"
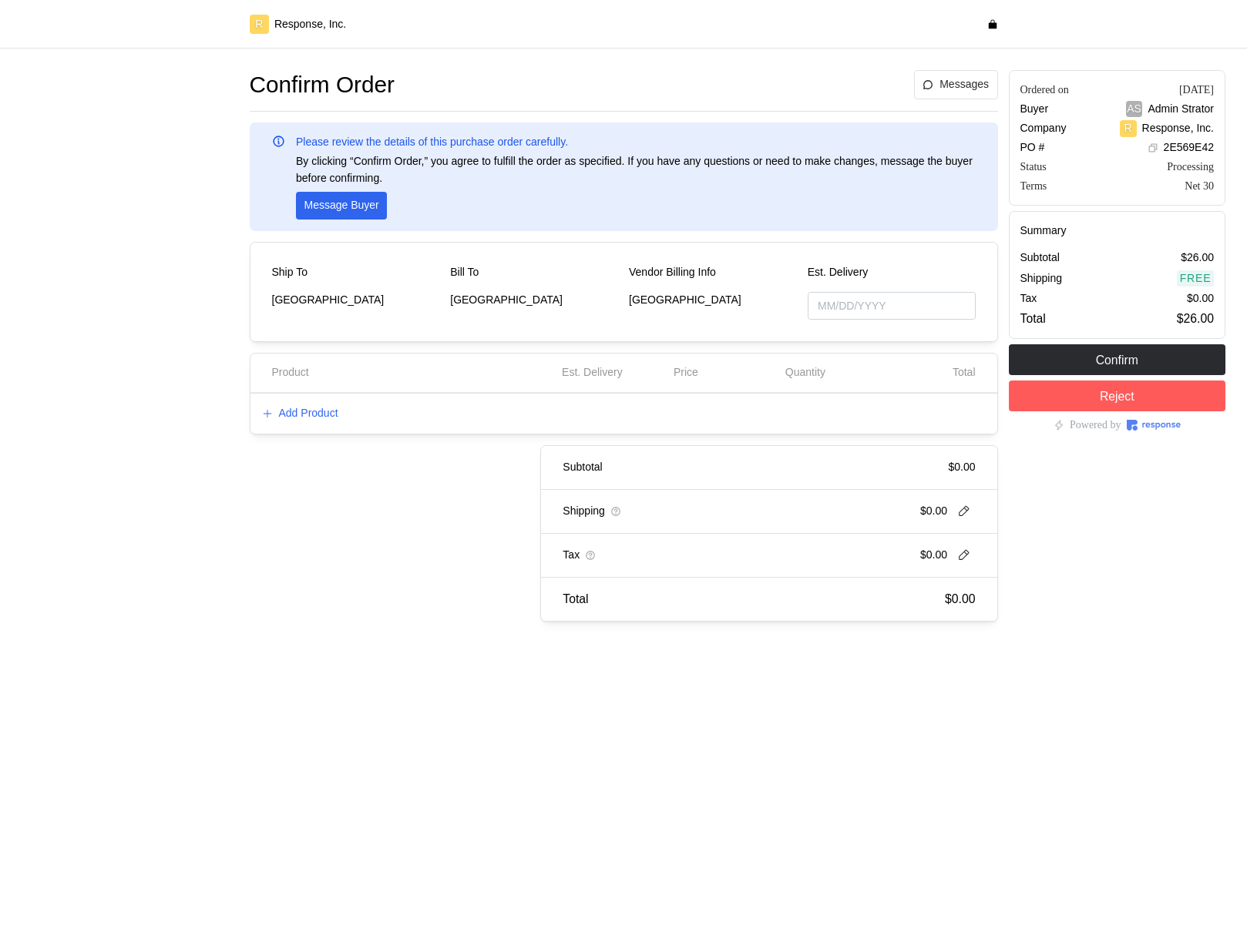
type input "[DATE]"
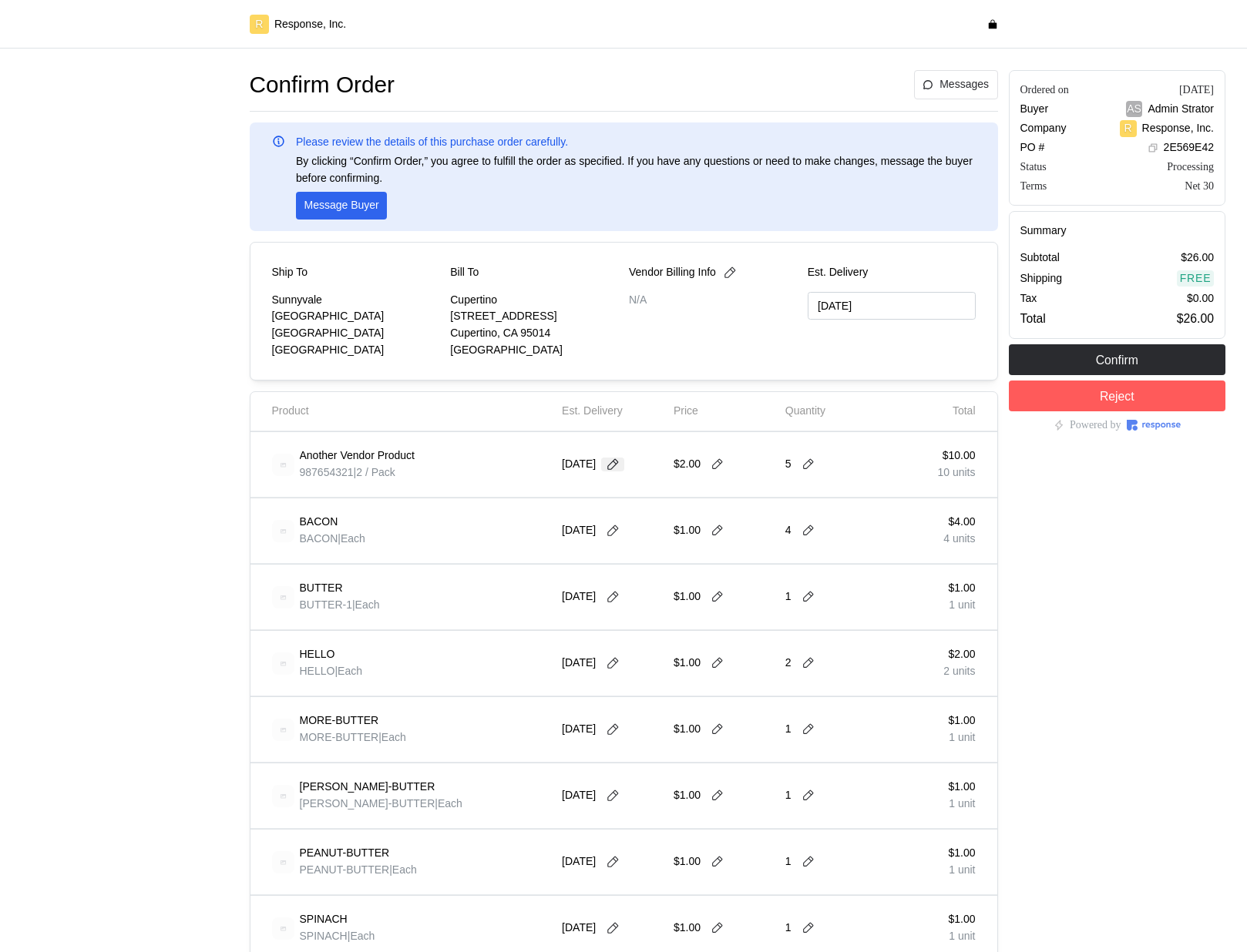
click at [619, 466] on icon at bounding box center [613, 464] width 14 height 14
click at [645, 555] on button "1" at bounding box center [646, 559] width 28 height 28
click at [651, 568] on button "1" at bounding box center [646, 559] width 28 height 28
click at [650, 564] on button "1" at bounding box center [646, 559] width 28 height 28
